Goal: Communication & Community: Answer question/provide support

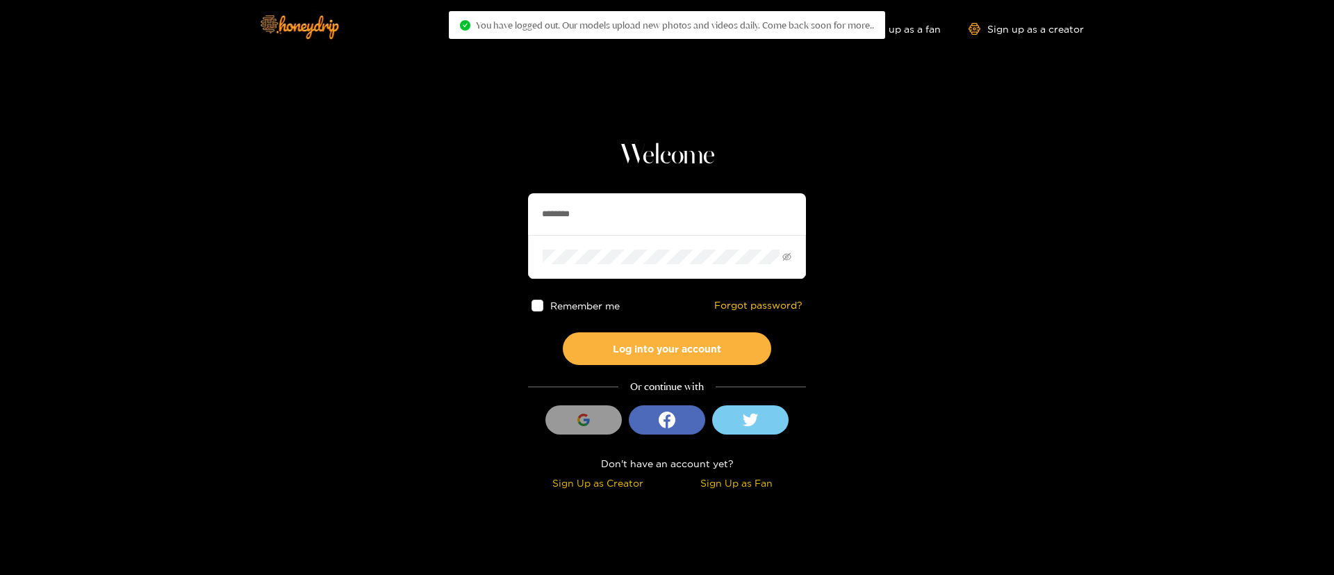
click at [590, 211] on input "********" at bounding box center [667, 214] width 278 height 42
paste input "**"
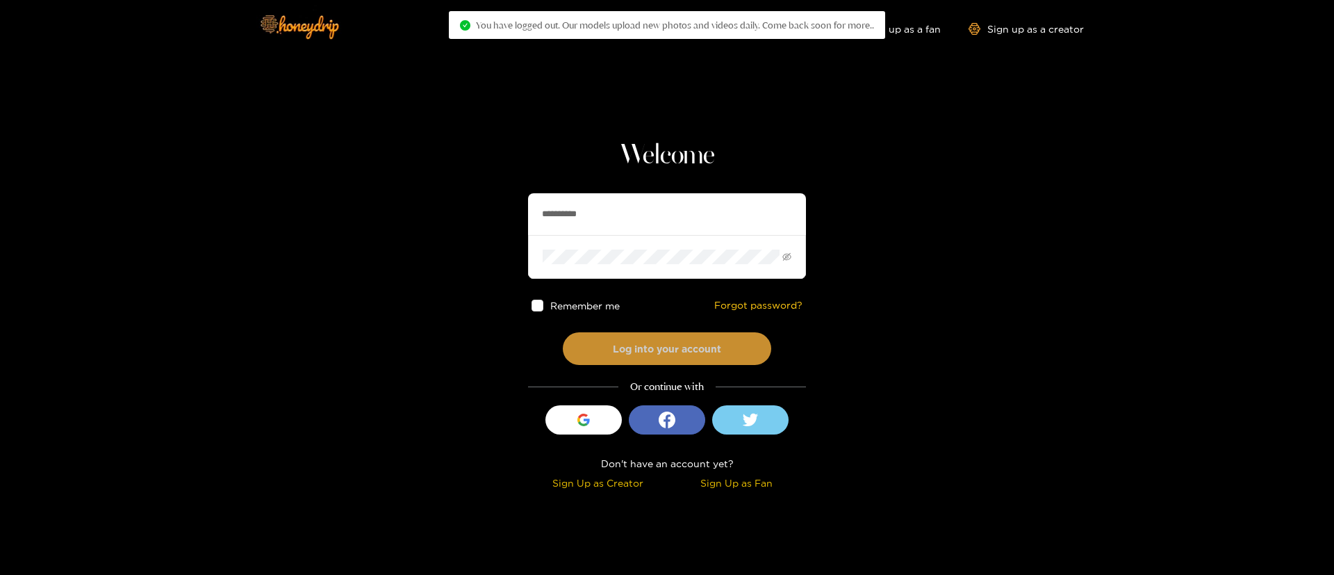
type input "**********"
click at [700, 347] on button "Log into your account" at bounding box center [667, 348] width 208 height 33
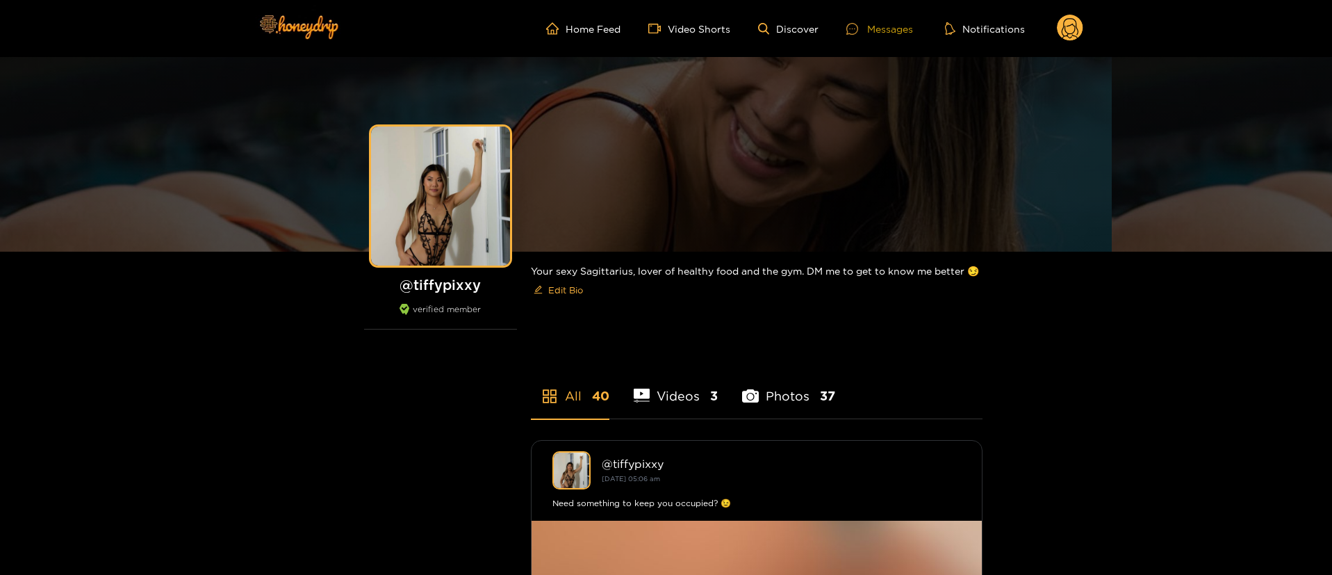
click at [876, 31] on div "Messages" at bounding box center [879, 29] width 67 height 16
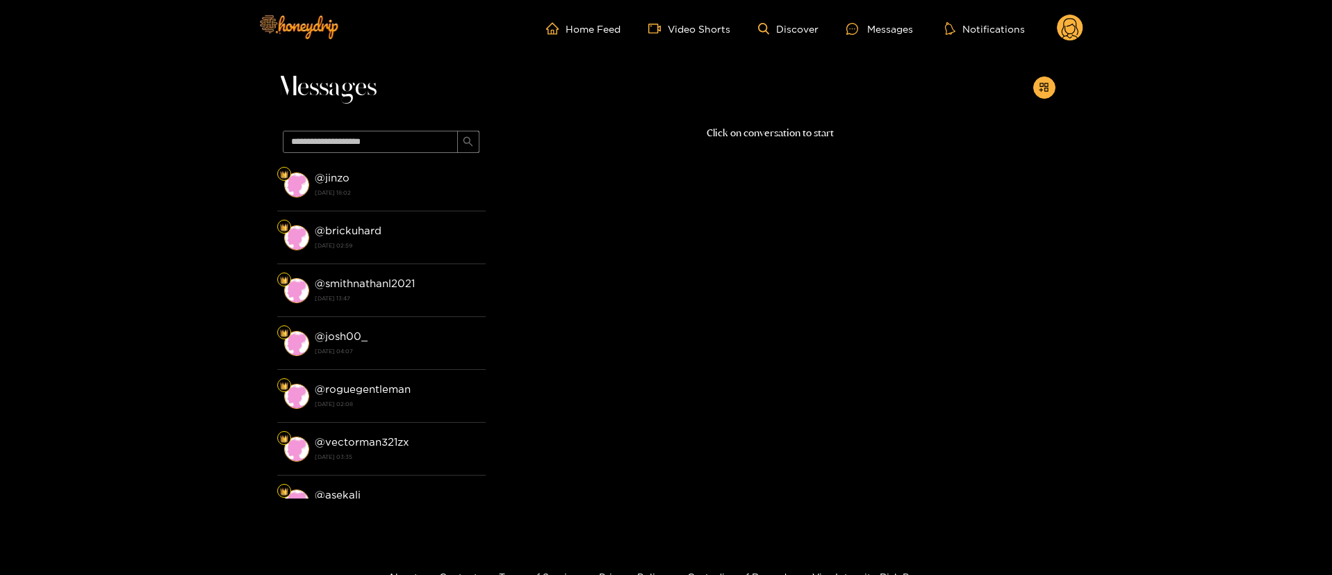
click at [1082, 28] on circle at bounding box center [1070, 28] width 26 height 26
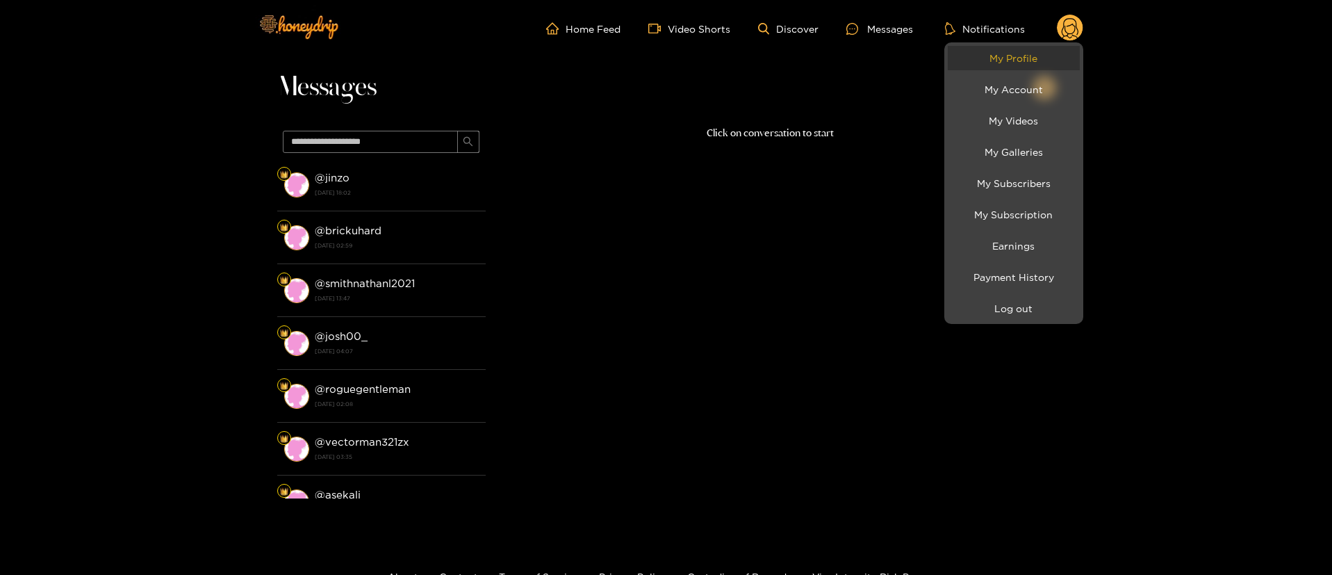
click at [1030, 61] on link "My Profile" at bounding box center [1014, 58] width 132 height 24
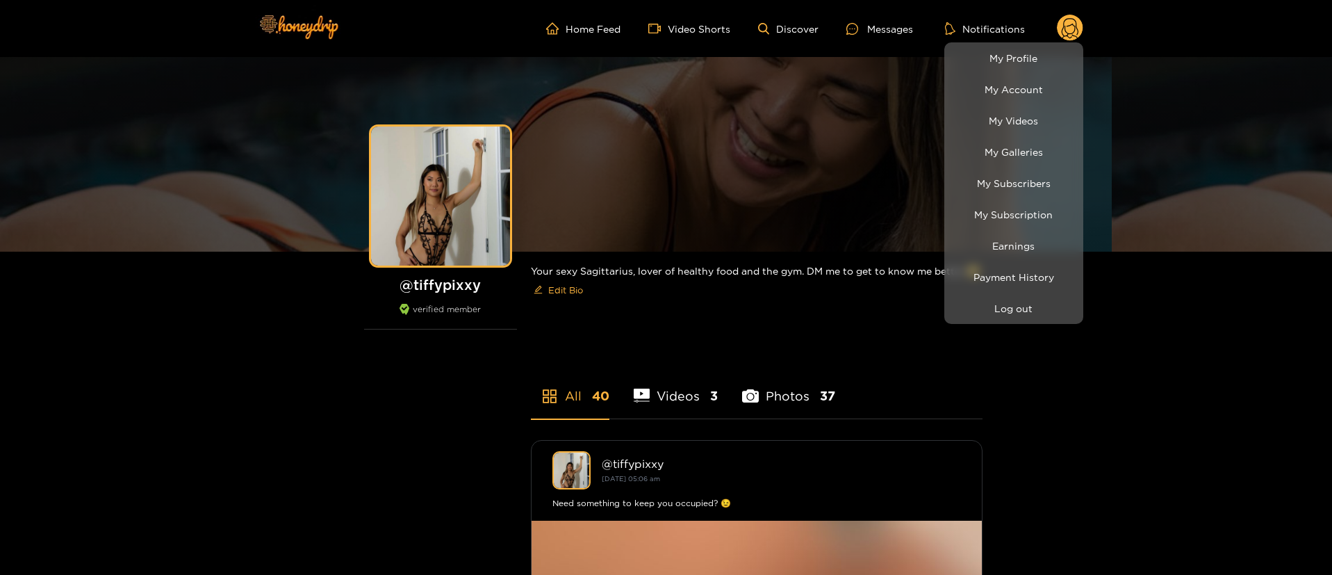
click at [800, 320] on div at bounding box center [666, 287] width 1332 height 575
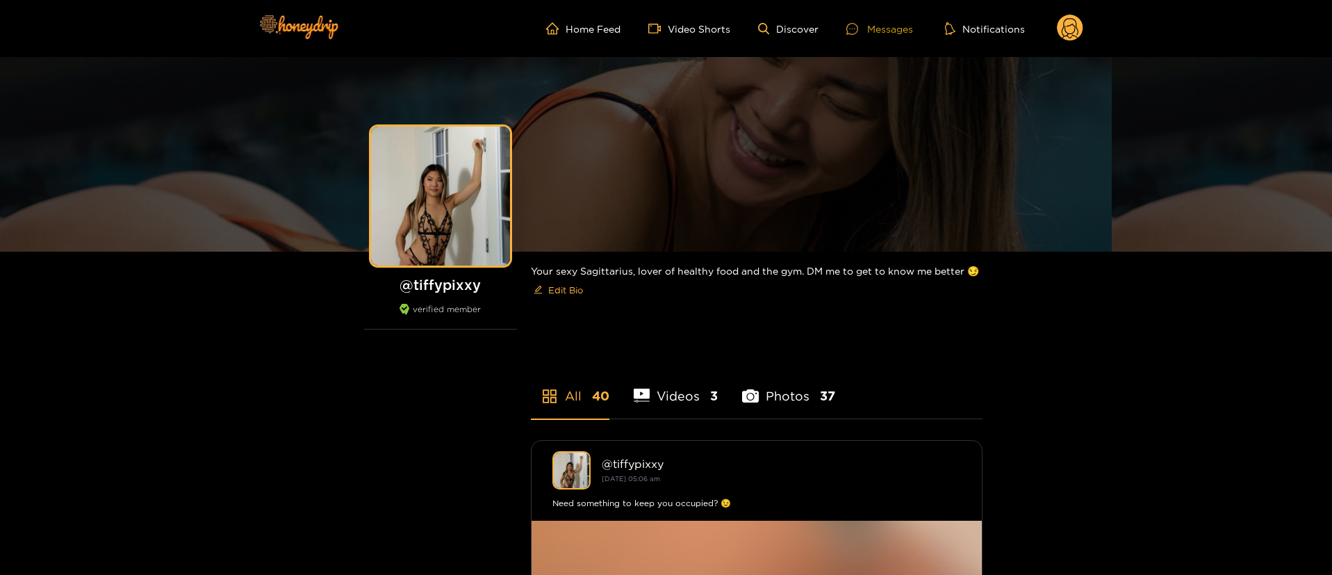
click at [890, 29] on div "Messages" at bounding box center [879, 29] width 67 height 16
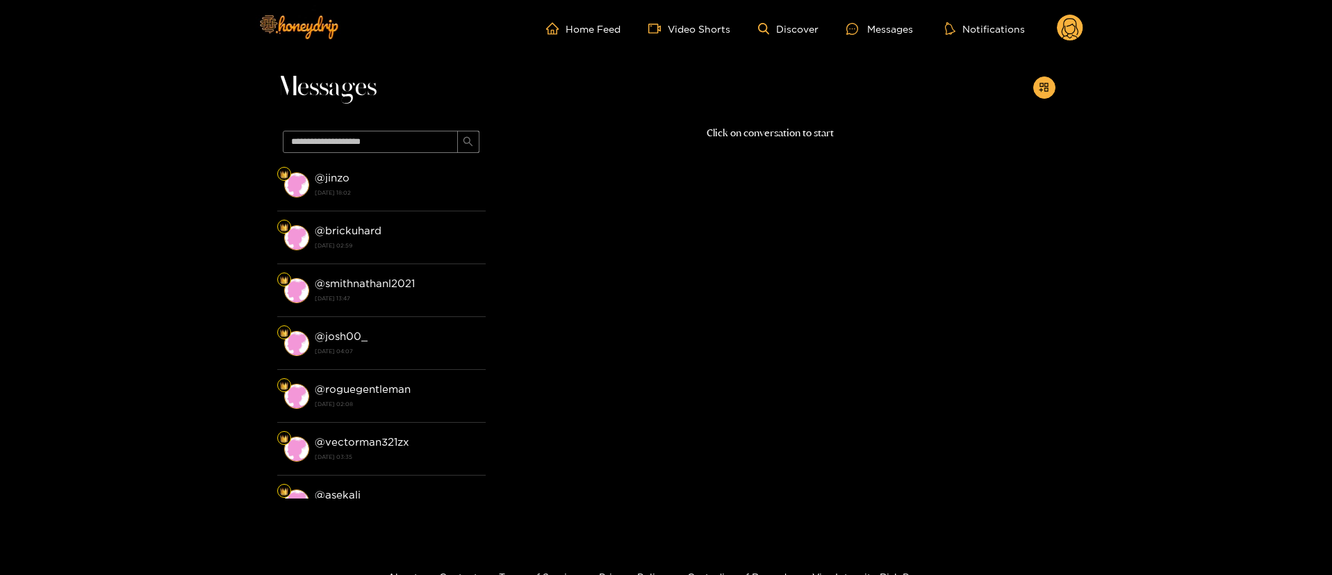
click at [1074, 23] on circle at bounding box center [1070, 28] width 26 height 26
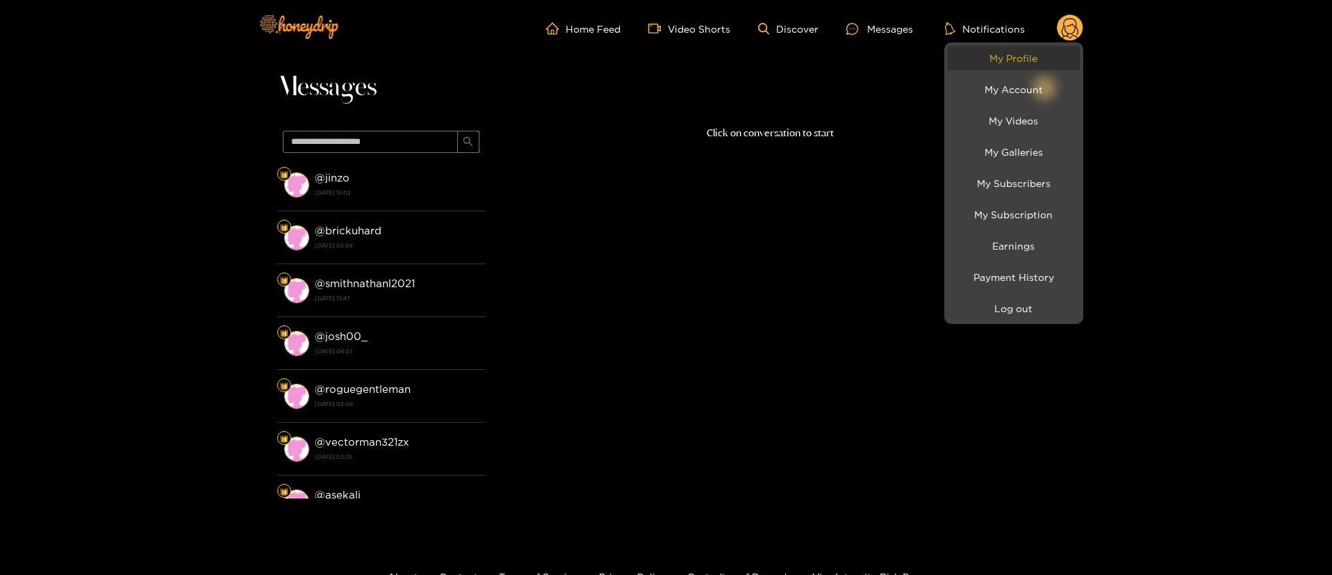
click at [1019, 60] on link "My Profile" at bounding box center [1014, 58] width 132 height 24
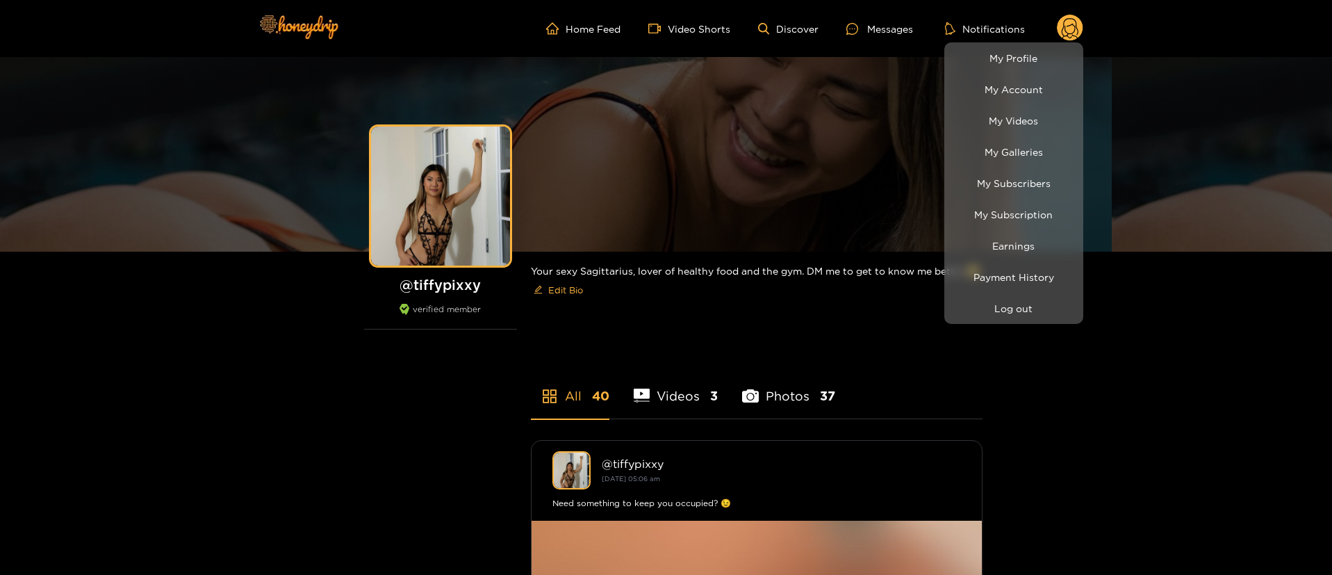
click at [913, 31] on div at bounding box center [666, 287] width 1332 height 575
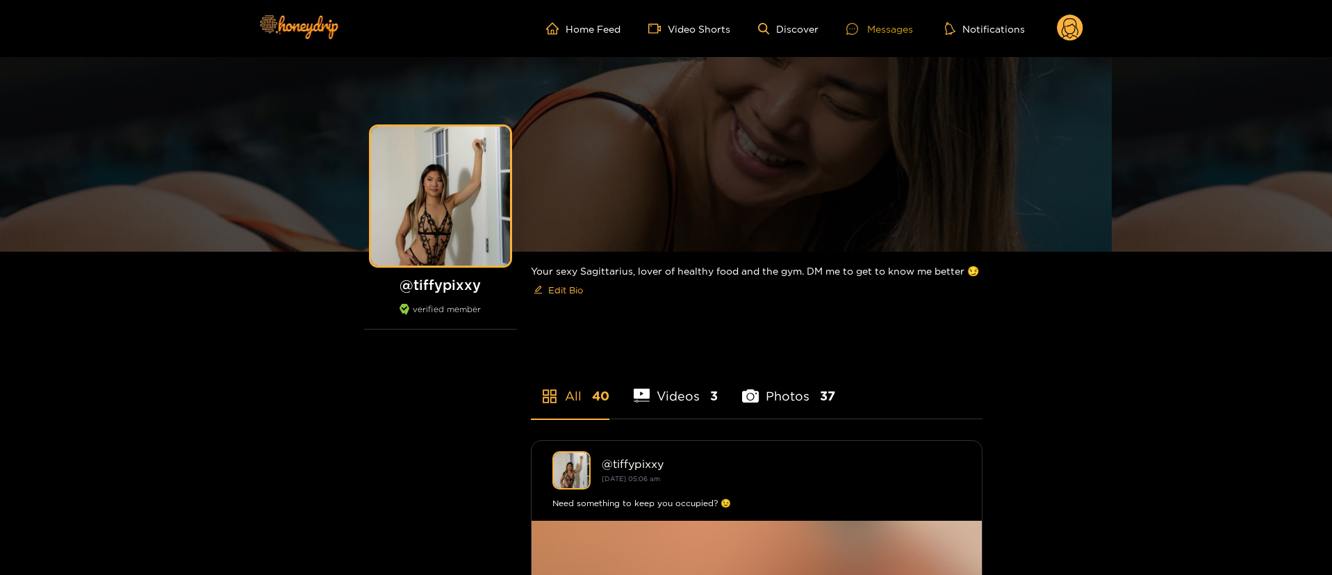
click at [898, 24] on div "Messages" at bounding box center [879, 29] width 67 height 16
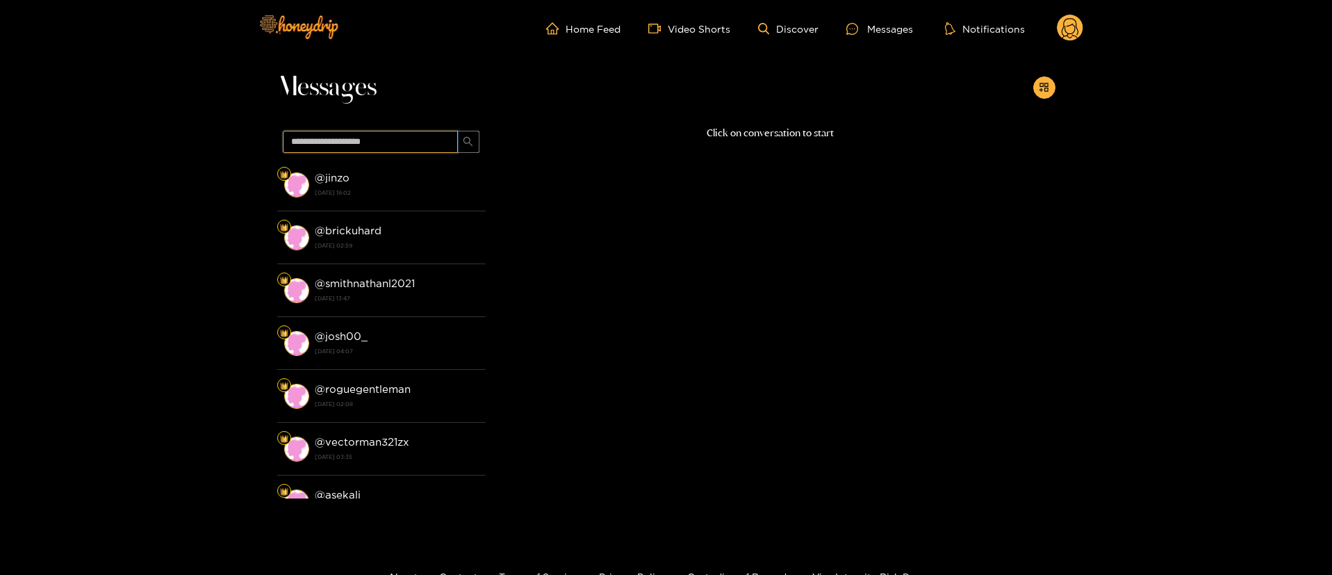
click at [378, 148] on input "text" at bounding box center [370, 142] width 175 height 22
paste input "**********"
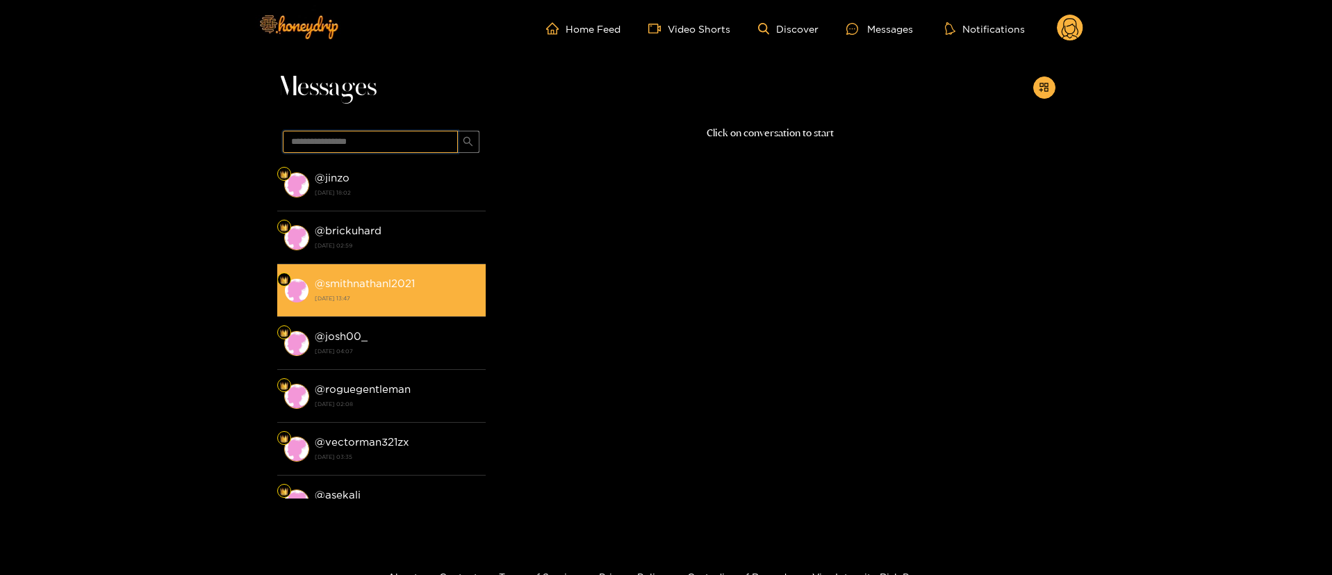
type input "**********"
click at [405, 307] on li "@ smithnathanl2021 31 May 2025 13:47" at bounding box center [381, 290] width 208 height 53
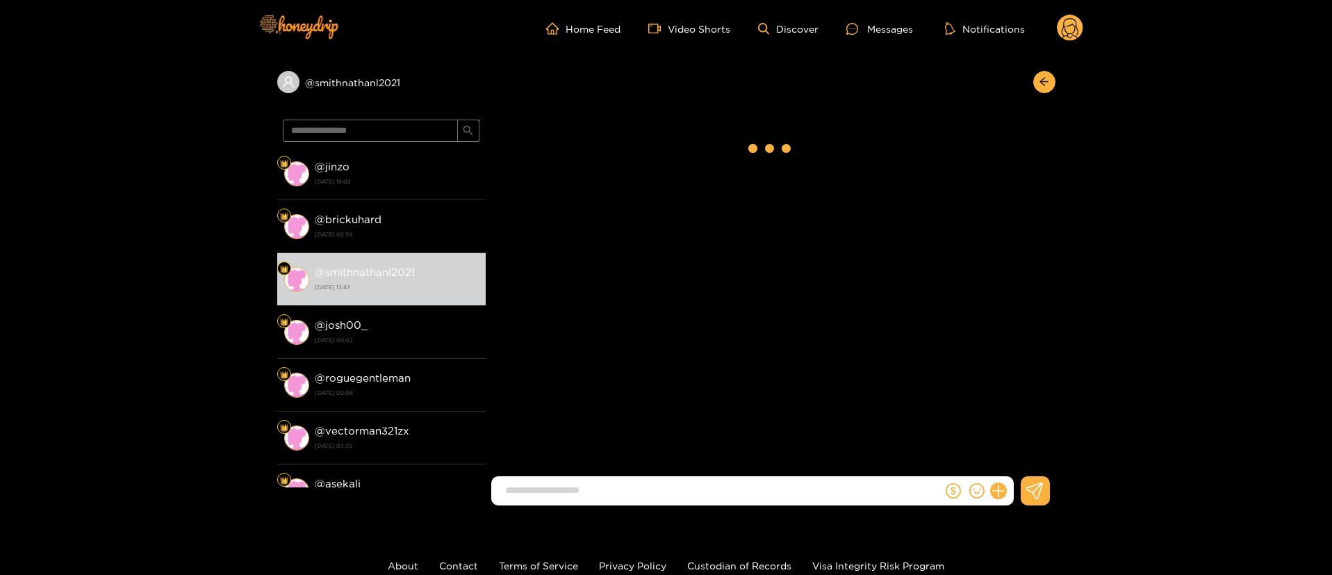
scroll to position [1877, 0]
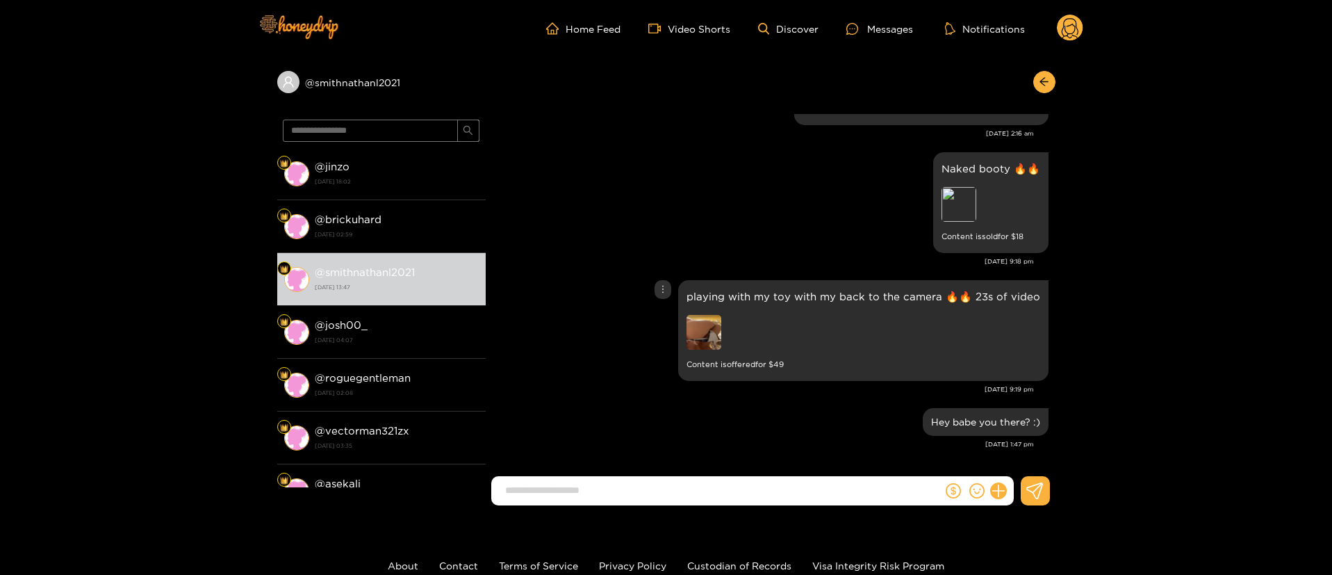
click at [604, 307] on div "playing with my toy with my back to the camera 🔥🔥 23s of video Content is offer…" at bounding box center [771, 331] width 556 height 108
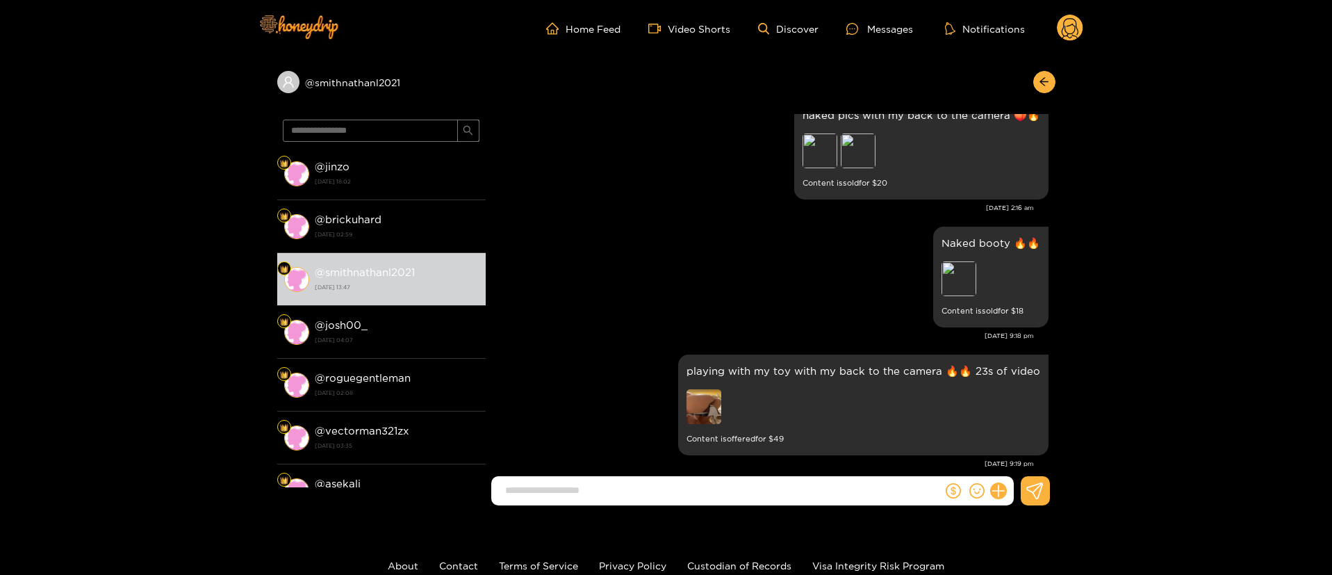
scroll to position [1773, 0]
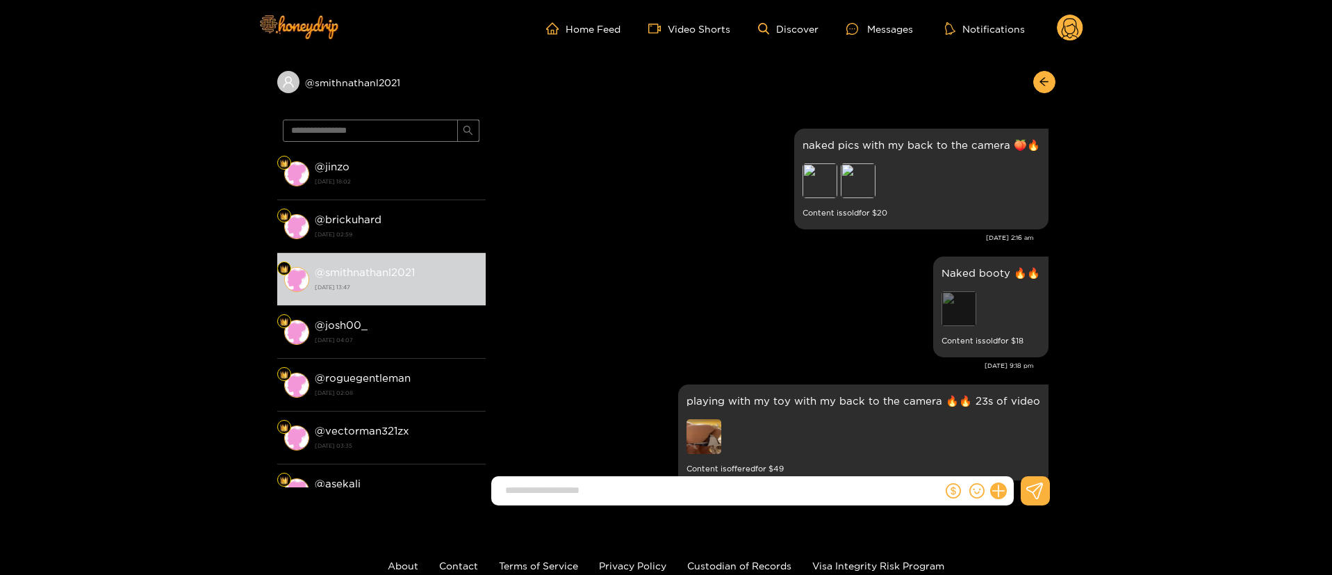
click at [957, 311] on div "Preview" at bounding box center [958, 308] width 35 height 35
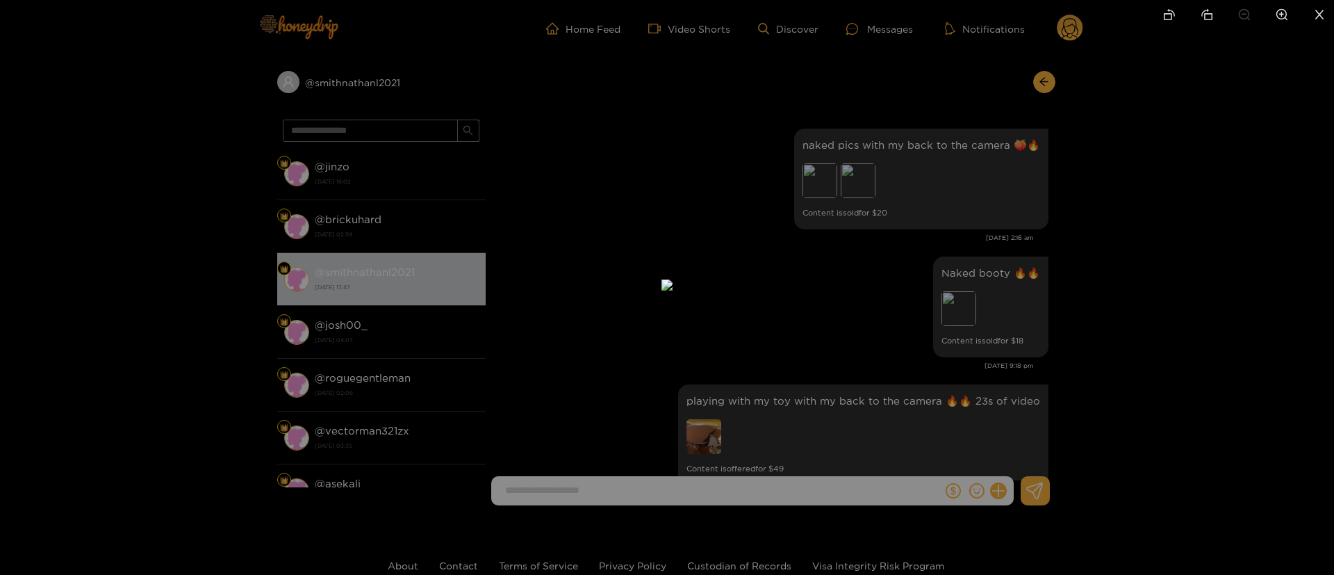
click at [1105, 305] on div at bounding box center [667, 287] width 1334 height 575
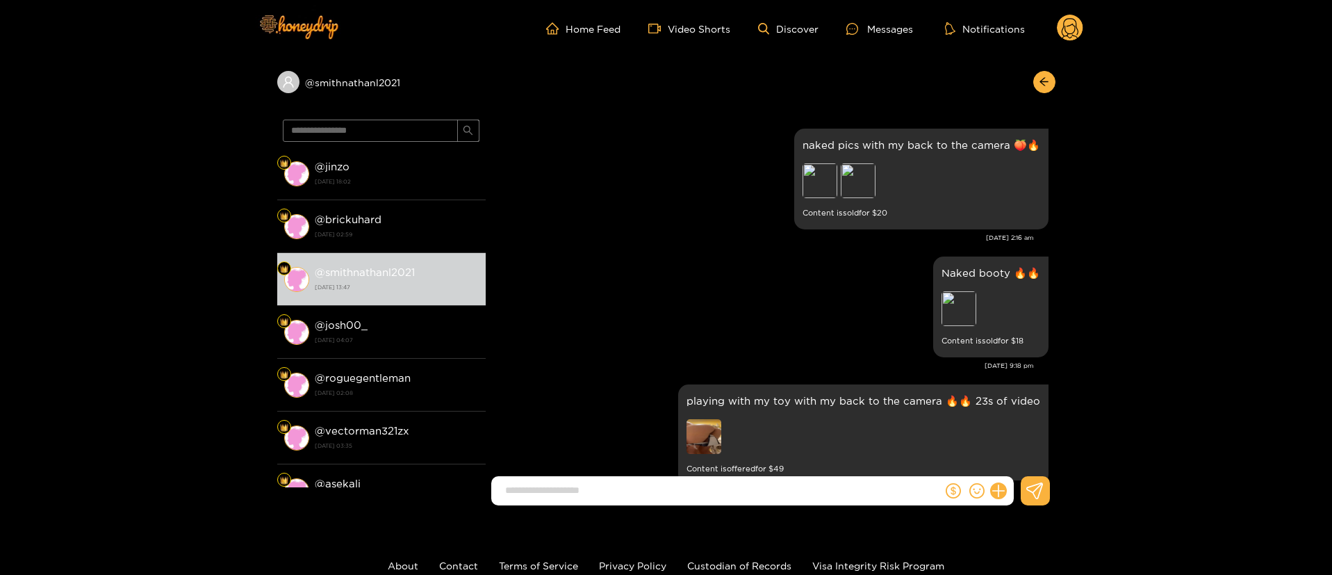
scroll to position [1877, 0]
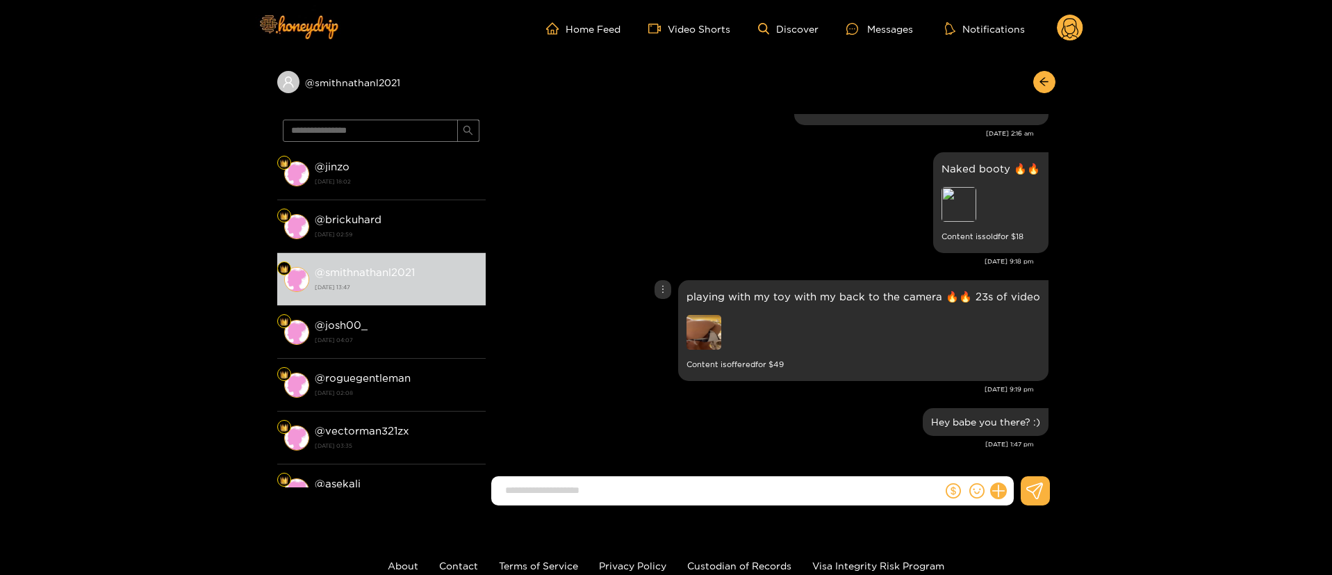
click at [715, 331] on img at bounding box center [703, 332] width 35 height 35
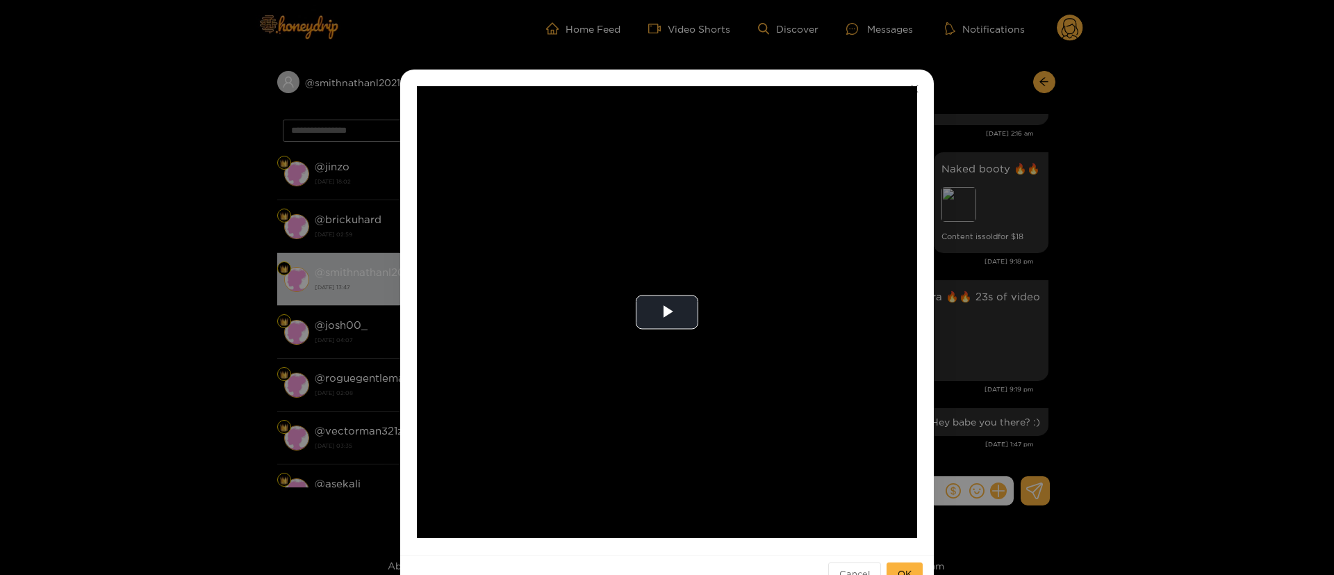
click at [1139, 228] on div "**********" at bounding box center [667, 287] width 1334 height 575
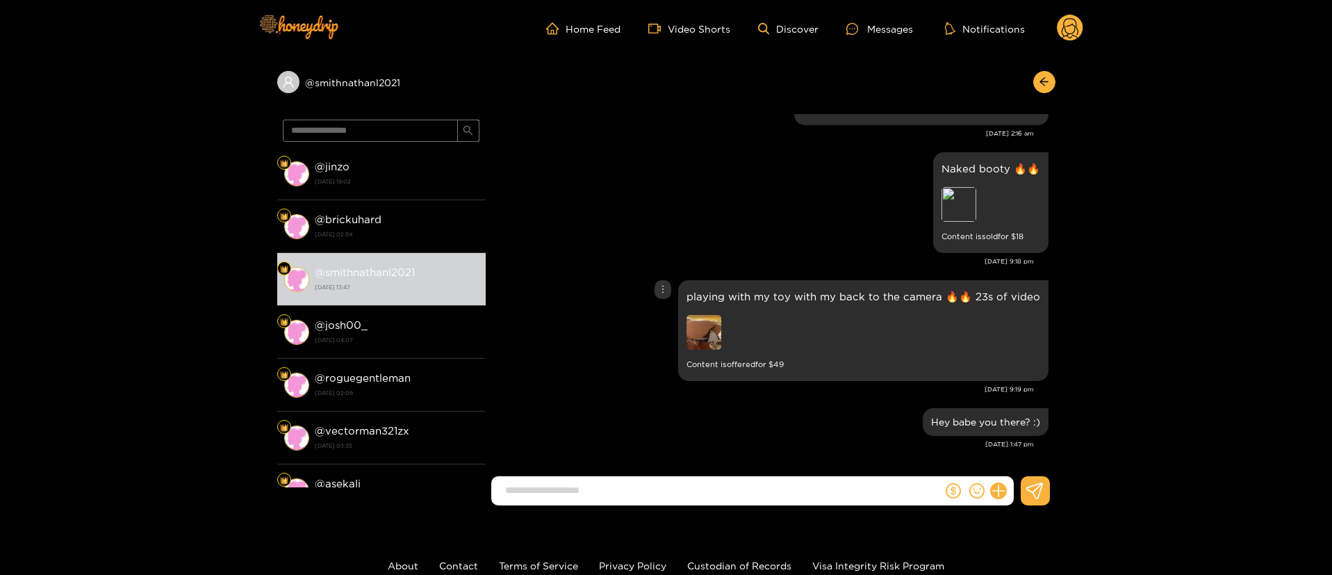
click at [618, 283] on div "playing with my toy with my back to the camera 🔥🔥 23s of video Content is offer…" at bounding box center [771, 331] width 556 height 108
click at [777, 298] on p "playing with my toy with my back to the camera 🔥🔥 23s of video" at bounding box center [863, 296] width 354 height 16
click at [779, 241] on div "Naked booty 🔥🔥 Preview Content is sold for $ 18" at bounding box center [771, 203] width 556 height 108
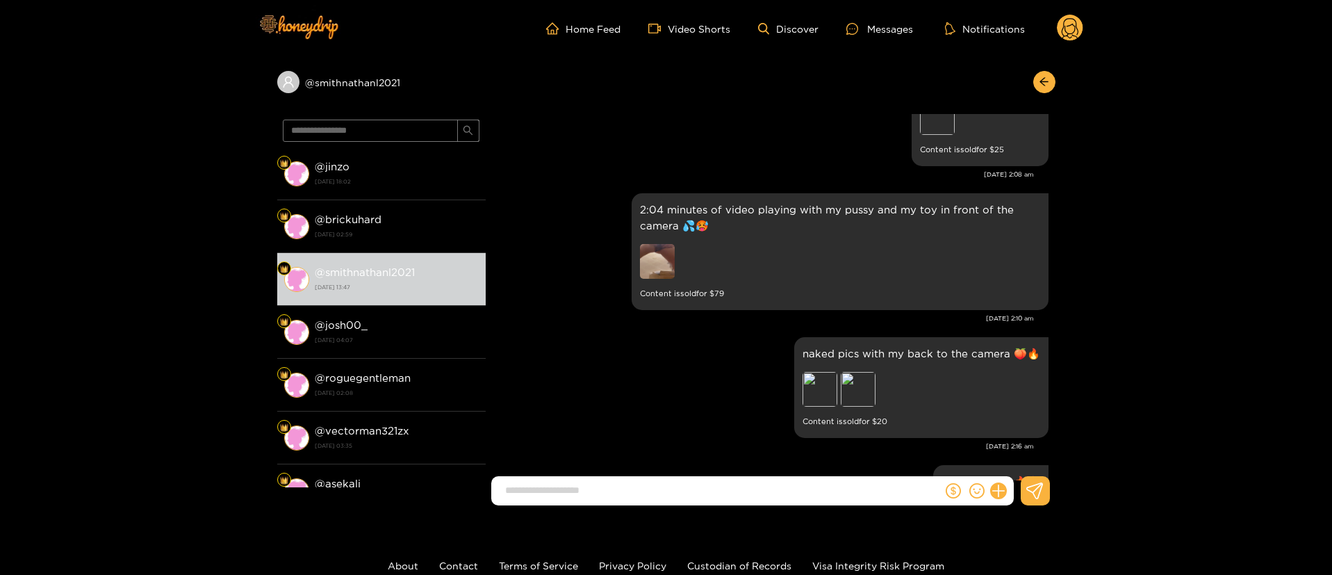
scroll to position [1252, 0]
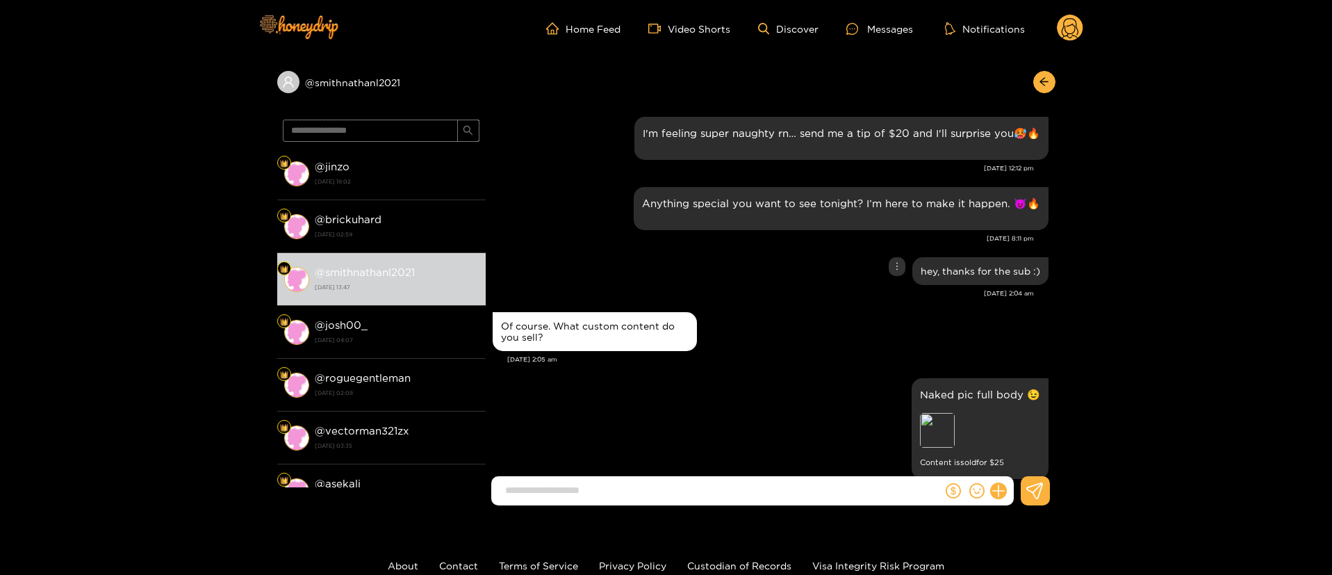
click at [738, 262] on div "hey, thanks for the sub :)" at bounding box center [771, 271] width 556 height 35
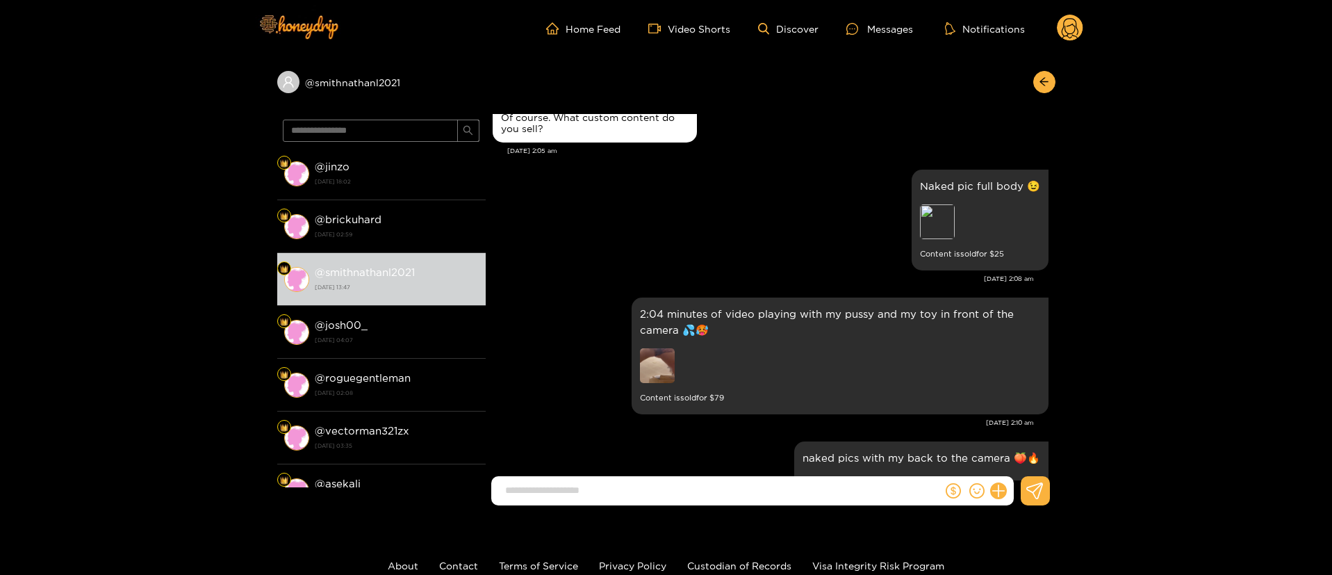
drag, startPoint x: 868, startPoint y: 215, endPoint x: 991, endPoint y: 195, distance: 124.7
click at [868, 215] on div "Naked pic full body 😉 Preview Content is sold for $ 25" at bounding box center [771, 220] width 556 height 108
click at [932, 227] on div "Preview" at bounding box center [937, 221] width 35 height 35
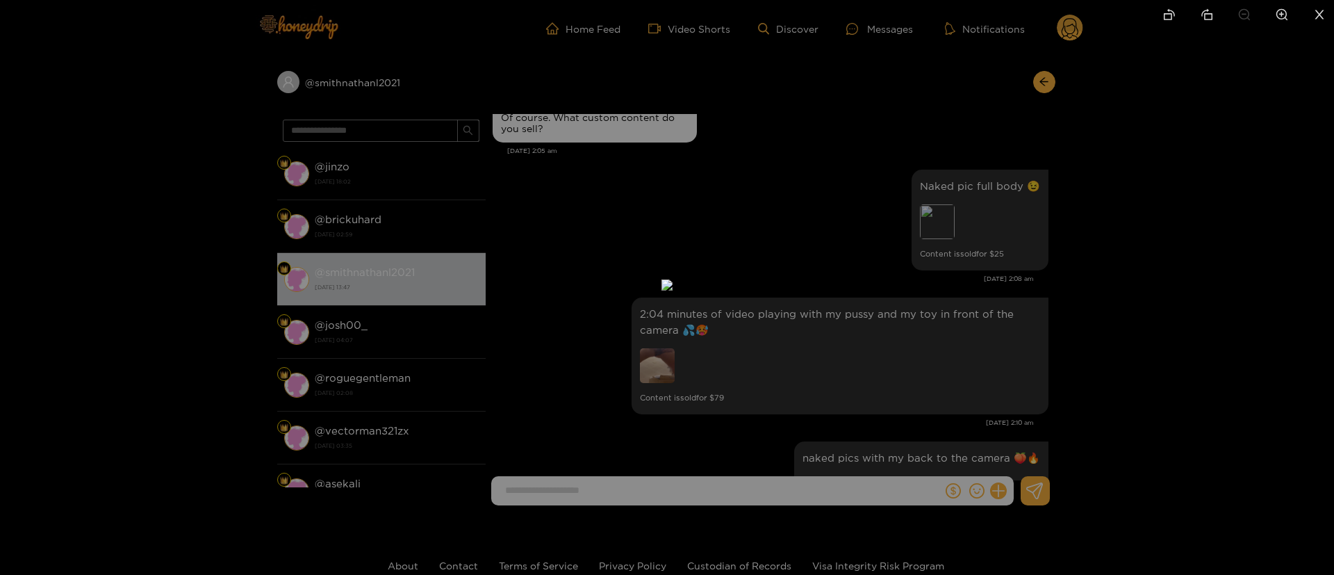
click at [1014, 190] on div at bounding box center [667, 287] width 1334 height 575
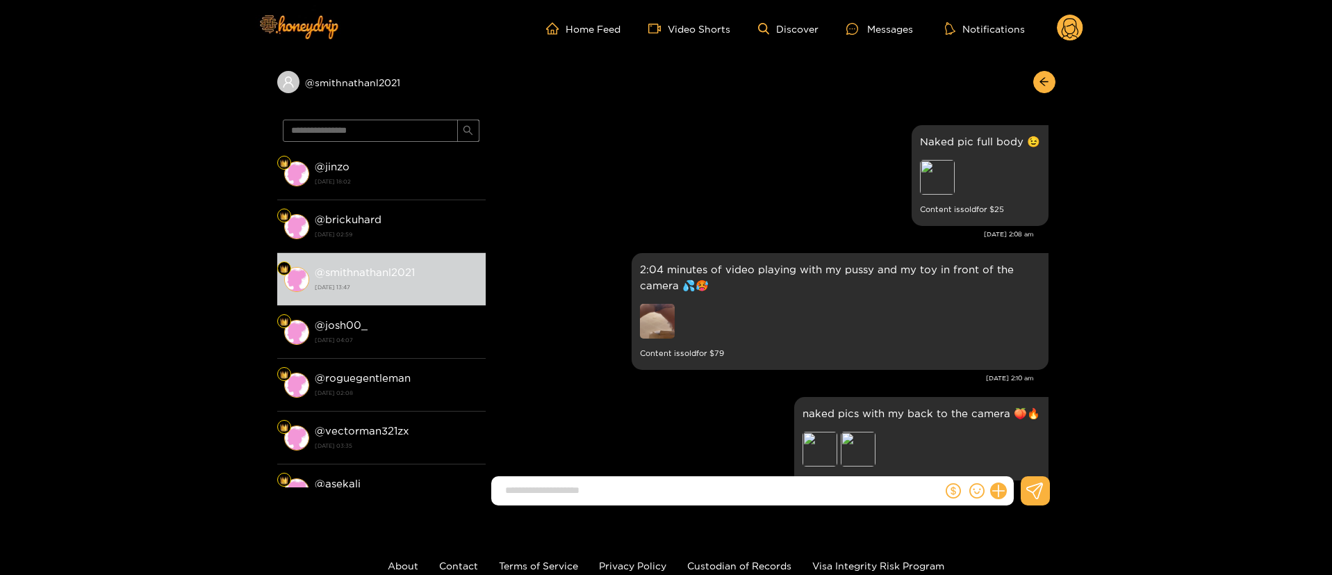
scroll to position [1565, 0]
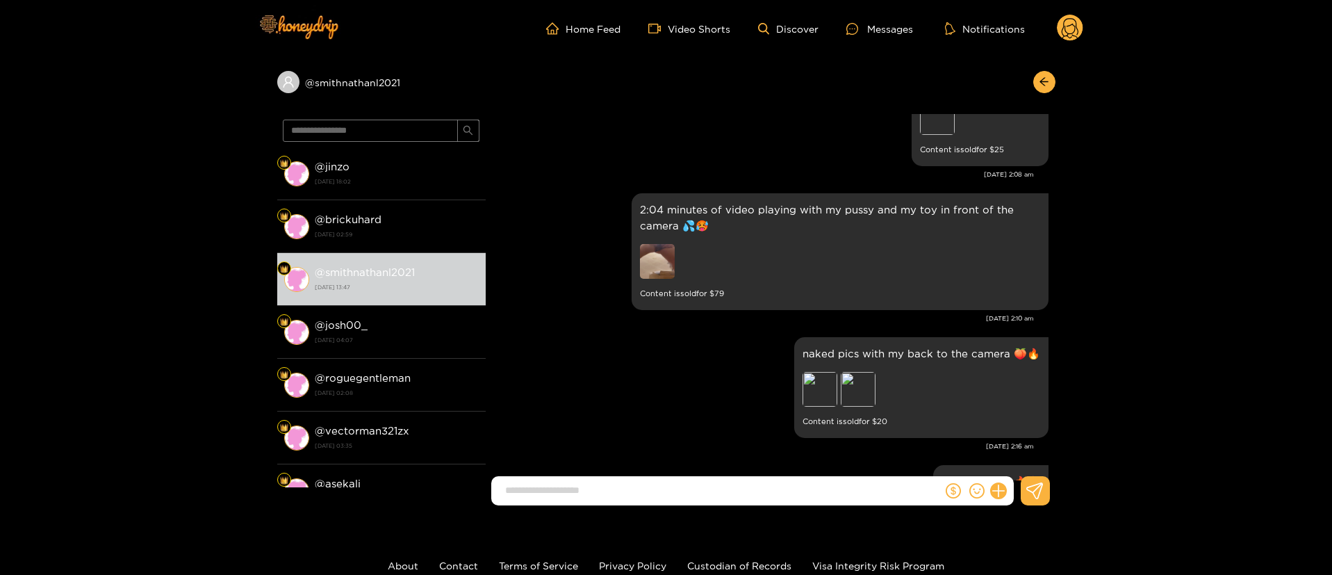
click at [652, 265] on img at bounding box center [657, 261] width 35 height 35
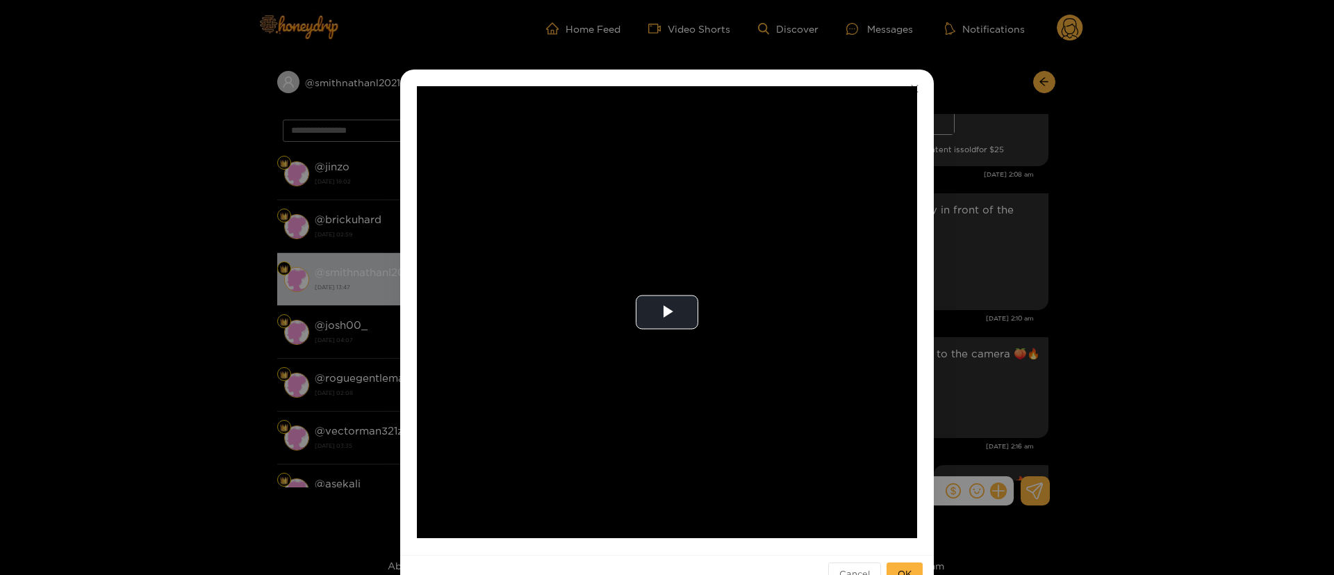
click at [1077, 265] on div "**********" at bounding box center [667, 287] width 1334 height 575
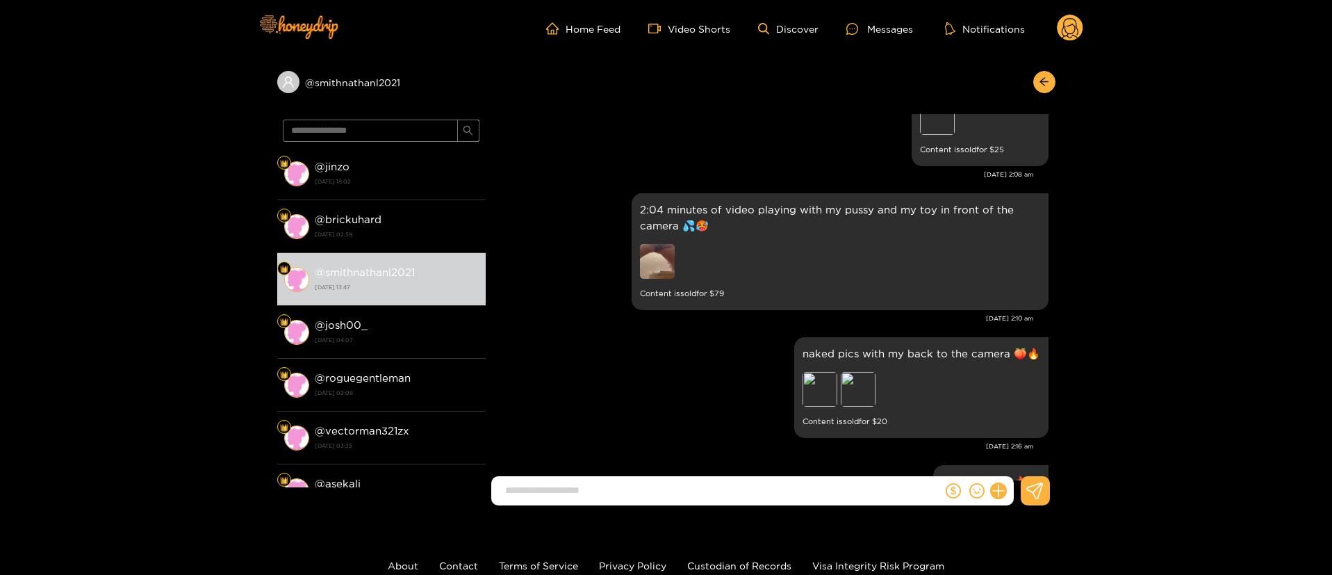
click at [669, 260] on img at bounding box center [657, 261] width 35 height 35
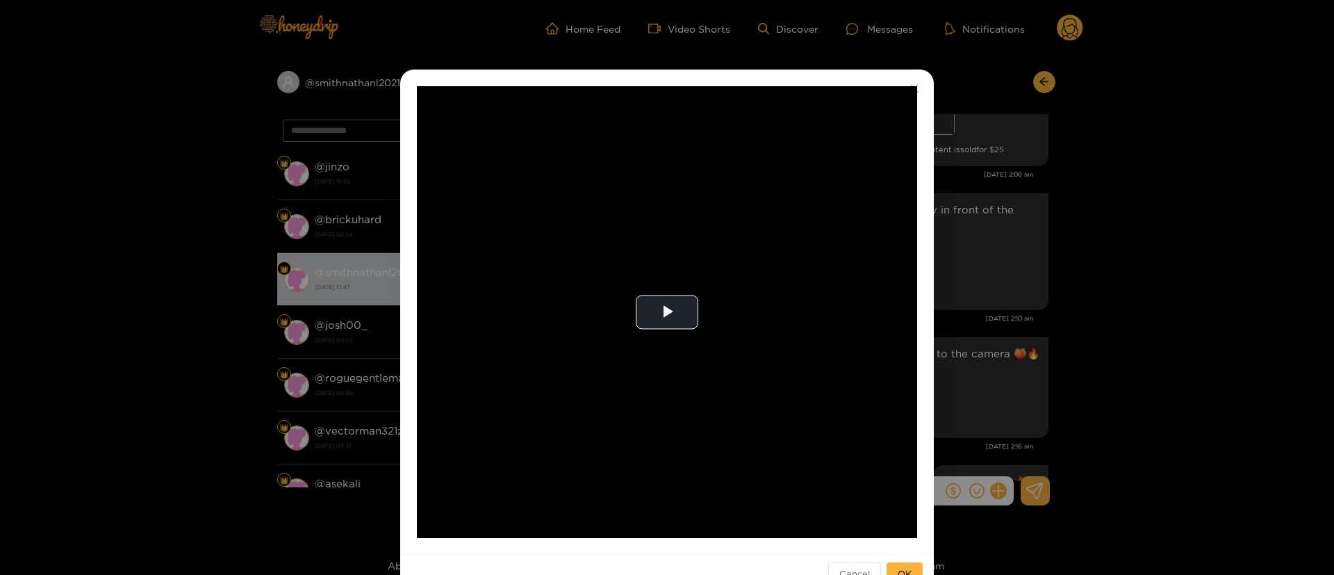
click at [925, 299] on div "**********" at bounding box center [667, 311] width 534 height 485
click at [1060, 304] on div "**********" at bounding box center [667, 287] width 1334 height 575
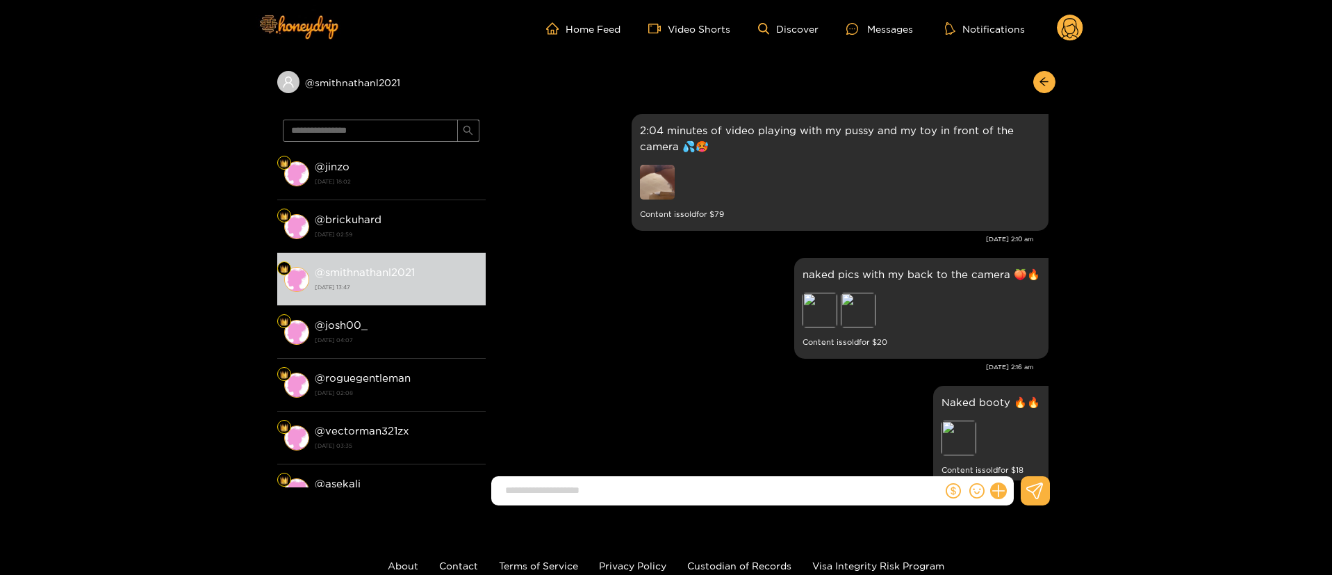
scroll to position [1669, 0]
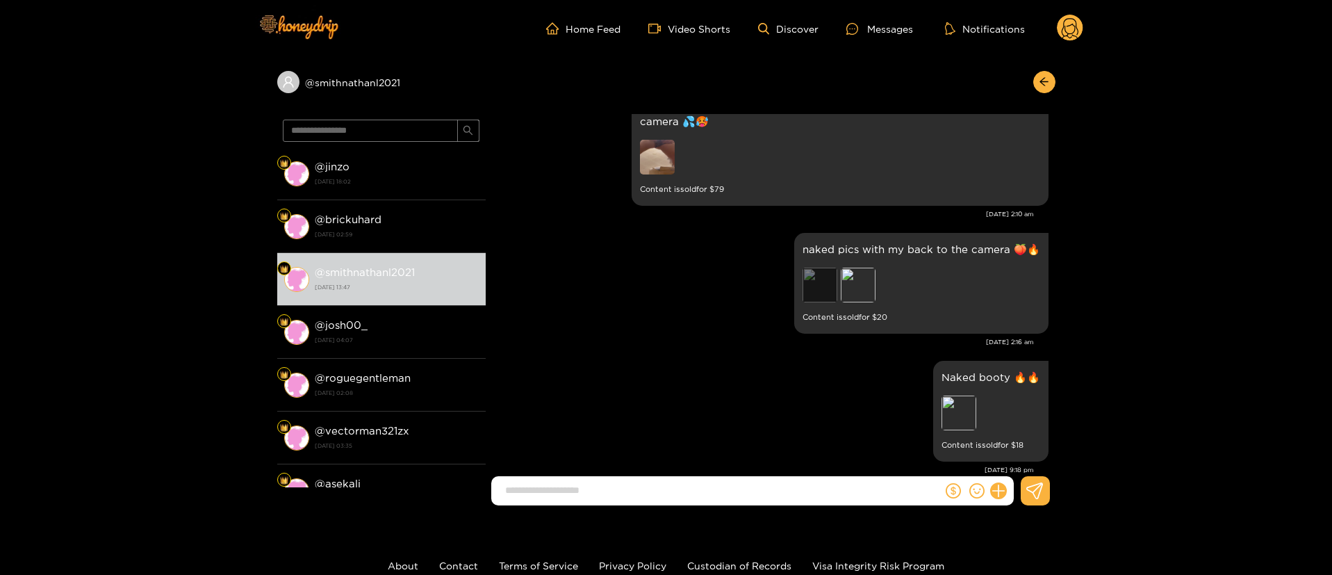
click at [825, 276] on div "Preview" at bounding box center [819, 284] width 35 height 35
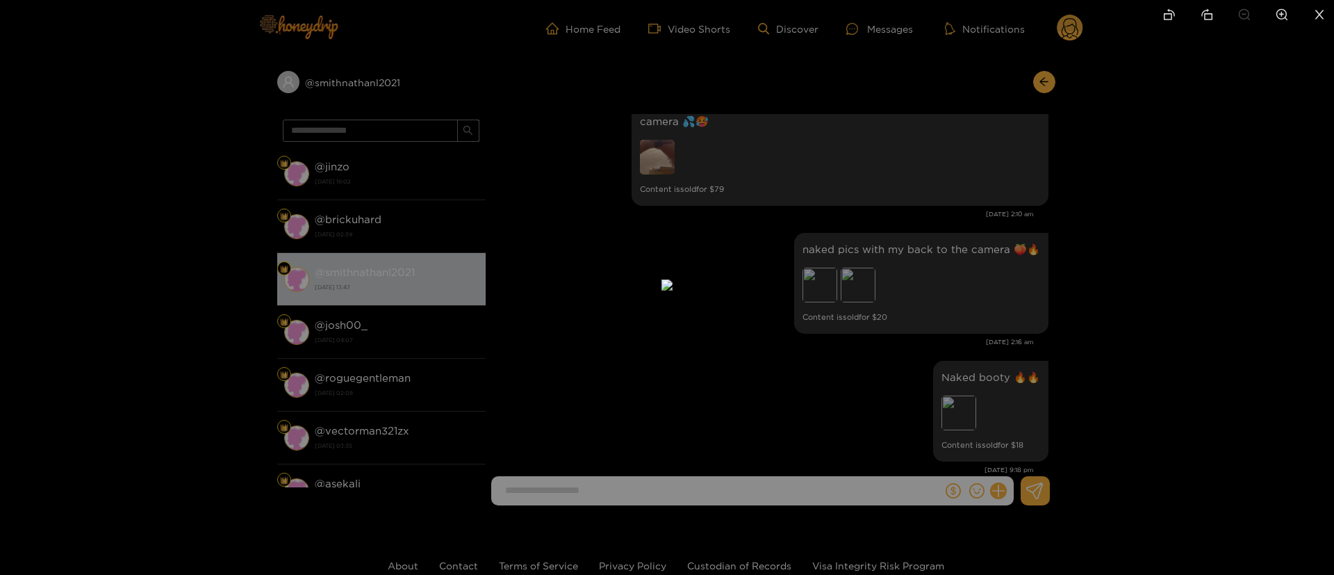
click at [1058, 263] on div at bounding box center [667, 287] width 1334 height 575
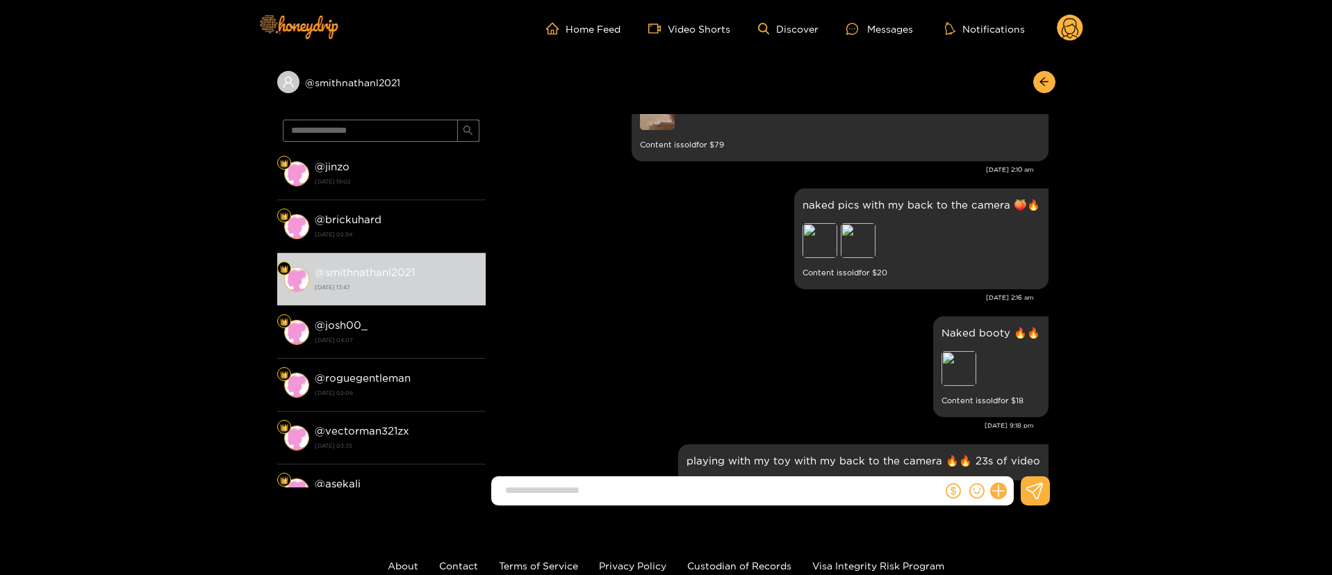
scroll to position [1773, 0]
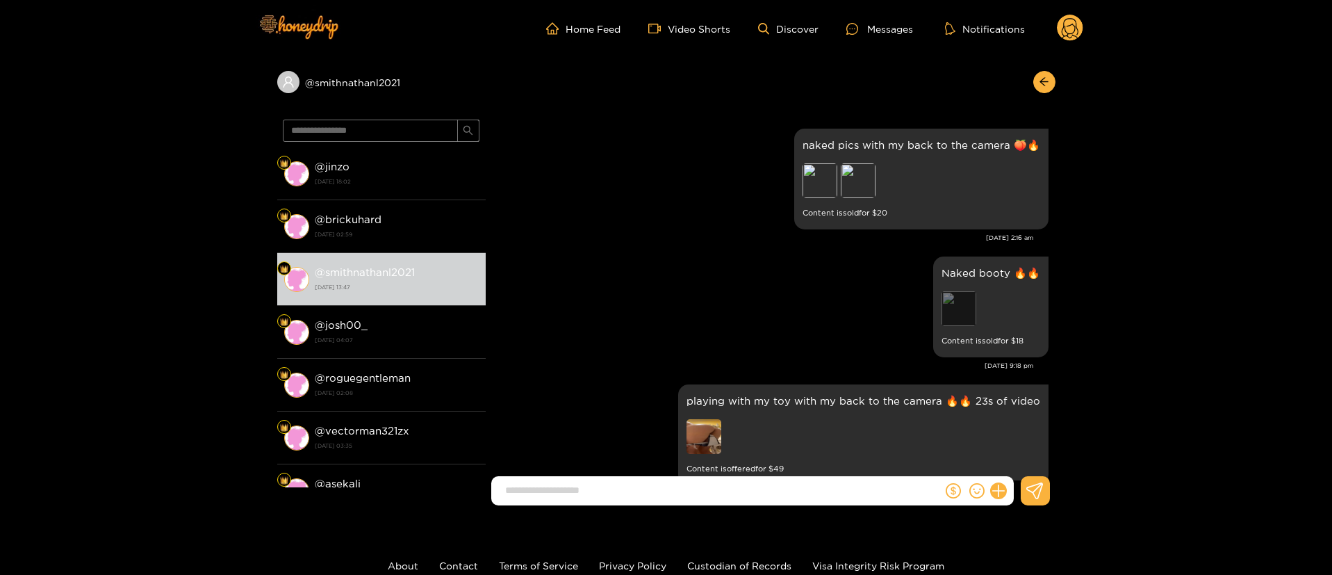
click at [974, 299] on div "Preview" at bounding box center [990, 310] width 99 height 38
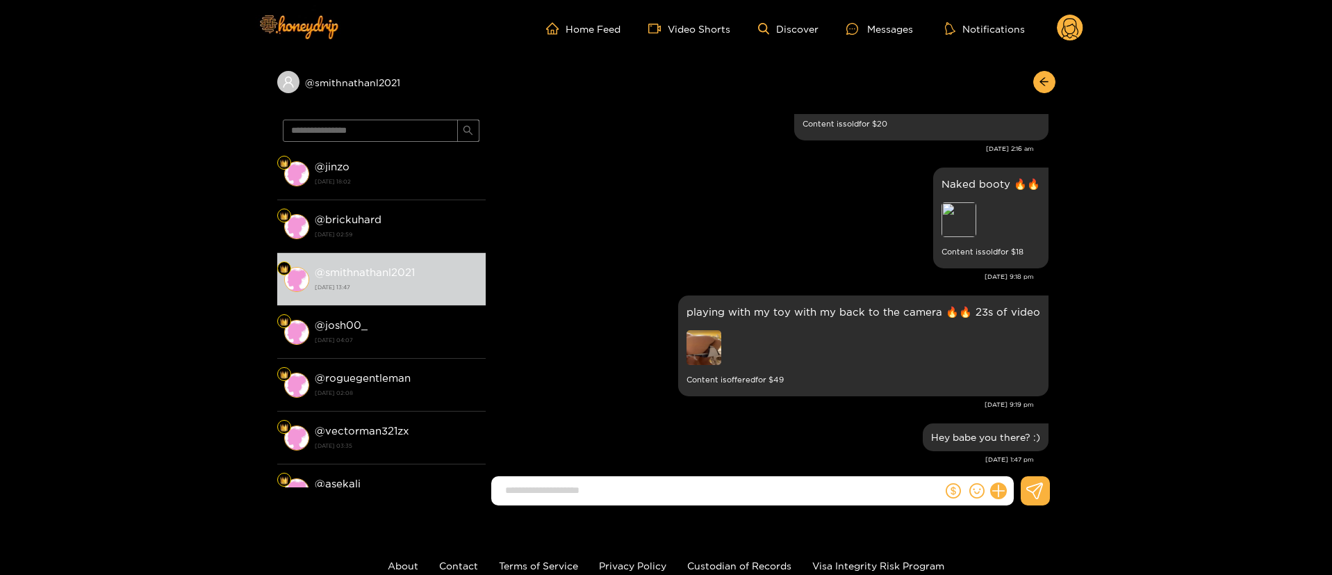
scroll to position [1877, 0]
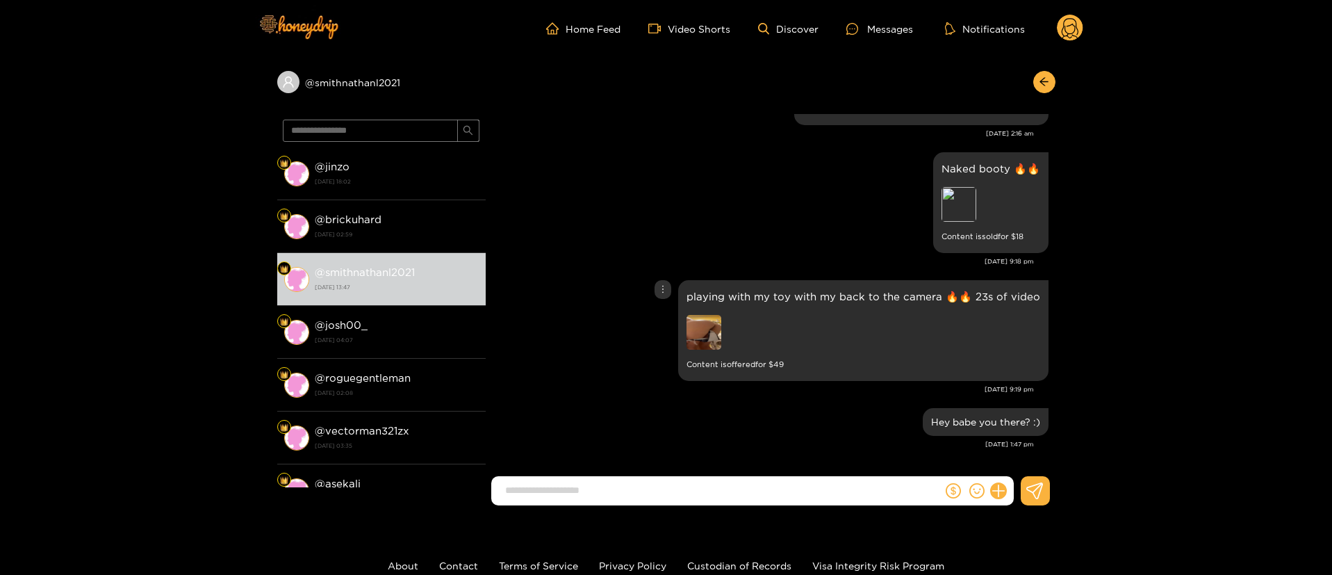
click at [709, 351] on div at bounding box center [783, 334] width 195 height 38
click at [739, 328] on div at bounding box center [783, 334] width 195 height 38
click at [711, 331] on img at bounding box center [703, 332] width 35 height 35
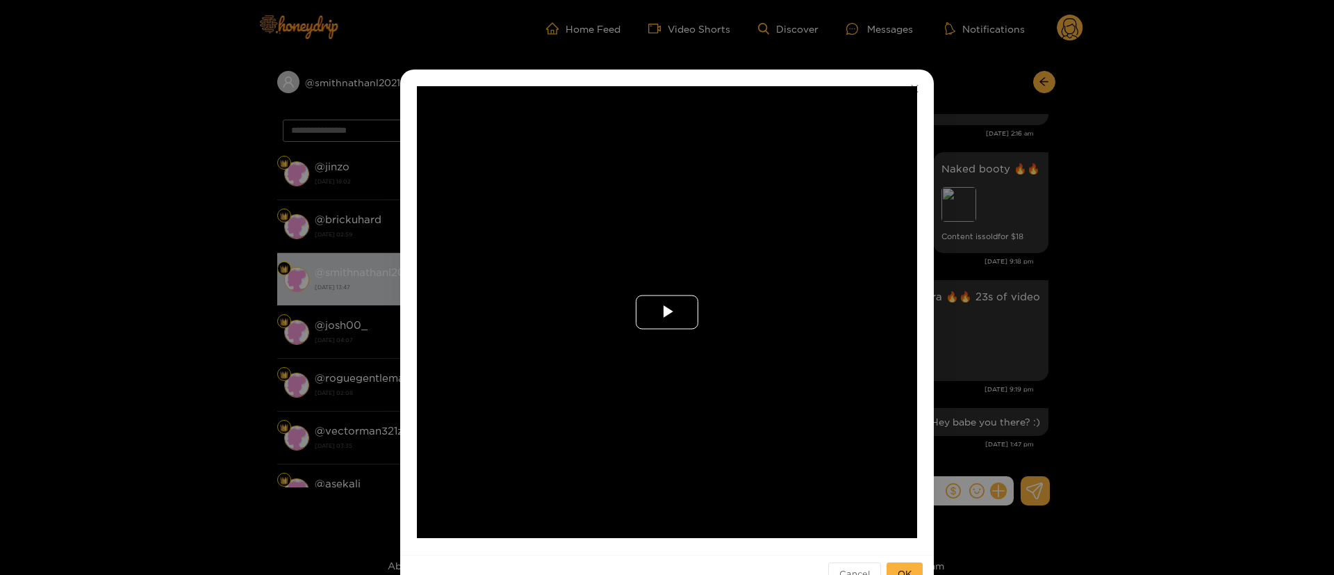
click at [667, 312] on span "Video Player" at bounding box center [667, 312] width 0 height 0
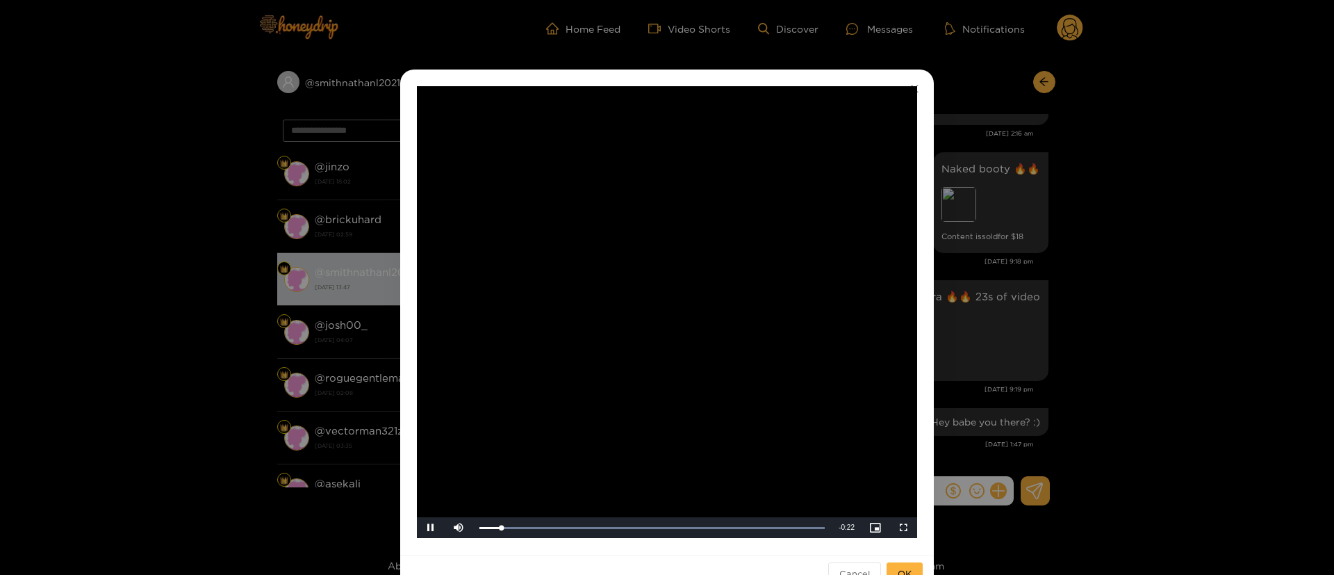
click at [968, 298] on div "**********" at bounding box center [667, 287] width 1334 height 575
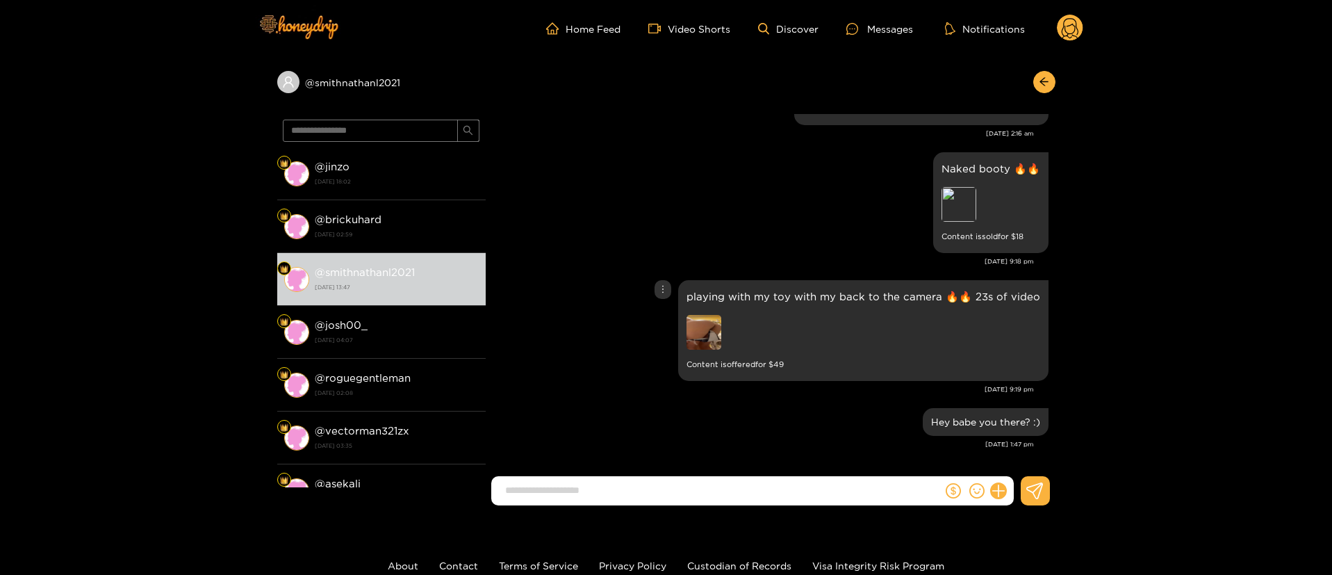
click at [778, 299] on p "playing with my toy with my back to the camera 🔥🔥 23s of video" at bounding box center [863, 296] width 354 height 16
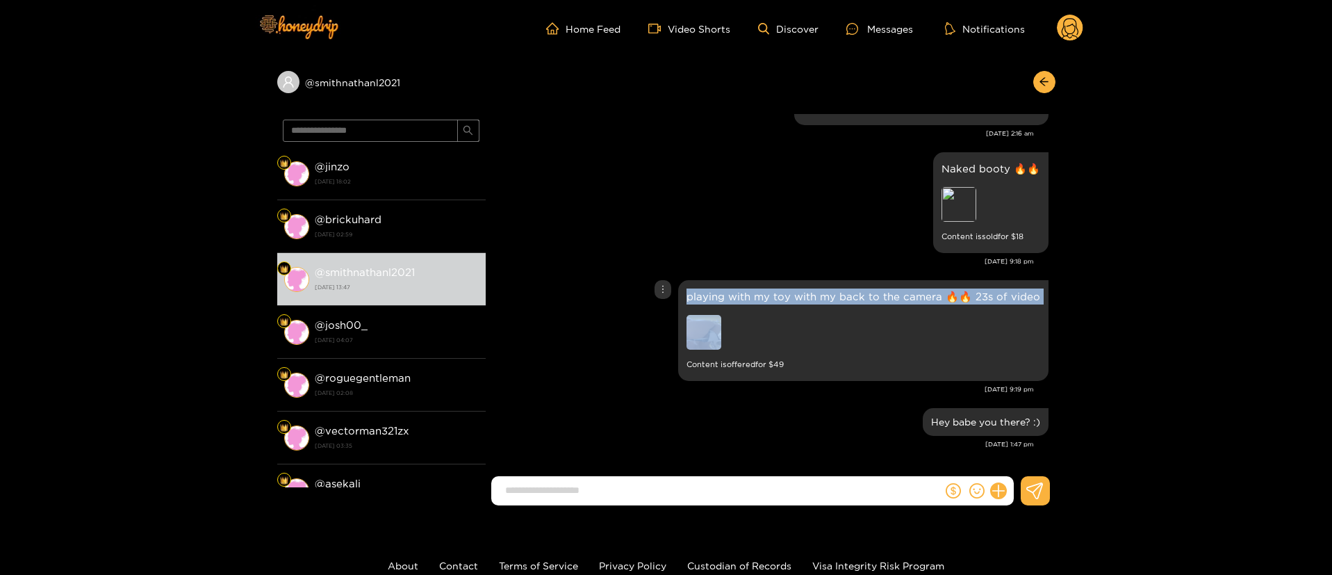
click at [778, 298] on p "playing with my toy with my back to the camera 🔥🔥 23s of video" at bounding box center [863, 296] width 354 height 16
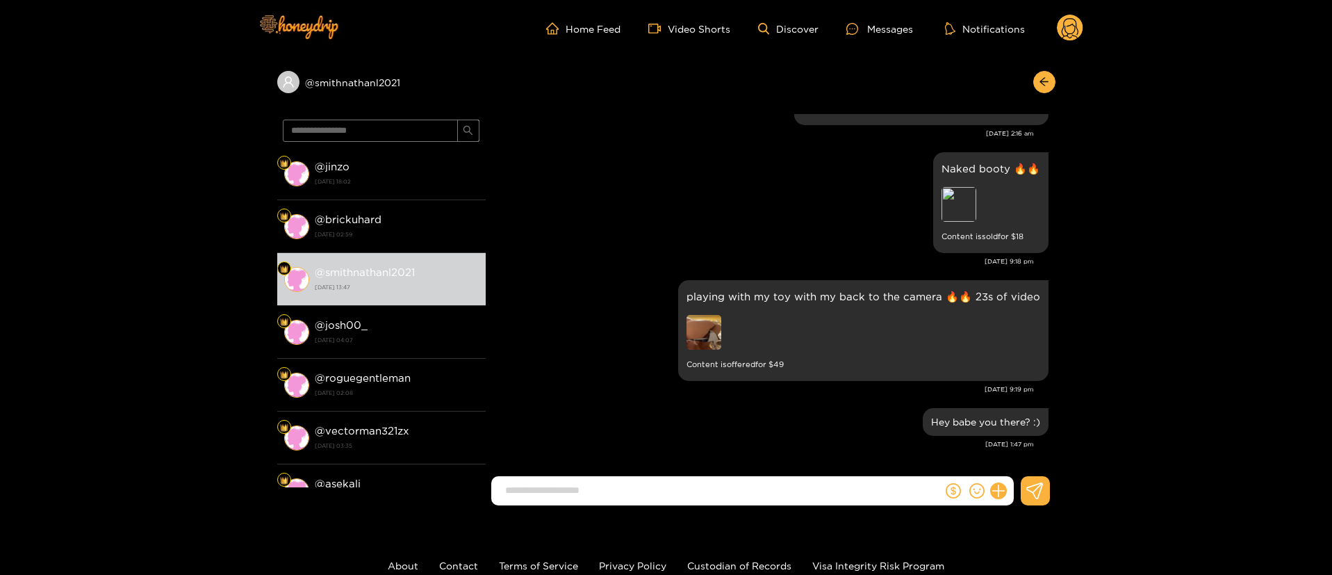
click at [752, 220] on div "Naked booty 🔥🔥 Preview Content is sold for $ 18" at bounding box center [771, 203] width 556 height 108
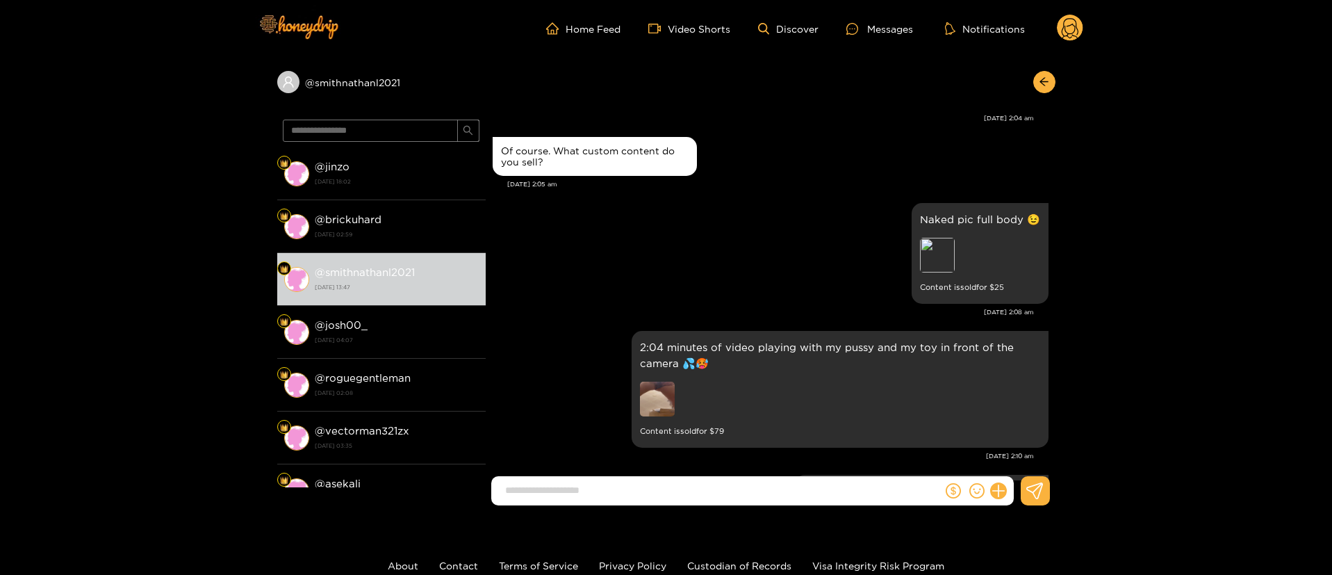
scroll to position [1356, 0]
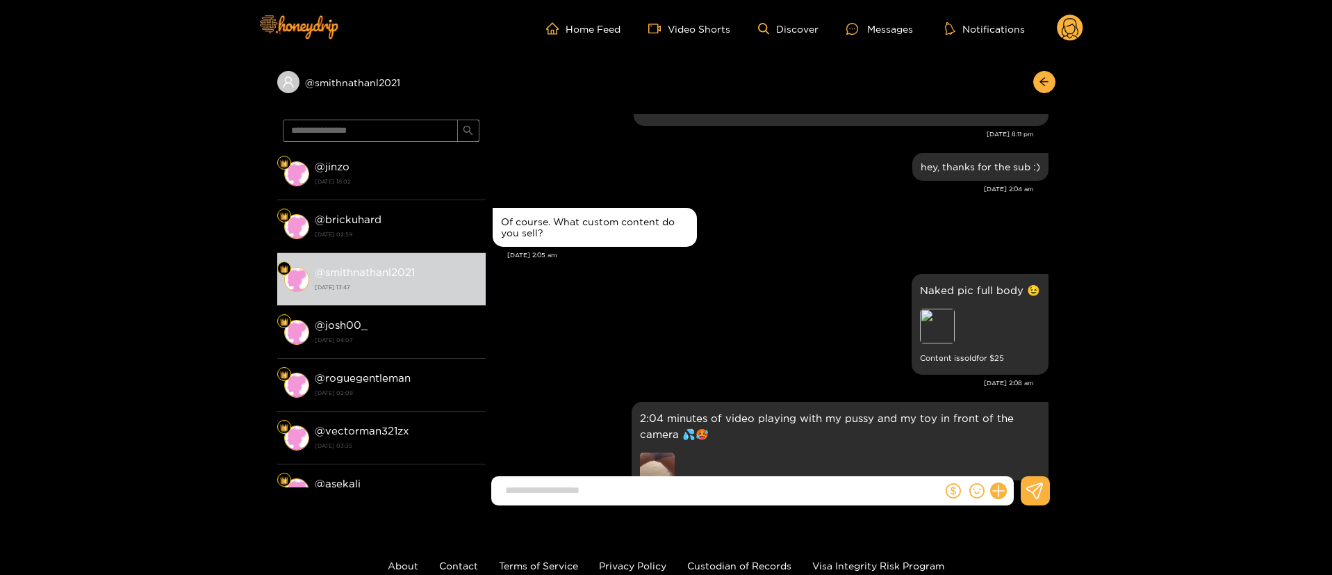
drag, startPoint x: 784, startPoint y: 223, endPoint x: 821, endPoint y: 215, distance: 36.9
click at [784, 224] on div "Of course. What custom content do you sell?" at bounding box center [771, 227] width 556 height 46
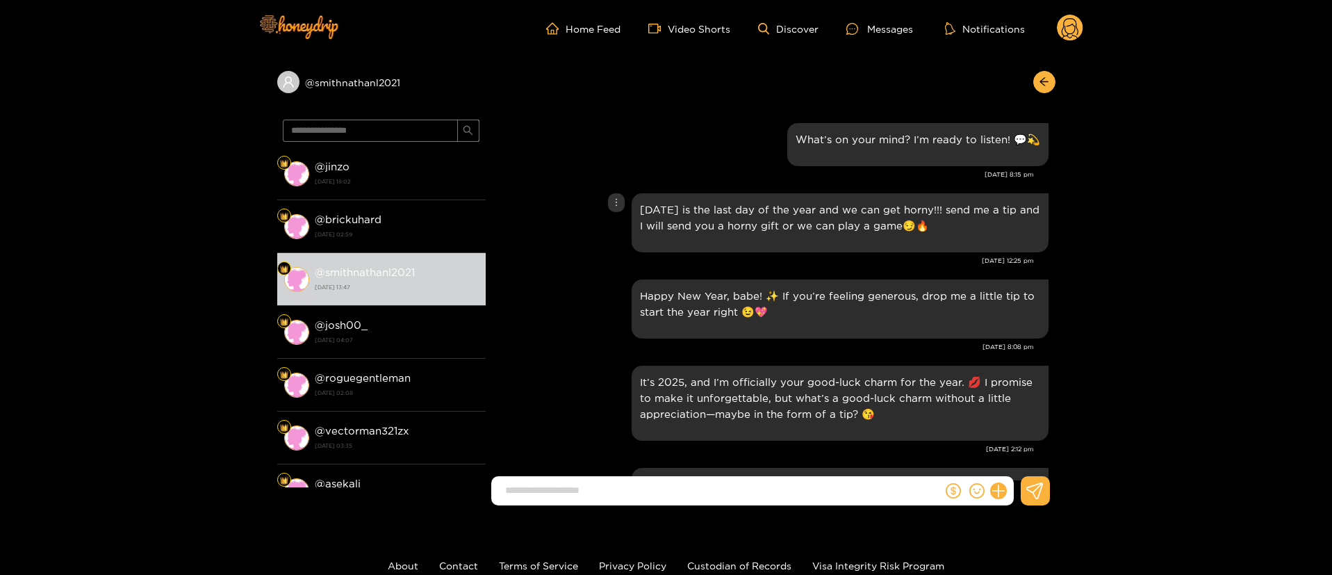
scroll to position [0, 0]
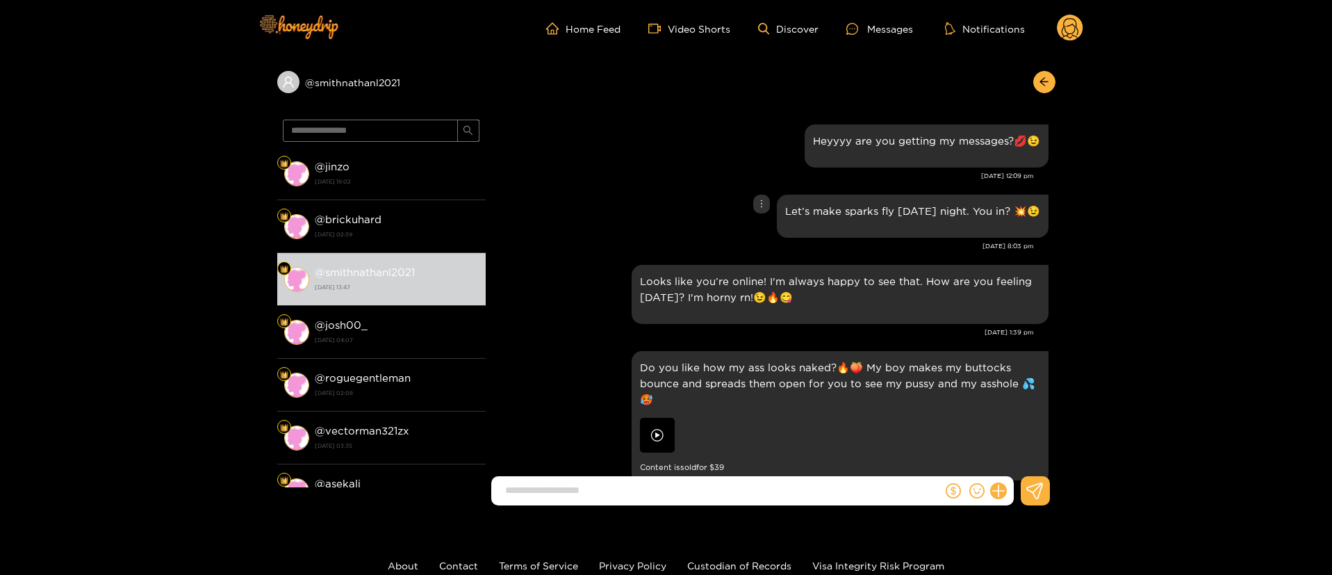
click at [679, 192] on div "Let’s make sparks fly this Thursday night. You in? 💥😉" at bounding box center [771, 216] width 556 height 50
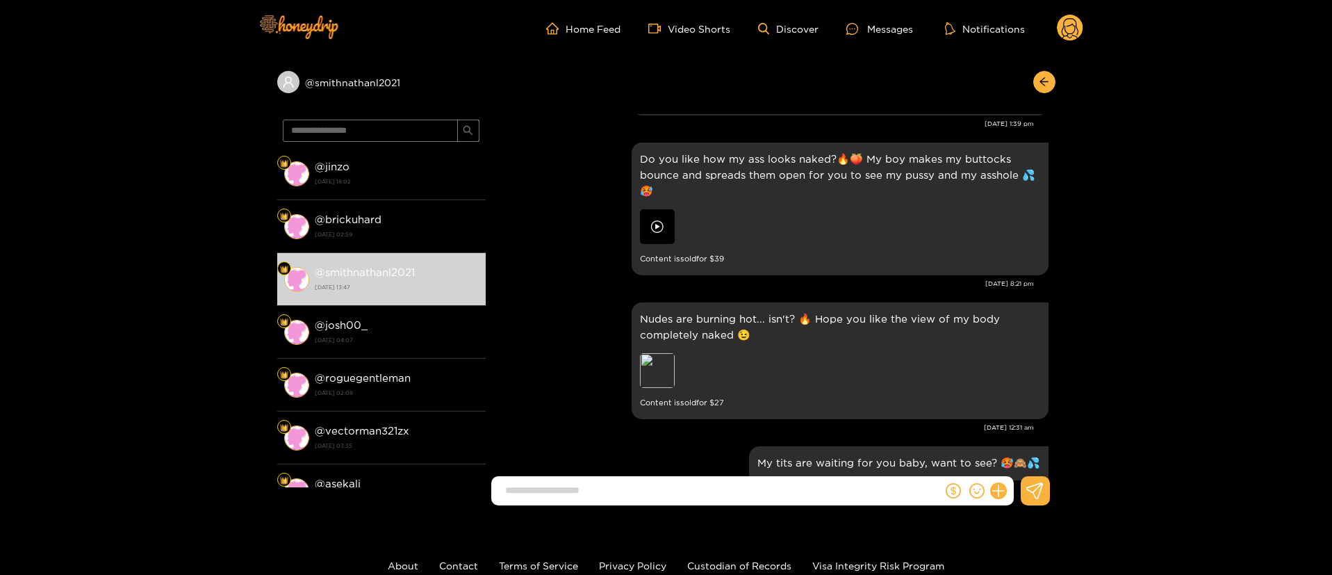
click at [655, 238] on img at bounding box center [657, 226] width 35 height 35
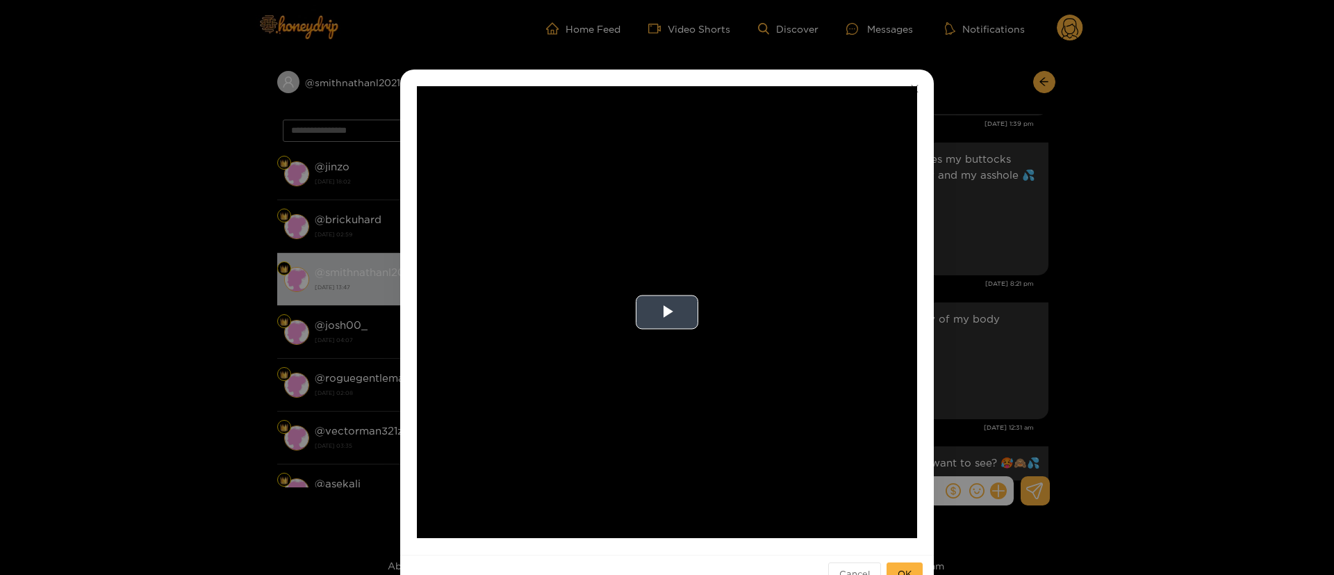
click at [748, 364] on video "Video Player" at bounding box center [667, 312] width 500 height 452
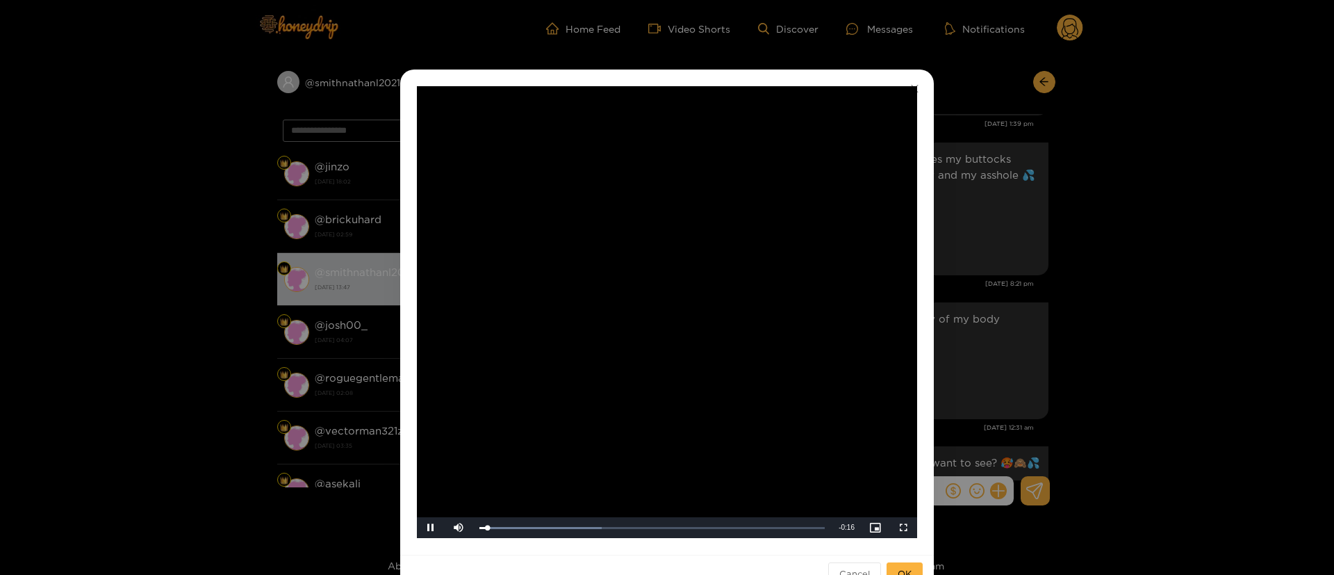
click at [1005, 270] on div "**********" at bounding box center [667, 287] width 1334 height 575
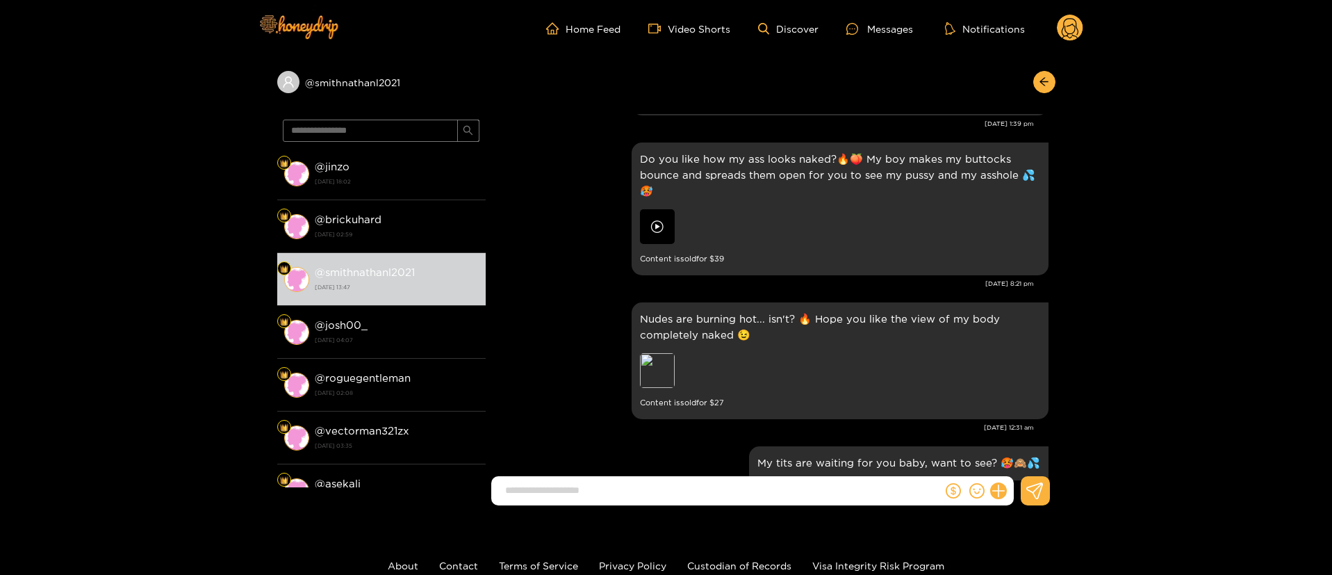
click at [653, 227] on img at bounding box center [657, 226] width 35 height 35
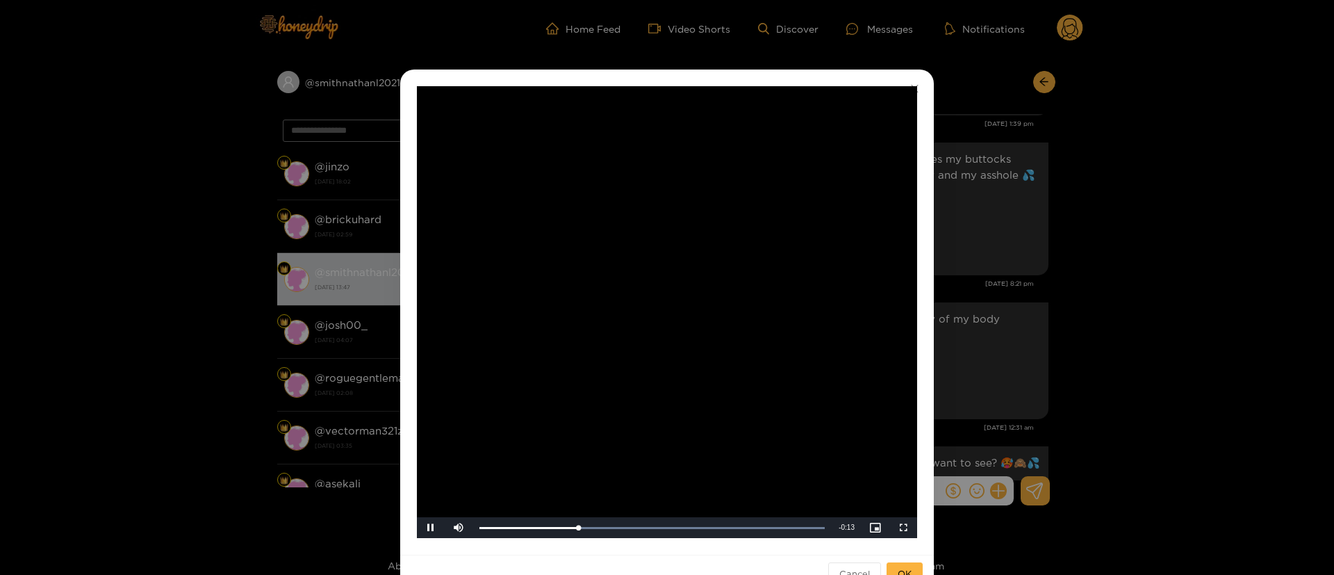
click at [690, 272] on video "Video Player" at bounding box center [667, 312] width 500 height 452
click at [966, 284] on div "**********" at bounding box center [667, 287] width 1334 height 575
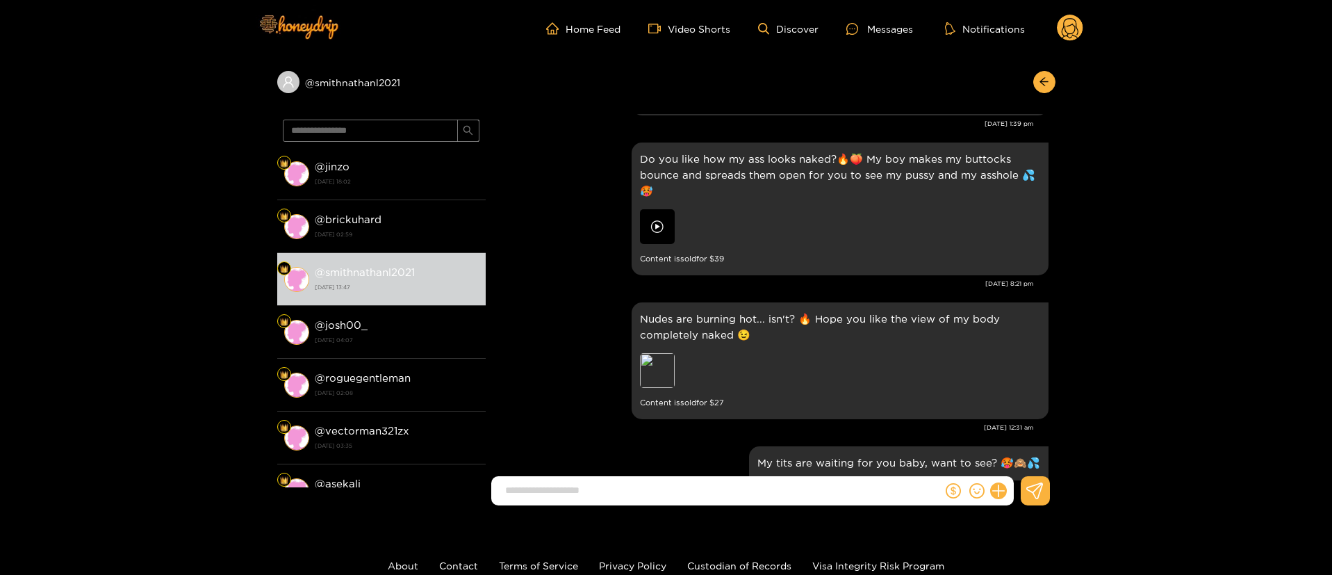
click at [657, 231] on img at bounding box center [657, 226] width 35 height 35
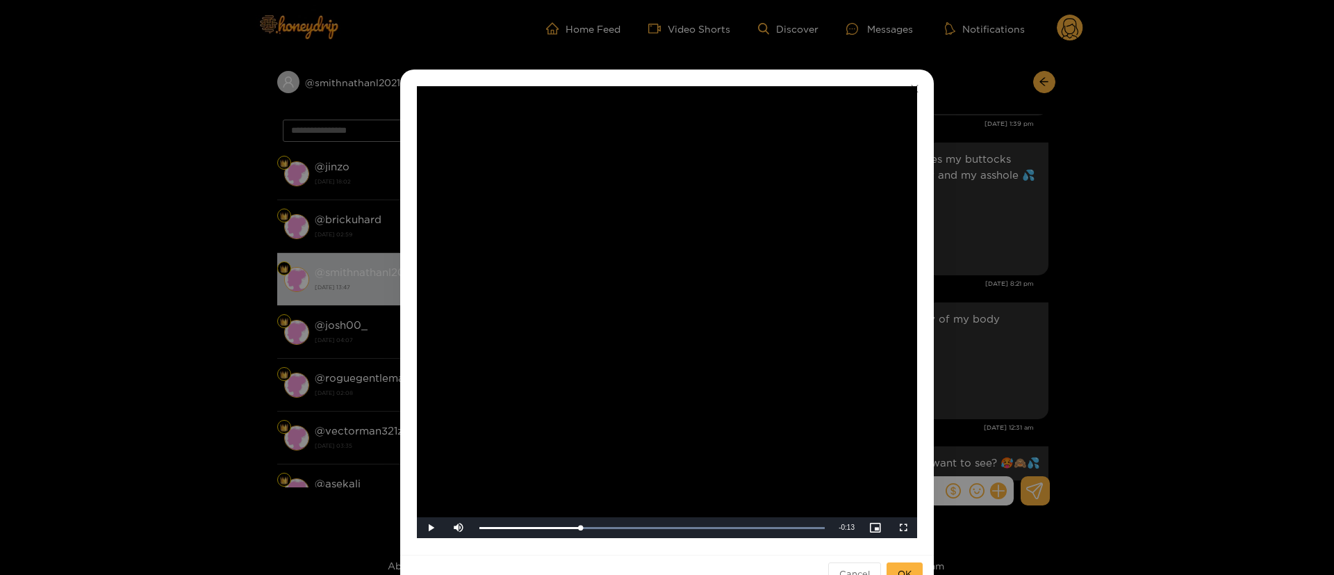
click at [679, 306] on video "Video Player" at bounding box center [667, 312] width 500 height 452
drag, startPoint x: 570, startPoint y: 530, endPoint x: 422, endPoint y: 520, distance: 148.3
click at [422, 520] on div "Play Mute Current Time 0:00 / Duration 0:17 Loaded : 100.00% 0:01 0:00 Stream T…" at bounding box center [667, 527] width 500 height 21
click at [1063, 297] on div "**********" at bounding box center [667, 287] width 1334 height 575
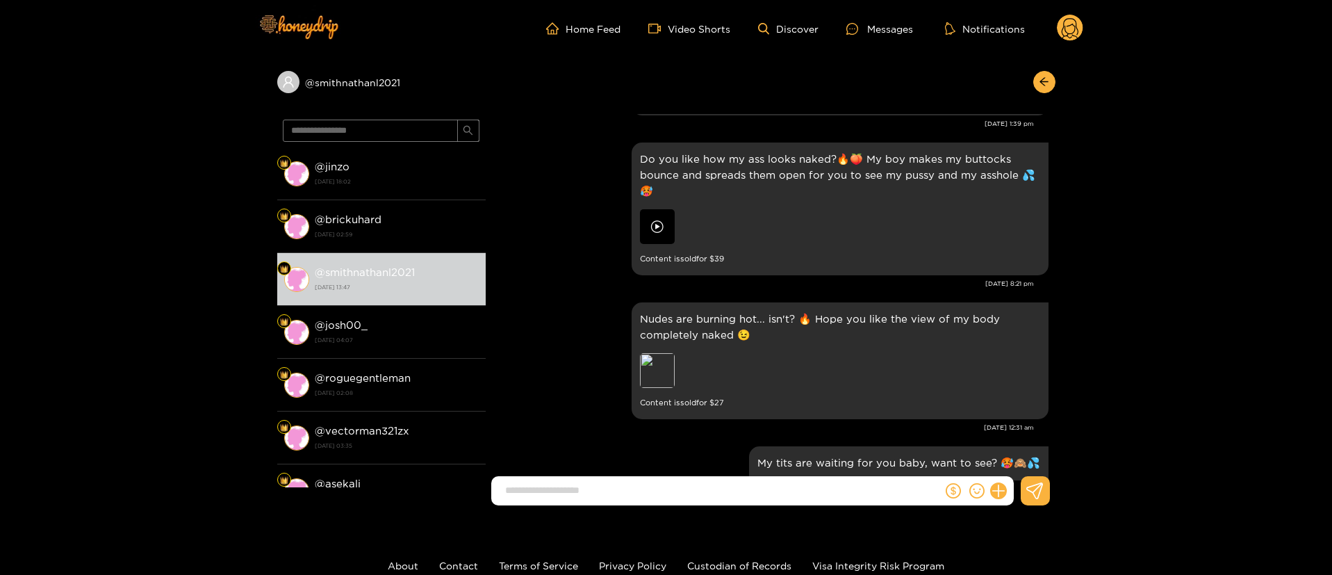
scroll to position [417, 0]
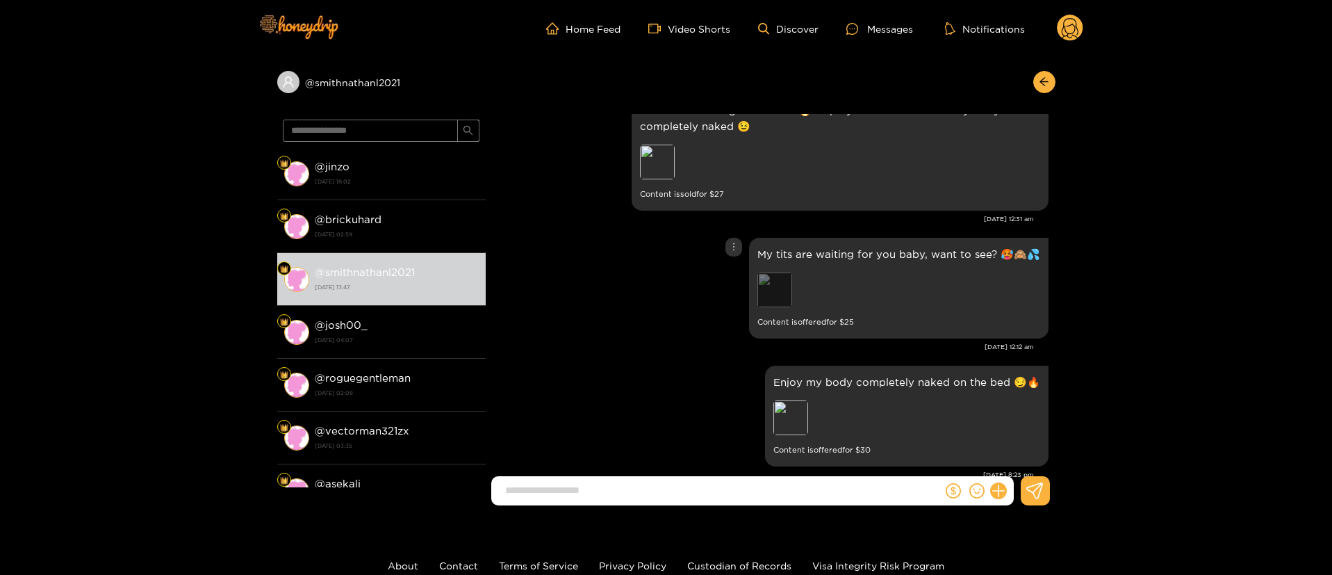
click at [777, 294] on div "Preview" at bounding box center [774, 289] width 35 height 35
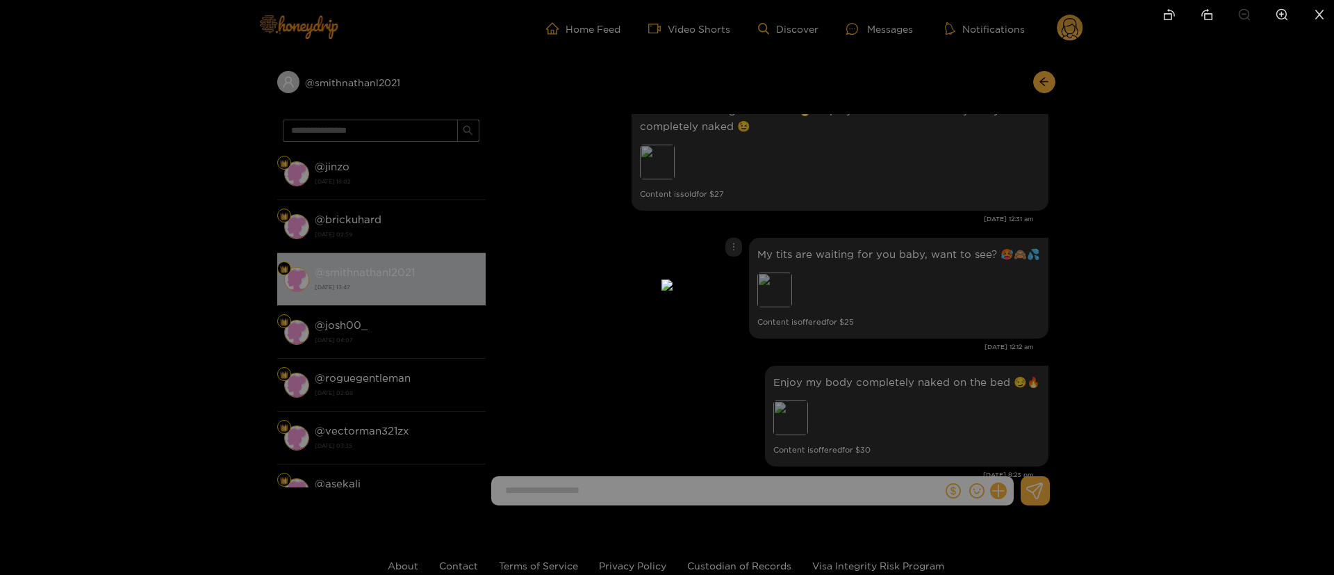
click at [943, 272] on div at bounding box center [667, 287] width 1334 height 575
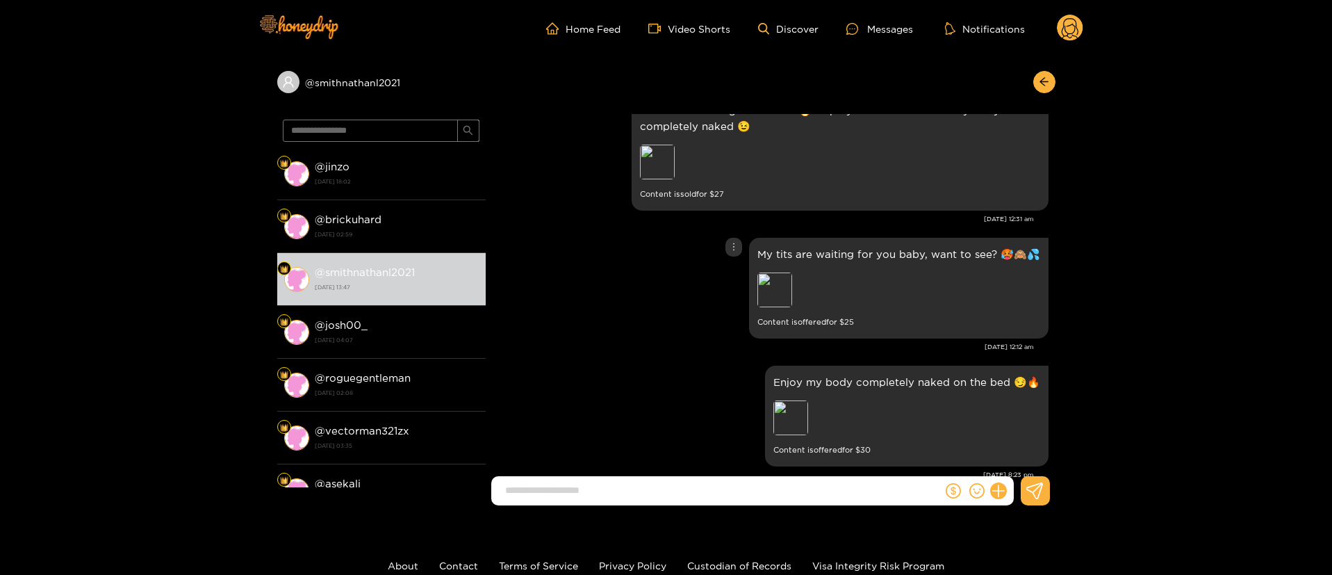
scroll to position [521, 0]
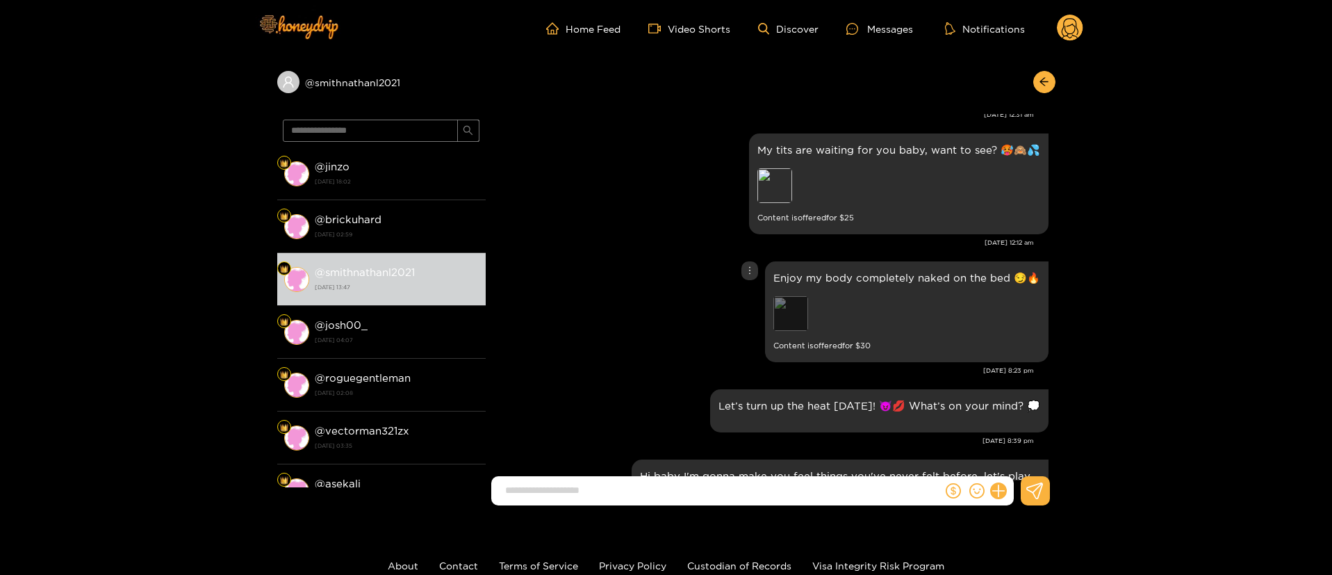
click at [803, 313] on div "Preview" at bounding box center [790, 313] width 35 height 35
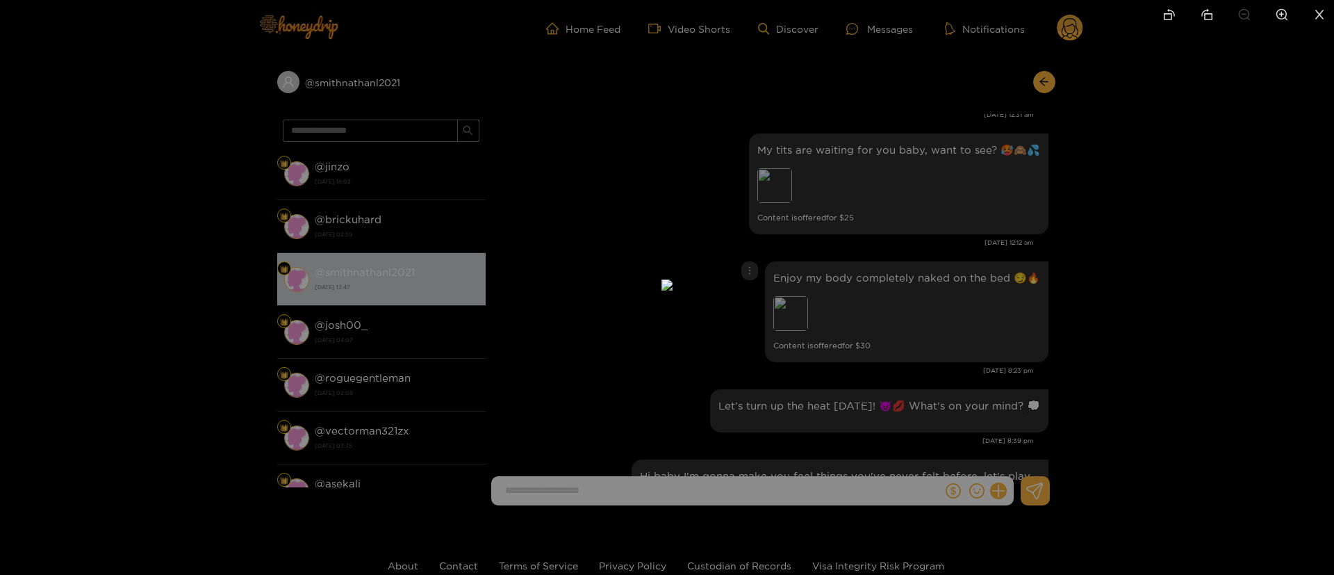
click at [1261, 151] on div at bounding box center [667, 287] width 1334 height 575
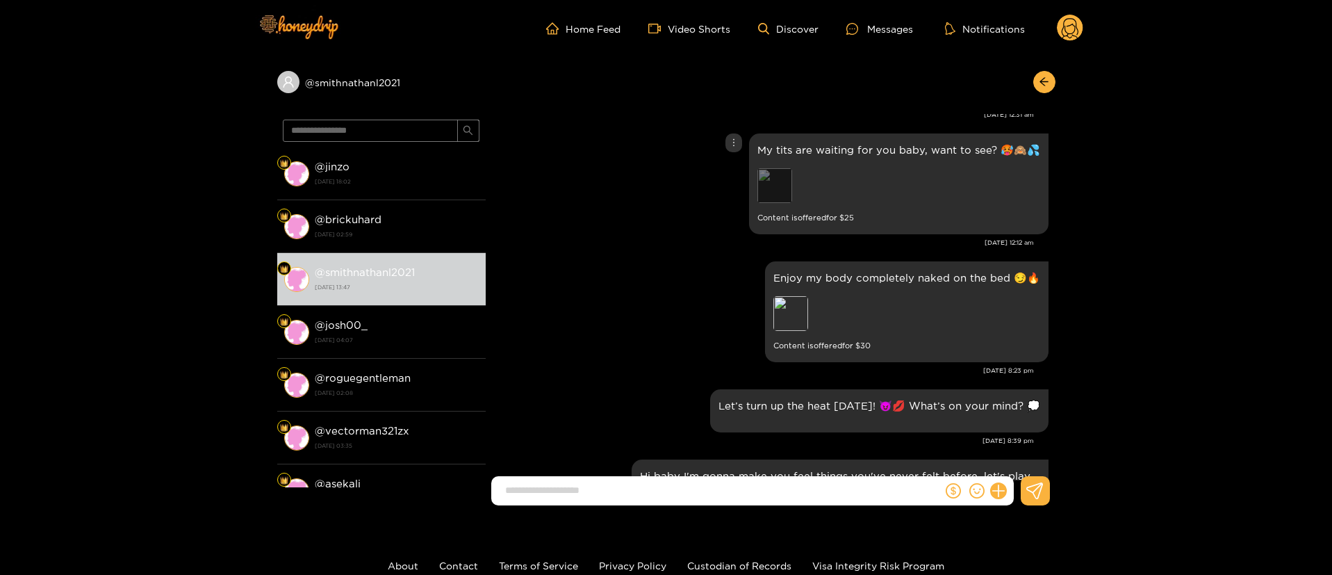
click at [778, 188] on div "Preview" at bounding box center [774, 185] width 35 height 35
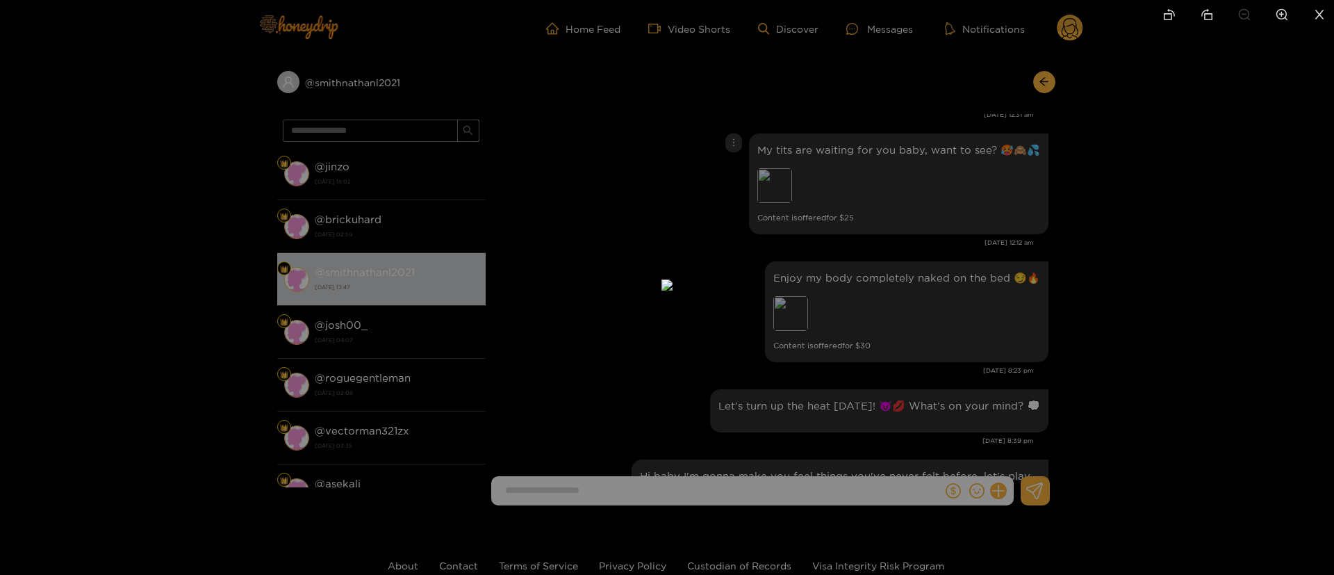
click at [1020, 181] on div at bounding box center [667, 287] width 1334 height 575
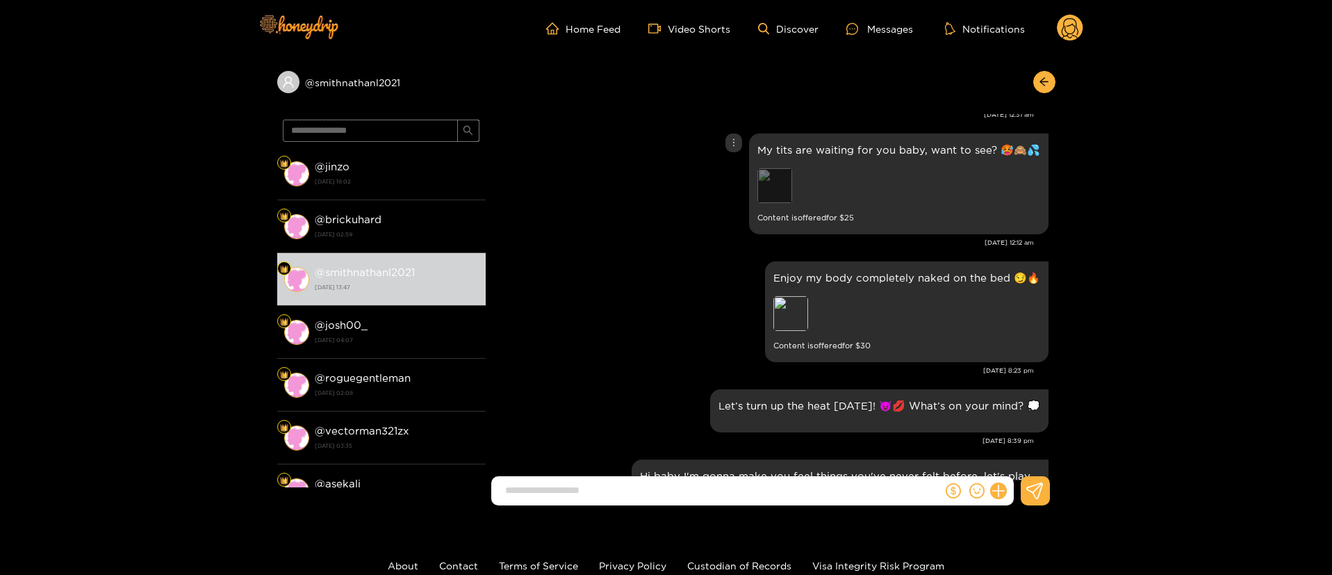
click at [773, 201] on div "Preview" at bounding box center [774, 185] width 35 height 35
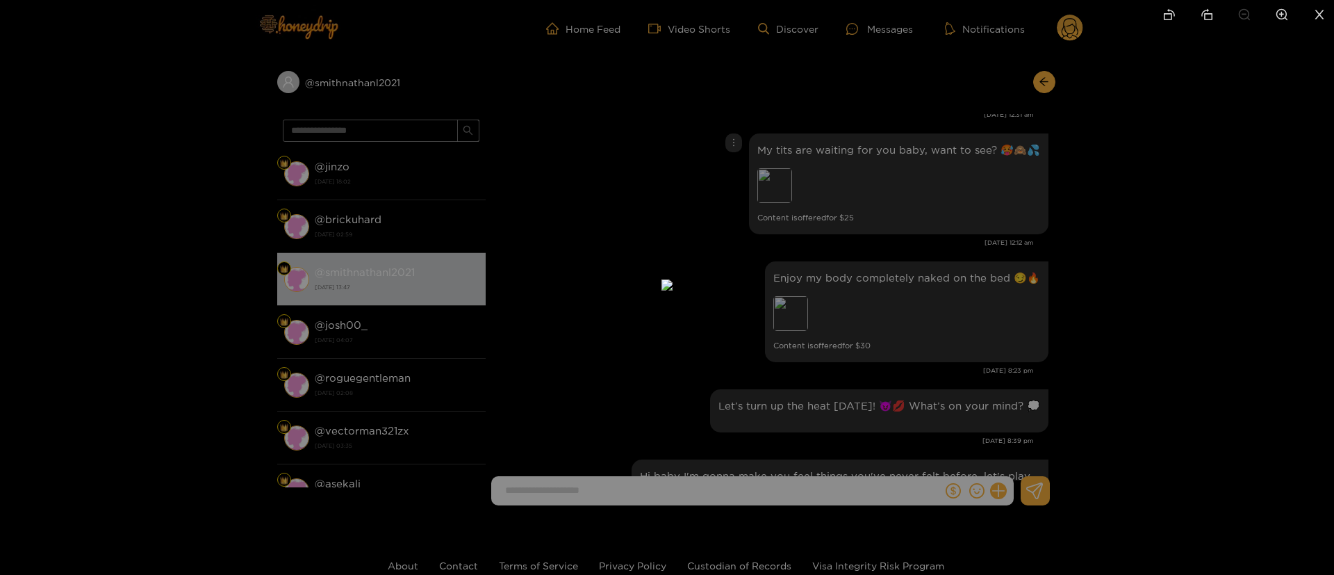
click at [1056, 165] on div at bounding box center [667, 287] width 1334 height 575
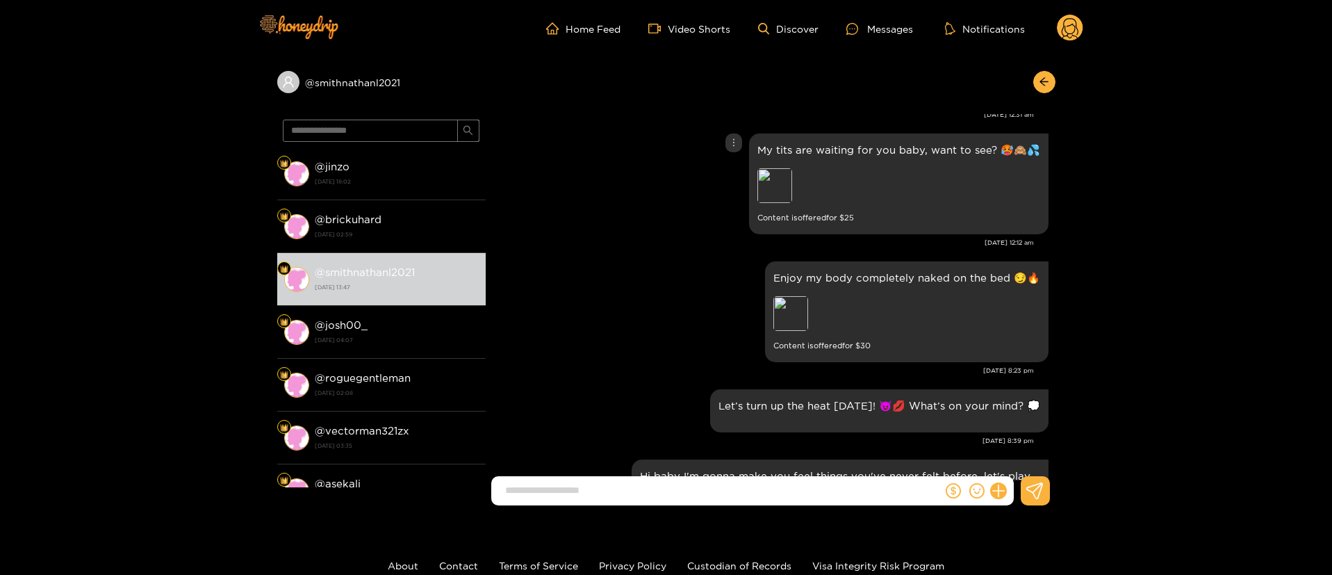
click at [771, 185] on div "Preview" at bounding box center [774, 185] width 35 height 35
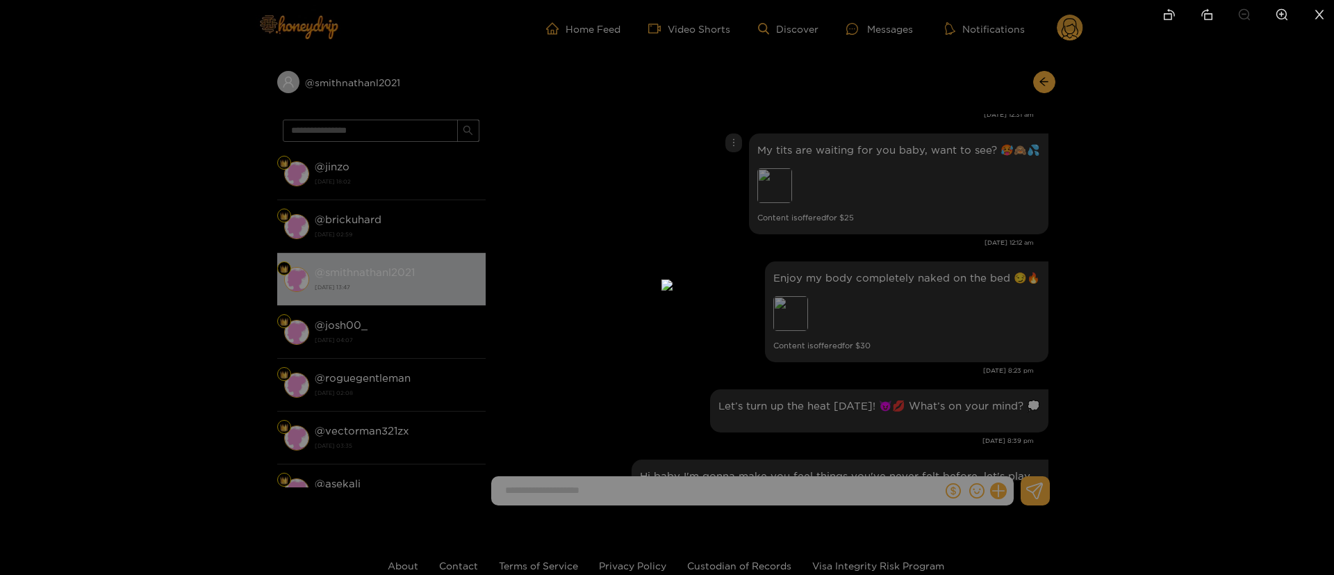
click at [926, 218] on div at bounding box center [667, 287] width 1334 height 575
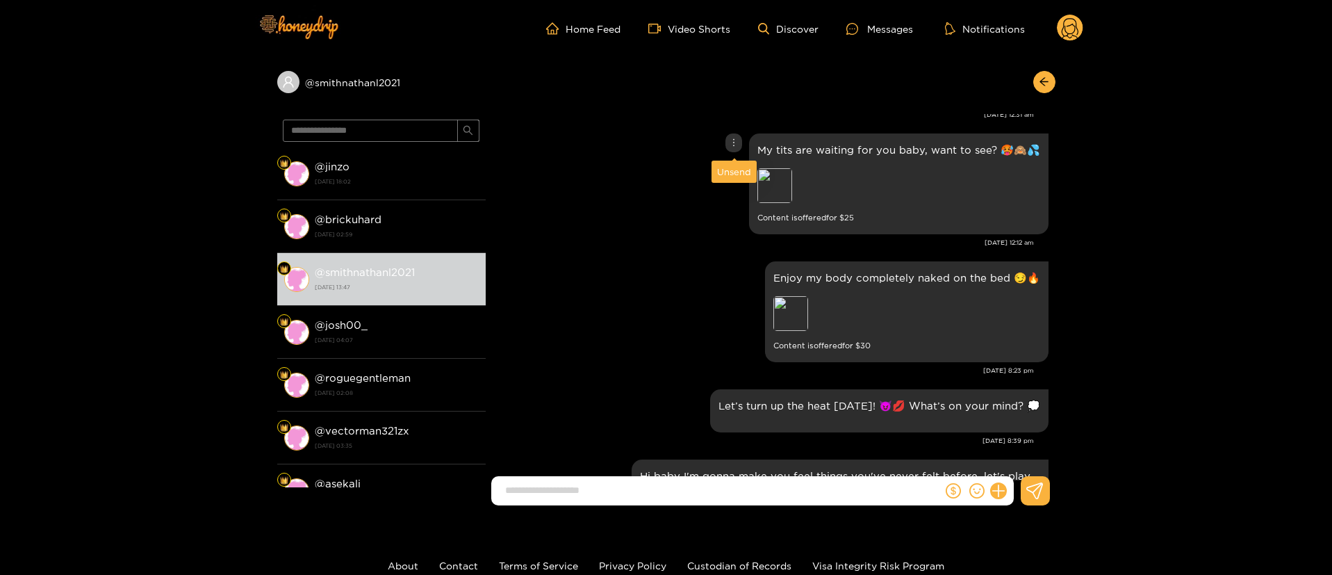
click at [731, 140] on icon "more" at bounding box center [734, 143] width 10 height 10
click at [729, 172] on div "Unsend" at bounding box center [734, 172] width 34 height 14
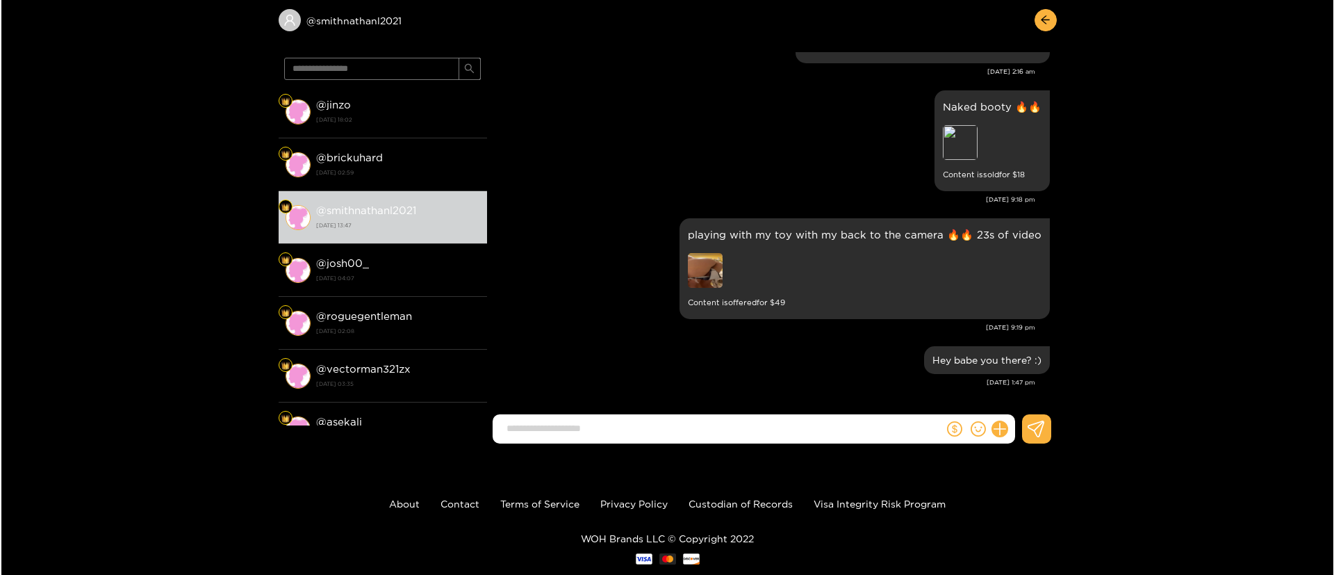
scroll to position [93, 0]
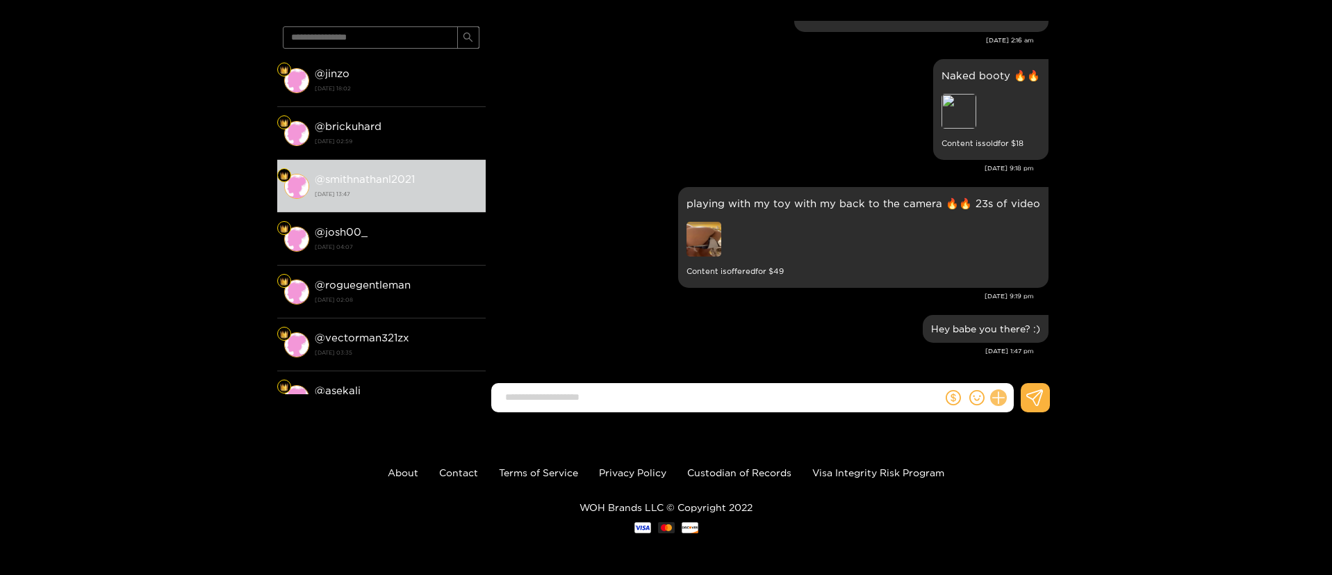
click at [994, 400] on icon at bounding box center [998, 398] width 16 height 16
click at [1007, 366] on button at bounding box center [1024, 363] width 49 height 31
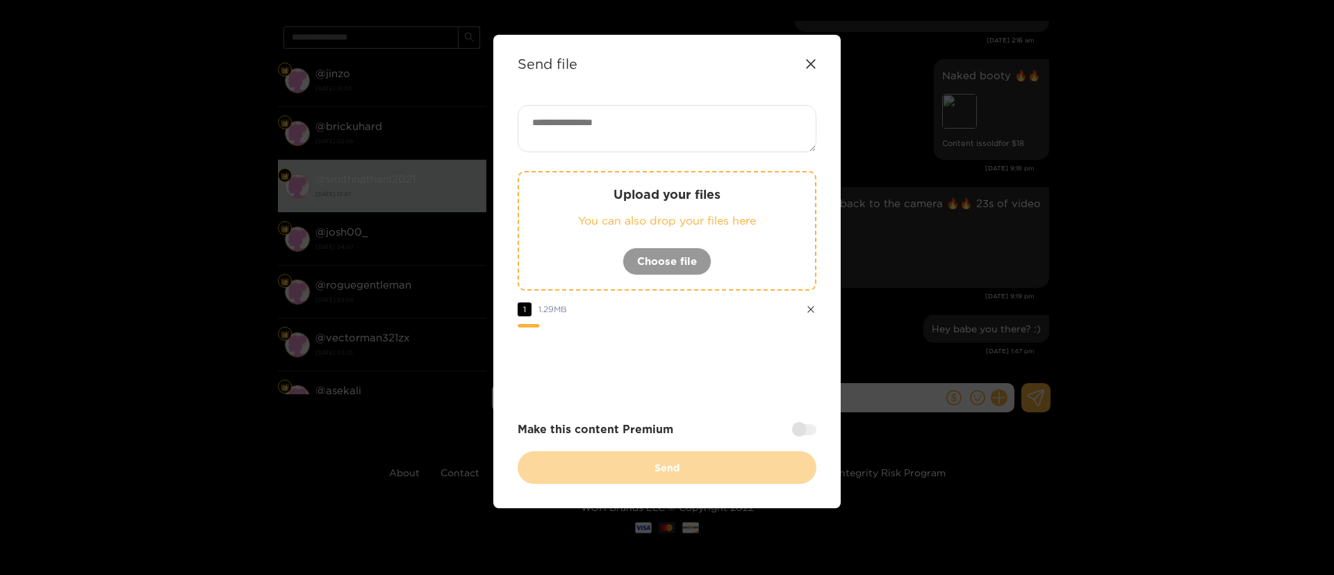
click at [707, 118] on textarea at bounding box center [667, 128] width 299 height 47
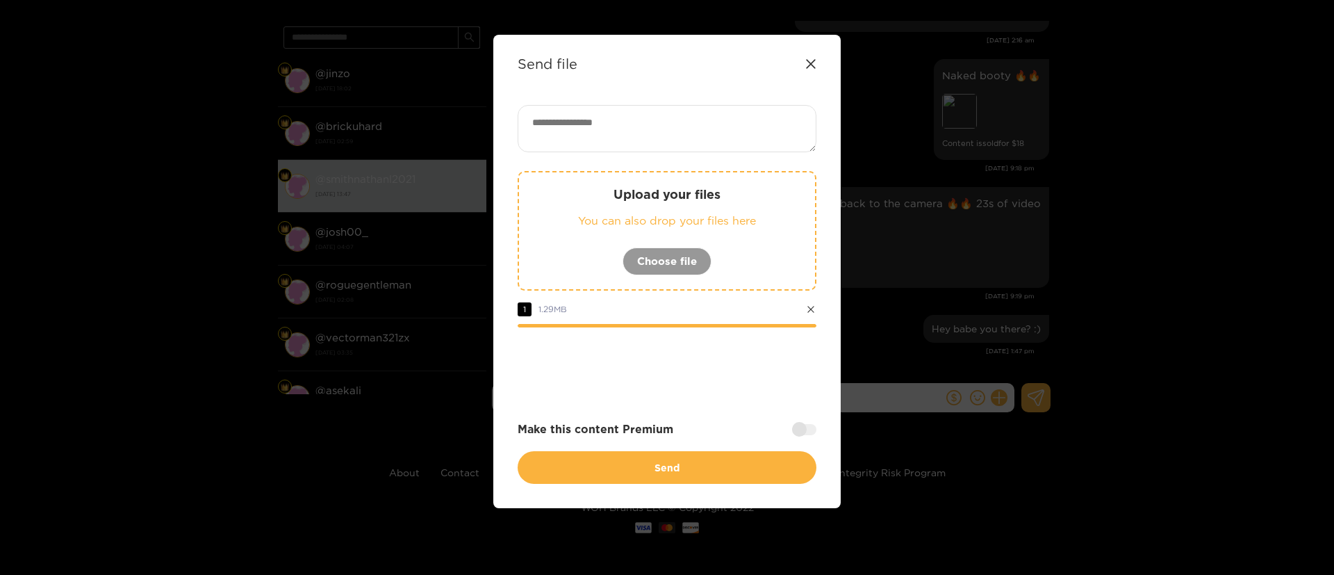
click at [679, 386] on div at bounding box center [667, 366] width 299 height 56
click at [812, 430] on div at bounding box center [804, 429] width 24 height 11
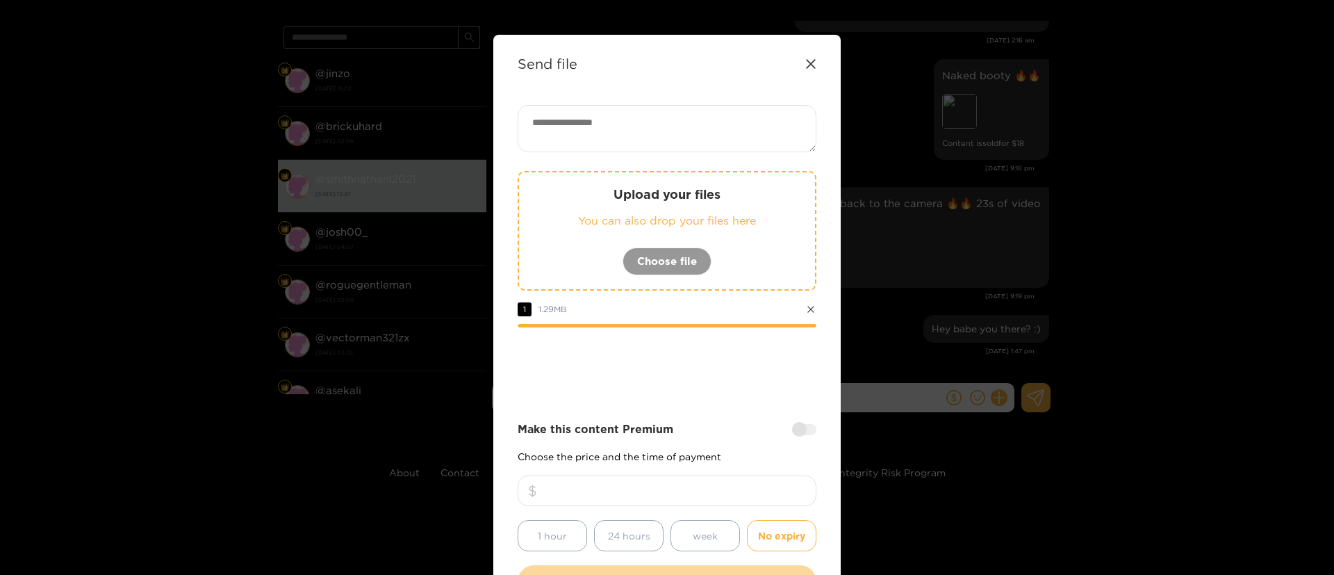
click at [719, 480] on input "number" at bounding box center [667, 490] width 299 height 31
type input "*"
type input "**"
click at [682, 370] on div at bounding box center [667, 366] width 299 height 56
click at [622, 153] on div "Upload your files You can also drop your files here Choose file 1 1.29 MB Make …" at bounding box center [667, 351] width 299 height 493
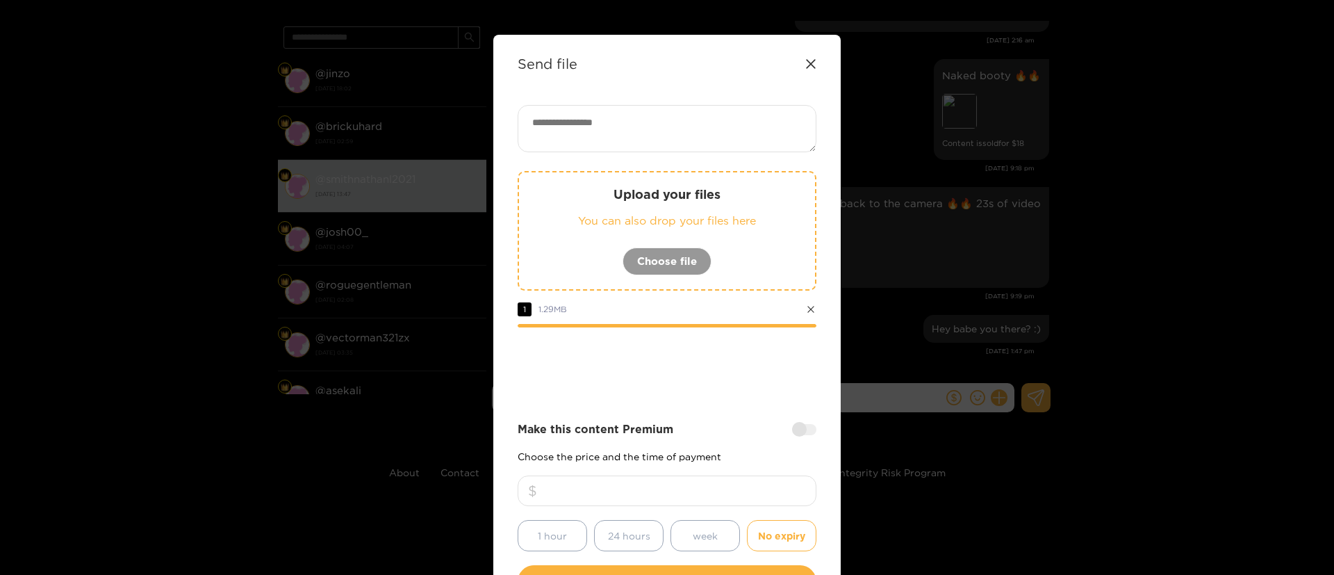
click at [615, 130] on textarea at bounding box center [667, 128] width 299 height 47
click at [621, 126] on textarea at bounding box center [667, 128] width 299 height 47
click at [612, 124] on textarea at bounding box center [667, 128] width 299 height 47
drag, startPoint x: 675, startPoint y: 149, endPoint x: 667, endPoint y: 122, distance: 28.8
click at [674, 149] on textarea at bounding box center [667, 128] width 299 height 47
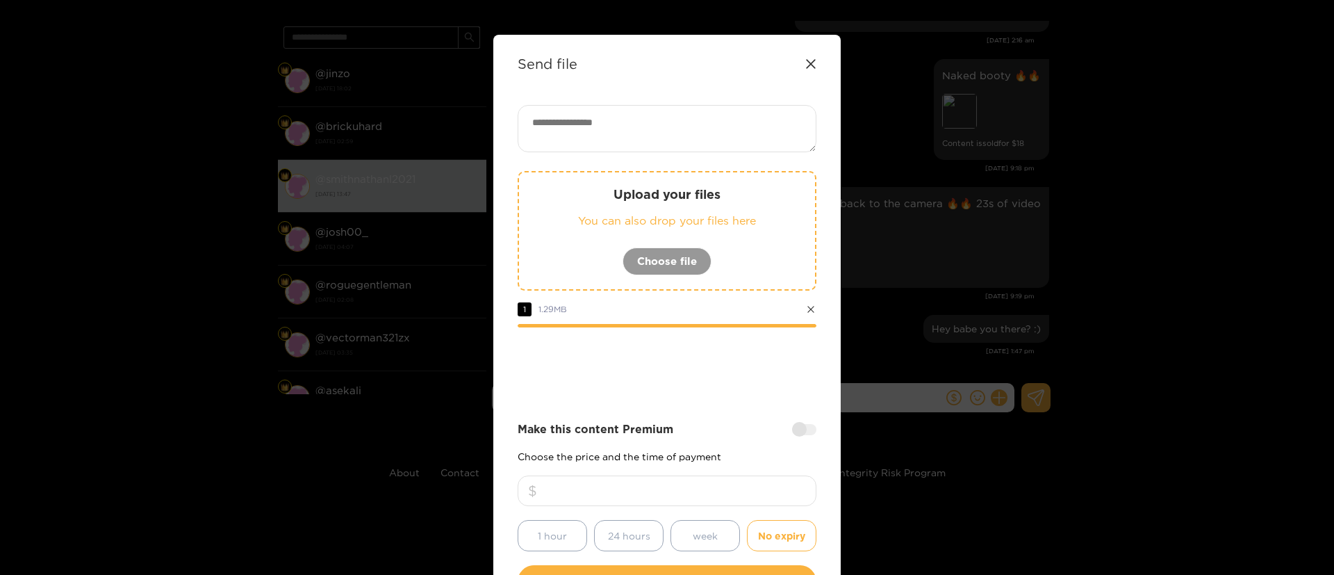
click at [636, 130] on textarea at bounding box center [667, 128] width 299 height 47
click at [638, 123] on textarea at bounding box center [667, 128] width 299 height 47
click at [680, 149] on textarea at bounding box center [667, 128] width 299 height 47
paste textarea "**********"
type textarea "**********"
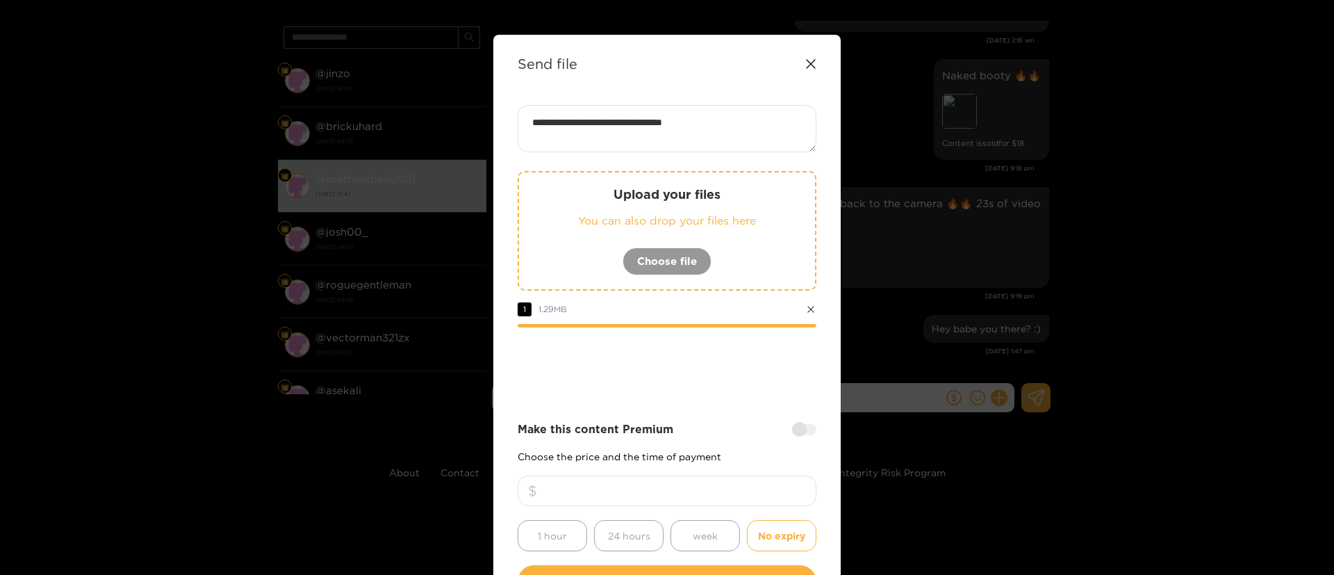
click at [698, 366] on div at bounding box center [667, 366] width 299 height 56
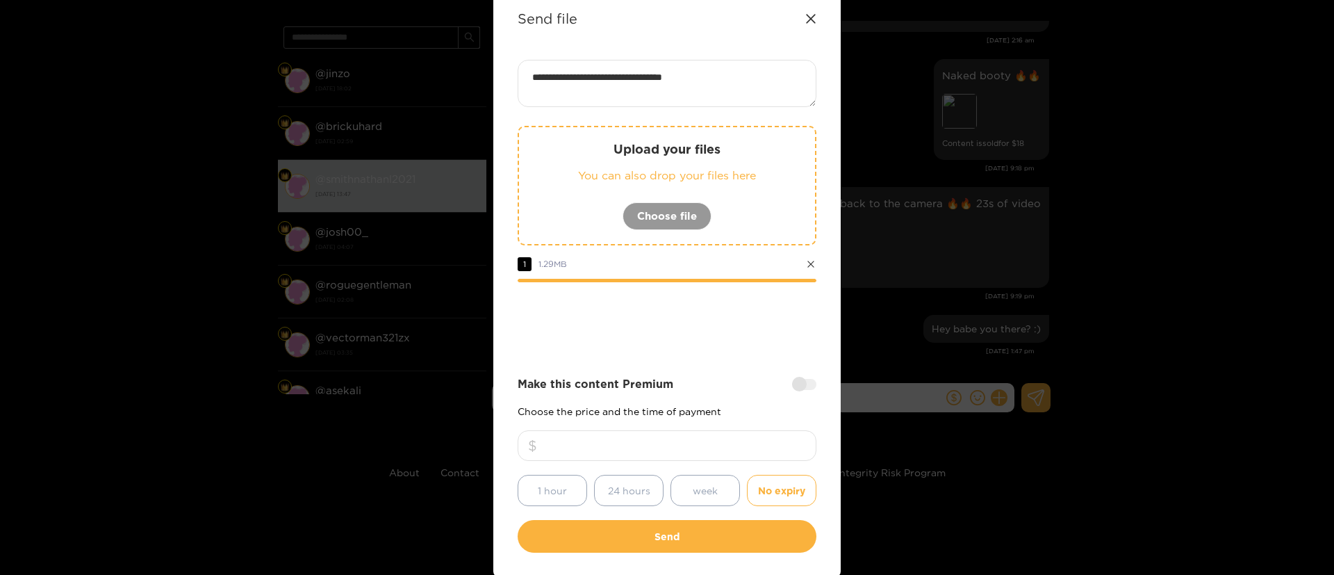
scroll to position [103, 0]
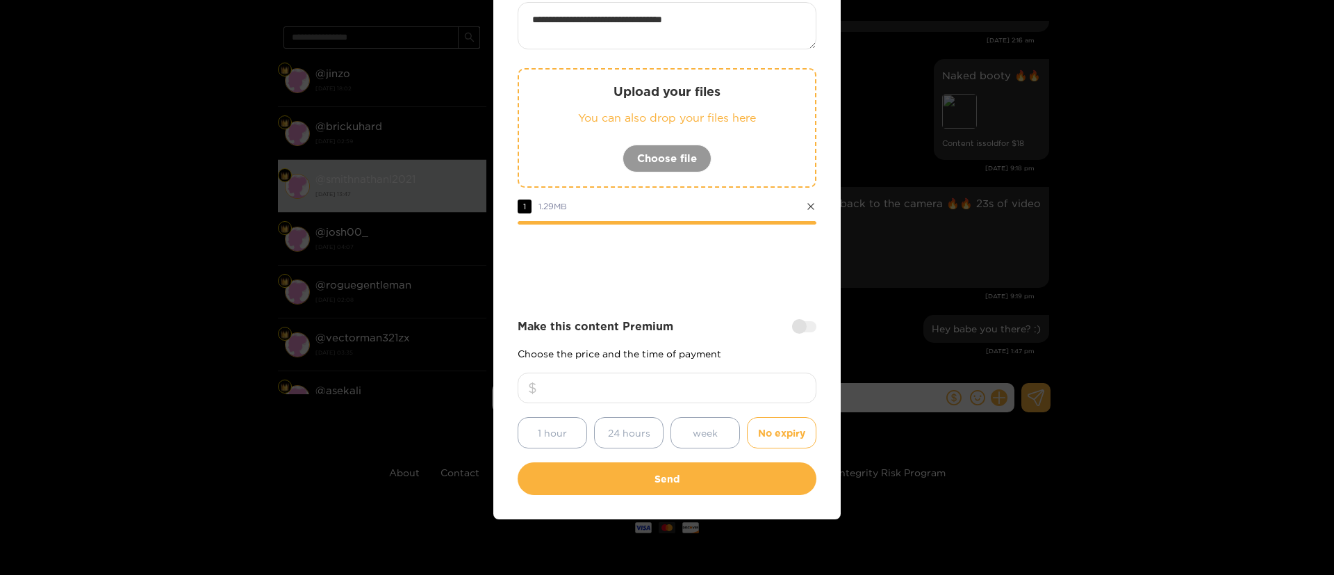
click at [728, 284] on div at bounding box center [667, 263] width 299 height 56
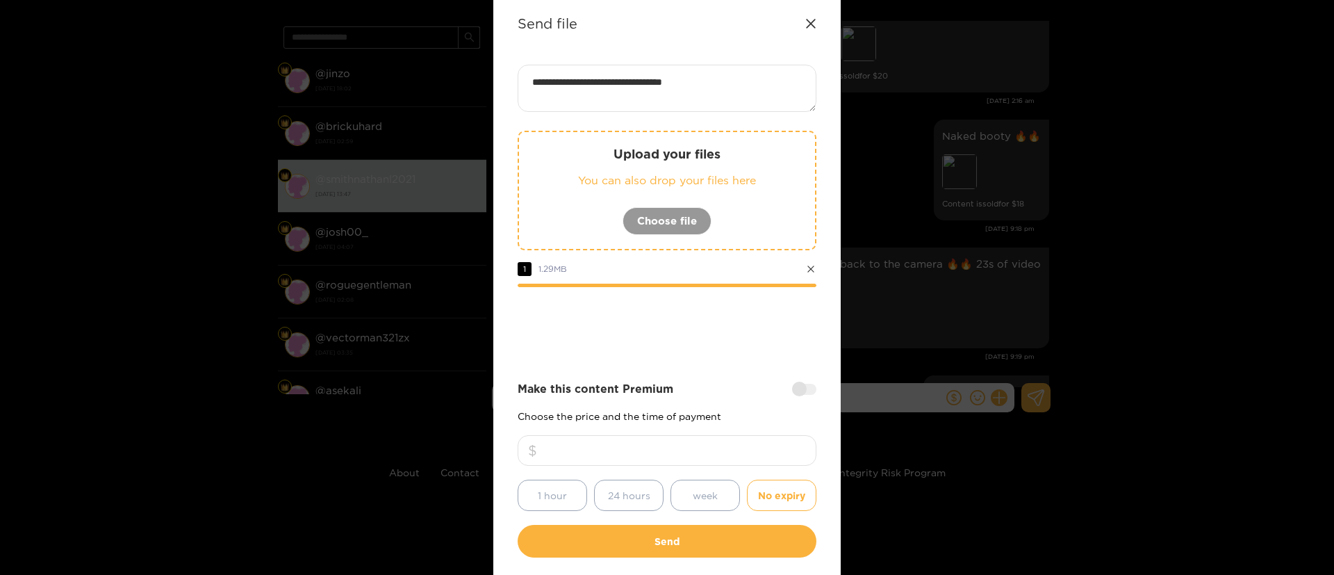
scroll to position [0, 0]
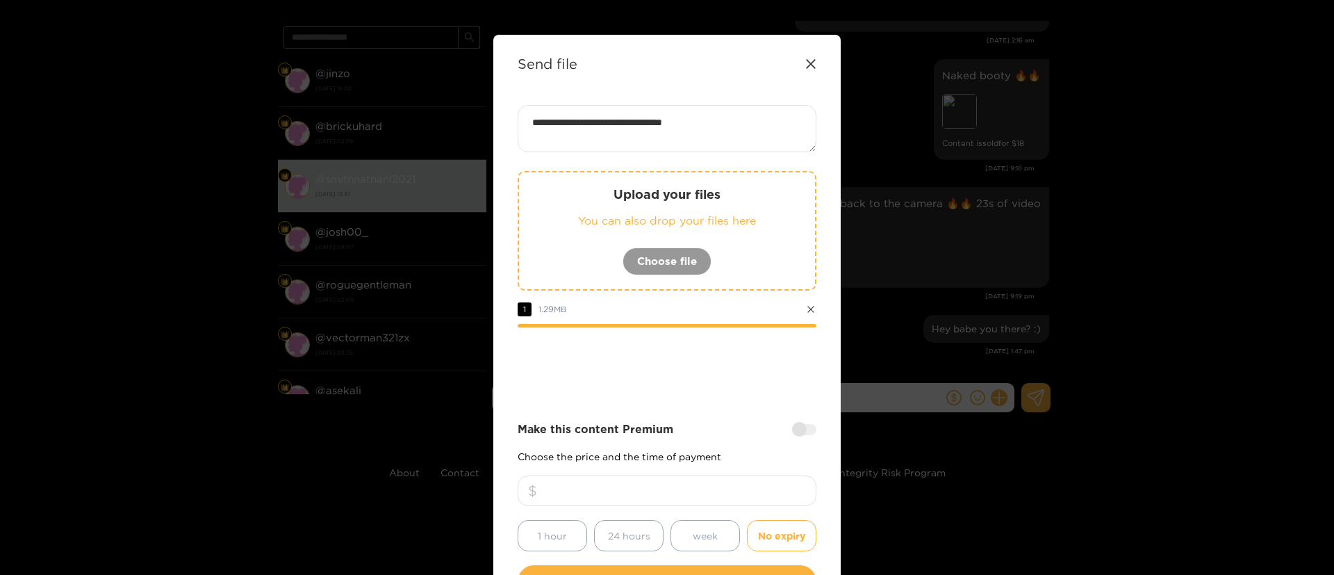
click at [709, 384] on div at bounding box center [667, 366] width 299 height 56
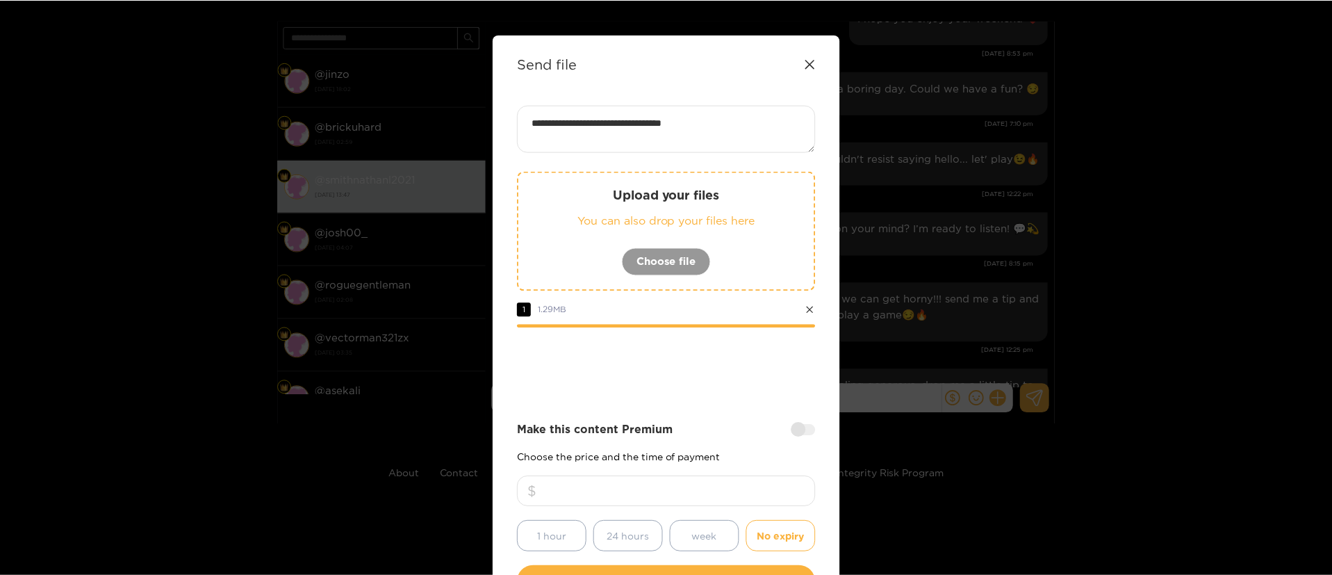
scroll to position [103, 0]
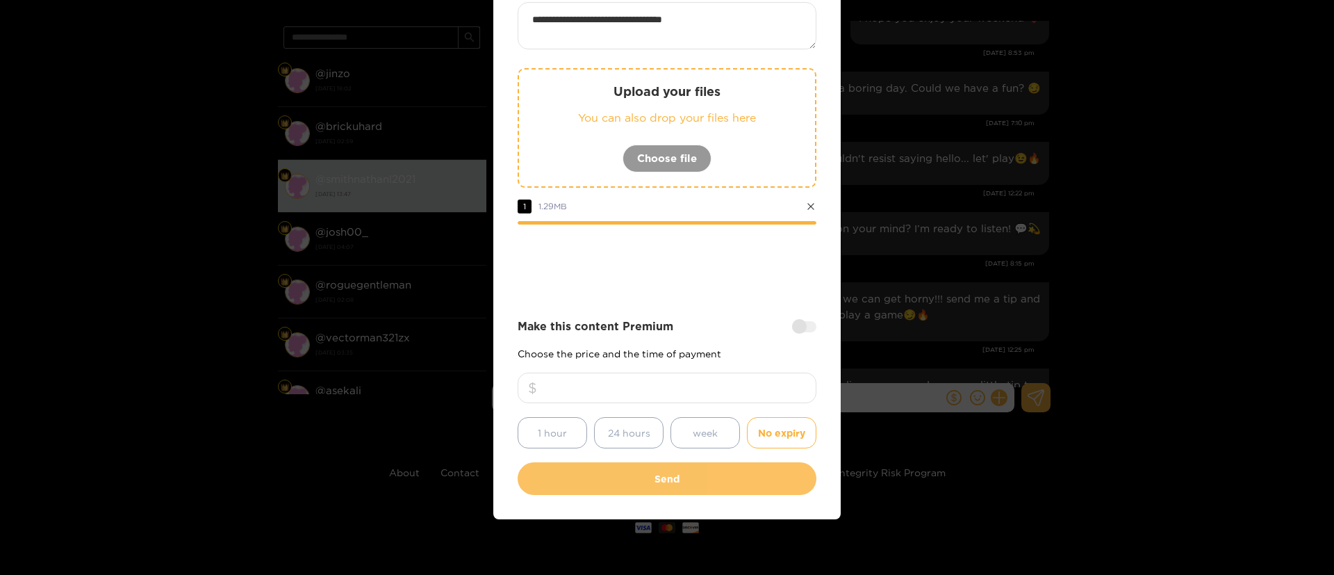
click at [682, 482] on button "Send" at bounding box center [667, 478] width 299 height 33
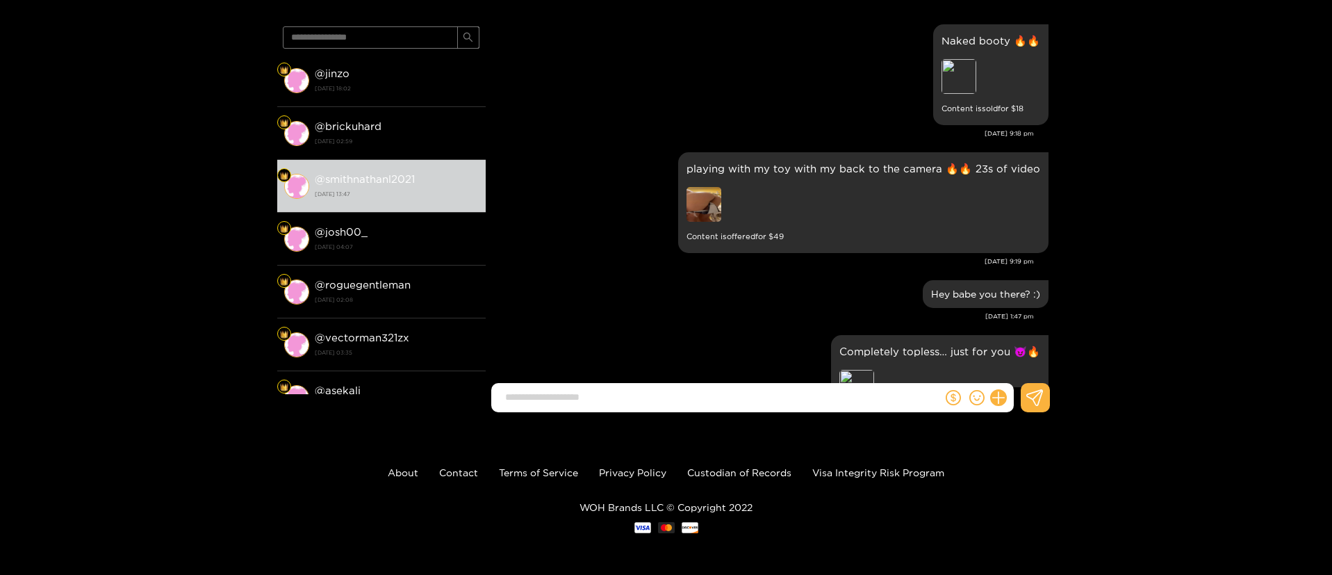
scroll to position [6563, 0]
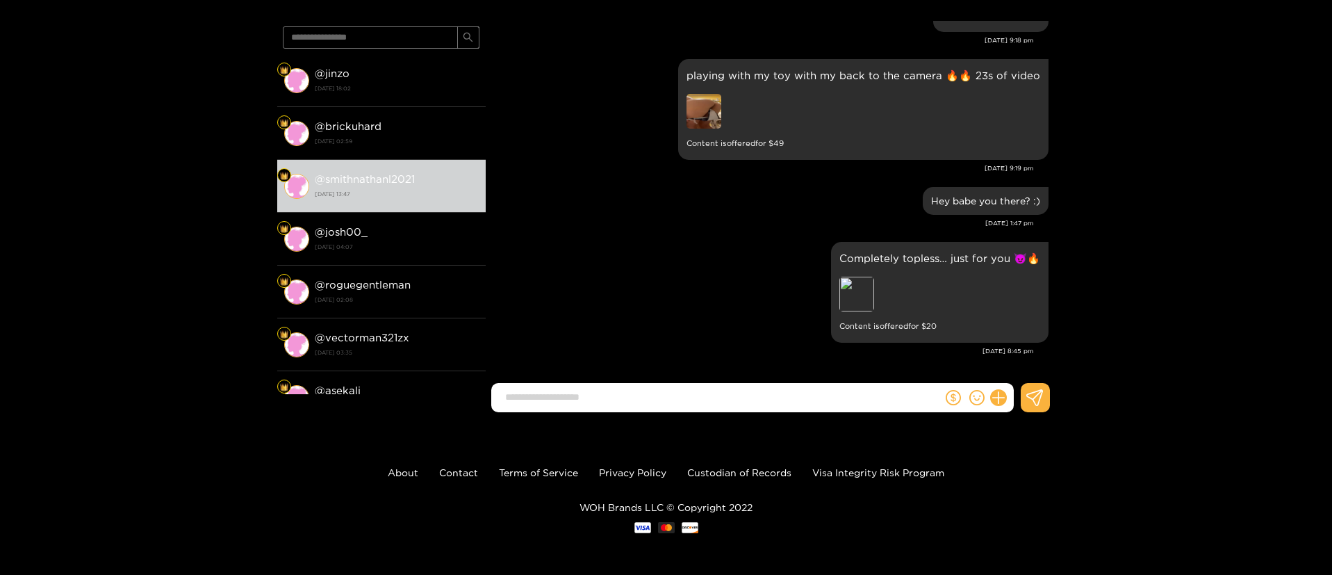
drag, startPoint x: 689, startPoint y: 222, endPoint x: 1174, endPoint y: 140, distance: 491.8
click at [709, 218] on div "May. 31, 1:47 pm" at bounding box center [763, 223] width 541 height 10
click at [1186, 140] on div "**********" at bounding box center [666, 193] width 1332 height 459
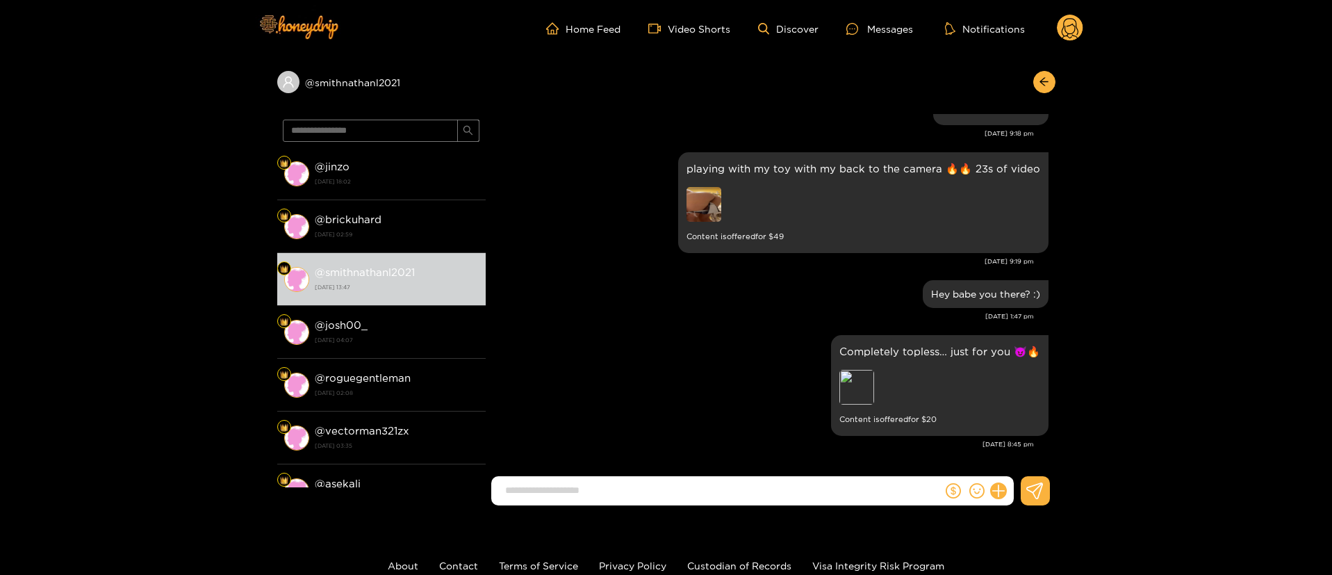
click at [1074, 40] on icon at bounding box center [1070, 29] width 26 height 28
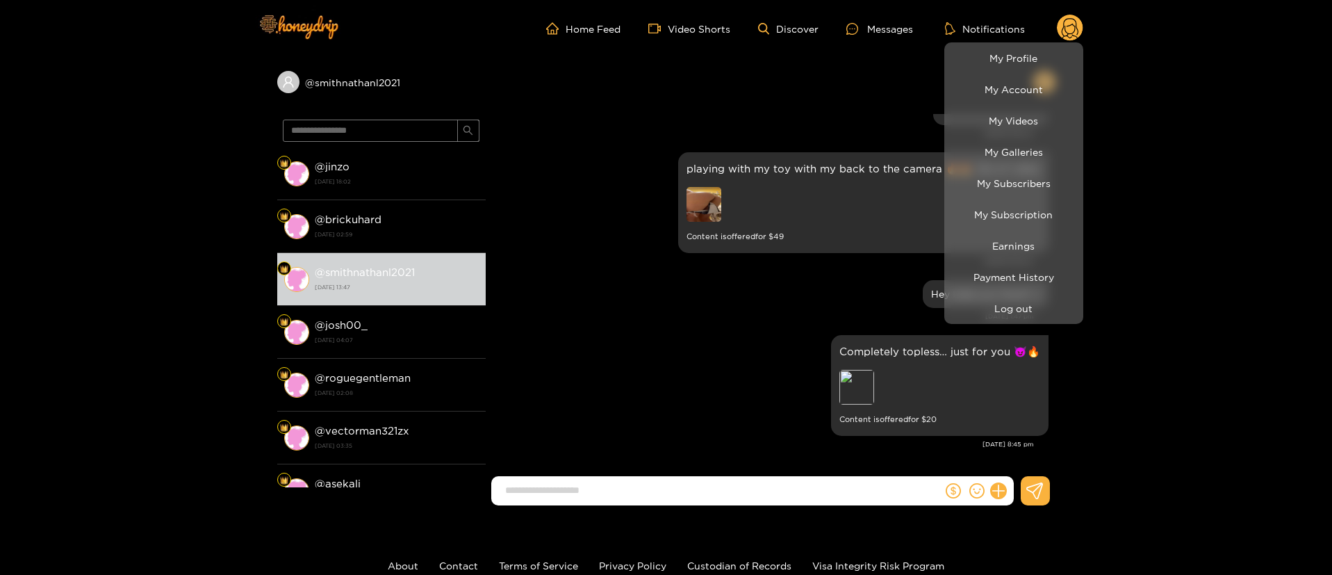
click at [776, 301] on div at bounding box center [666, 287] width 1332 height 575
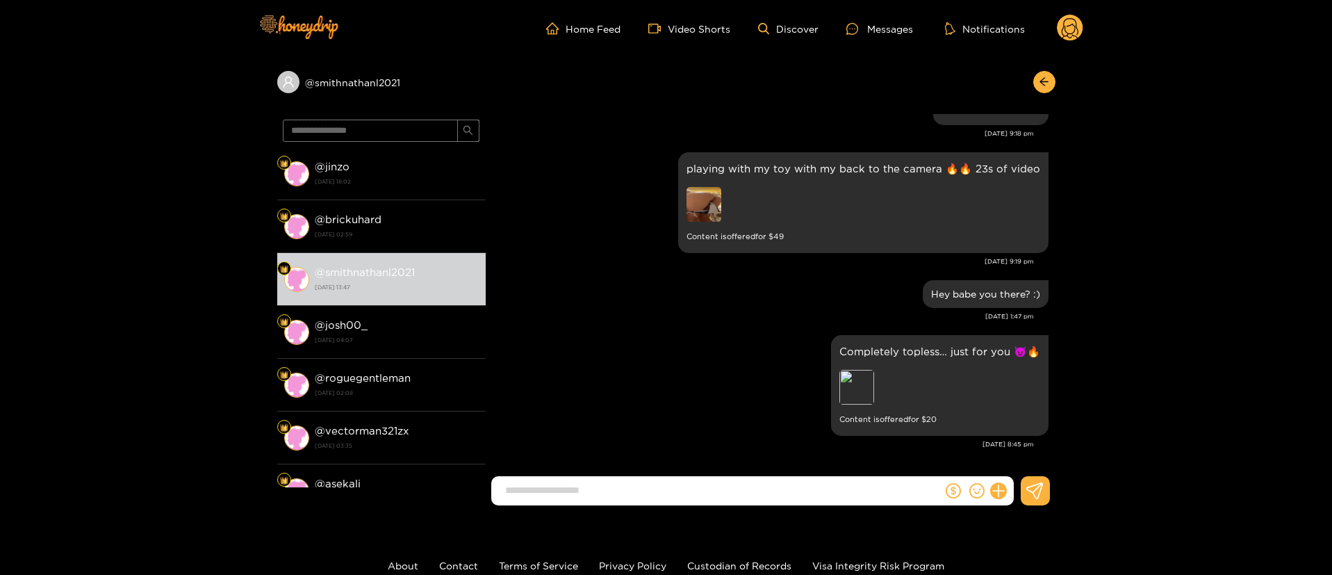
click at [1078, 19] on circle at bounding box center [1070, 28] width 26 height 26
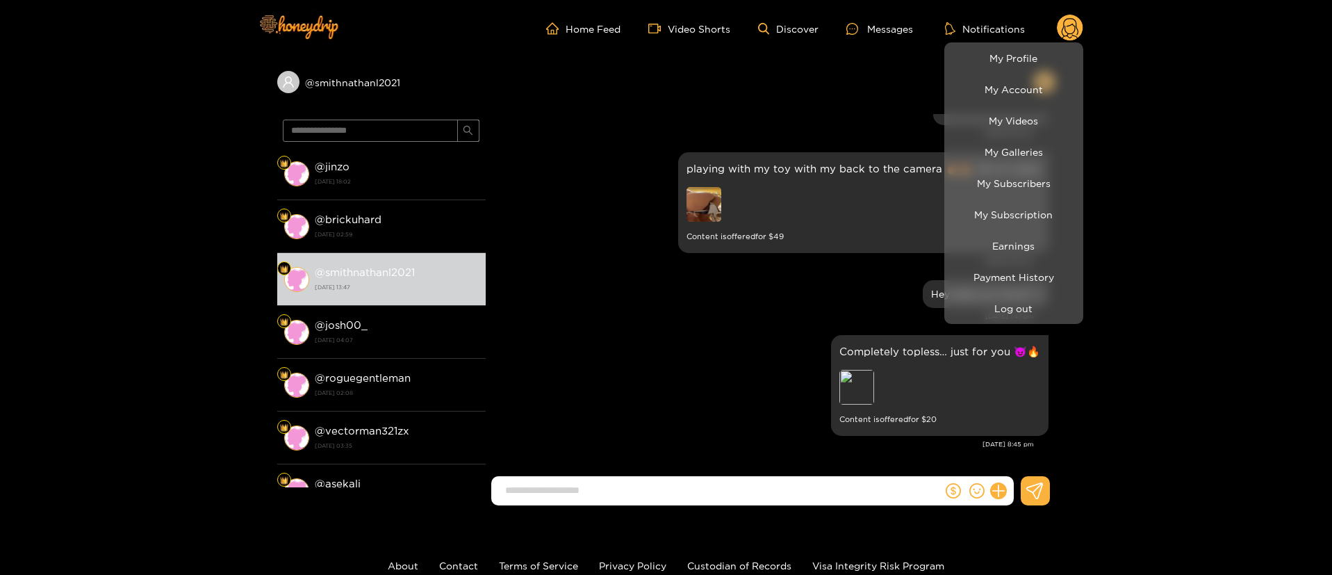
click at [707, 308] on div at bounding box center [666, 287] width 1332 height 575
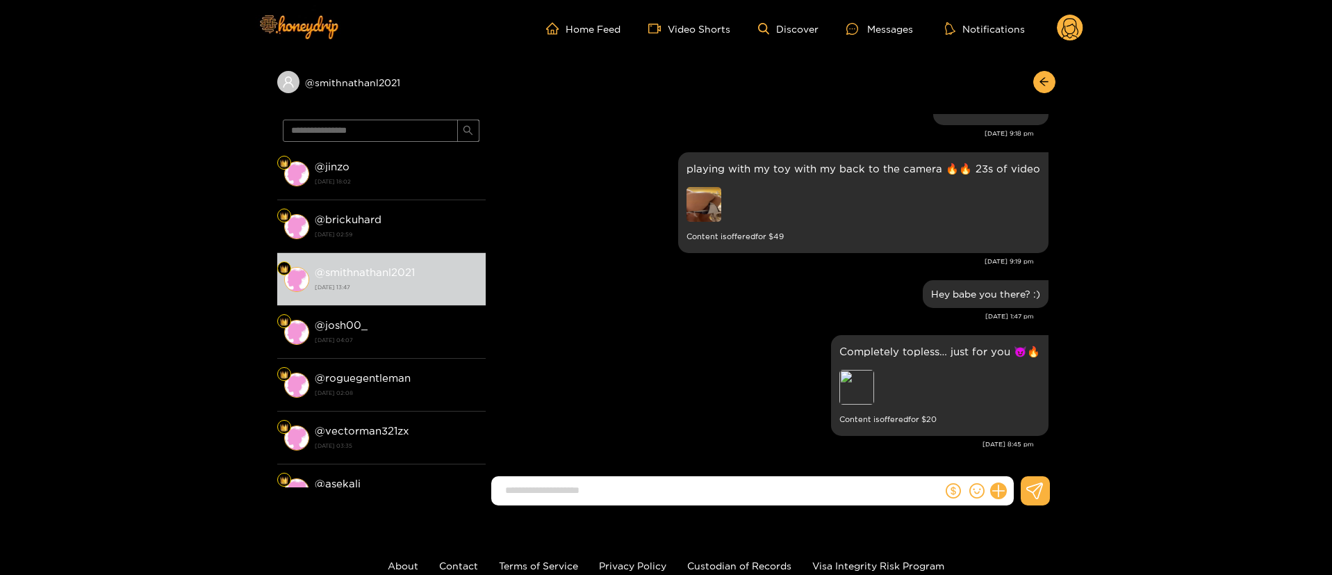
click at [1077, 33] on circle at bounding box center [1070, 28] width 26 height 26
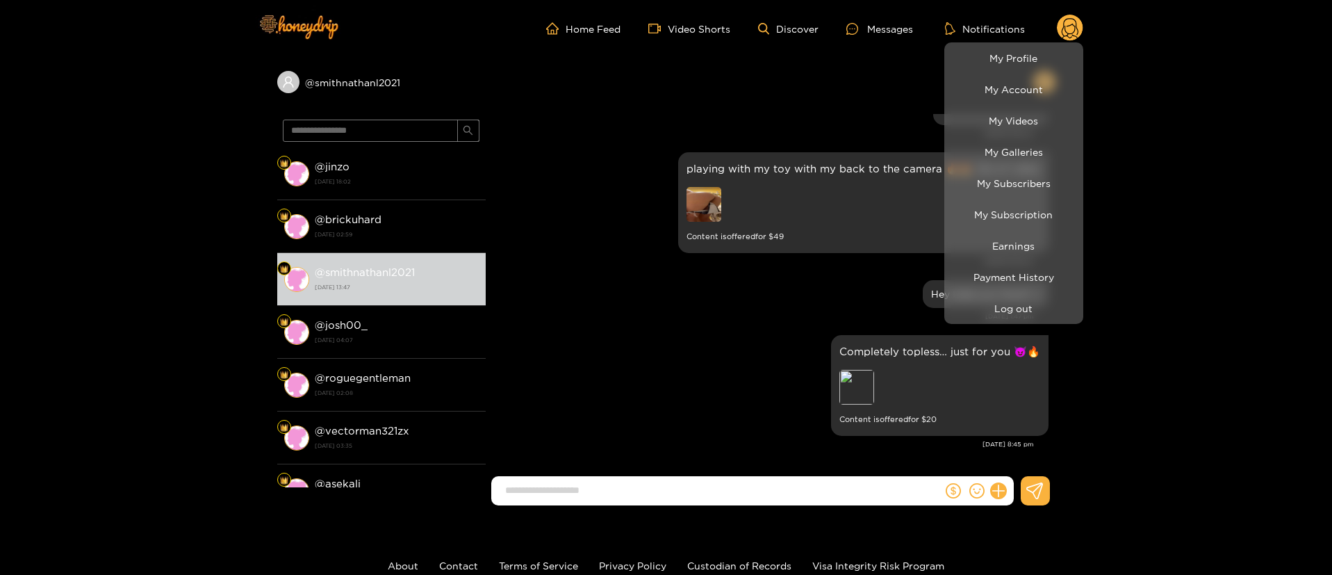
click at [668, 297] on div at bounding box center [666, 287] width 1332 height 575
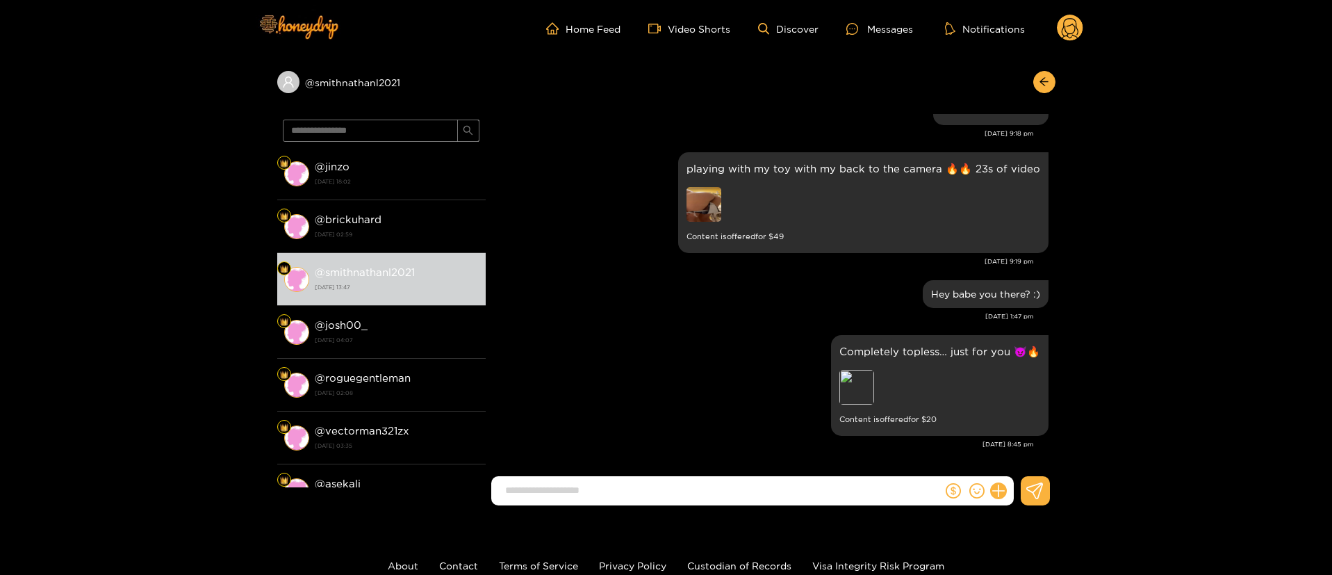
click at [1066, 30] on circle at bounding box center [1070, 28] width 26 height 26
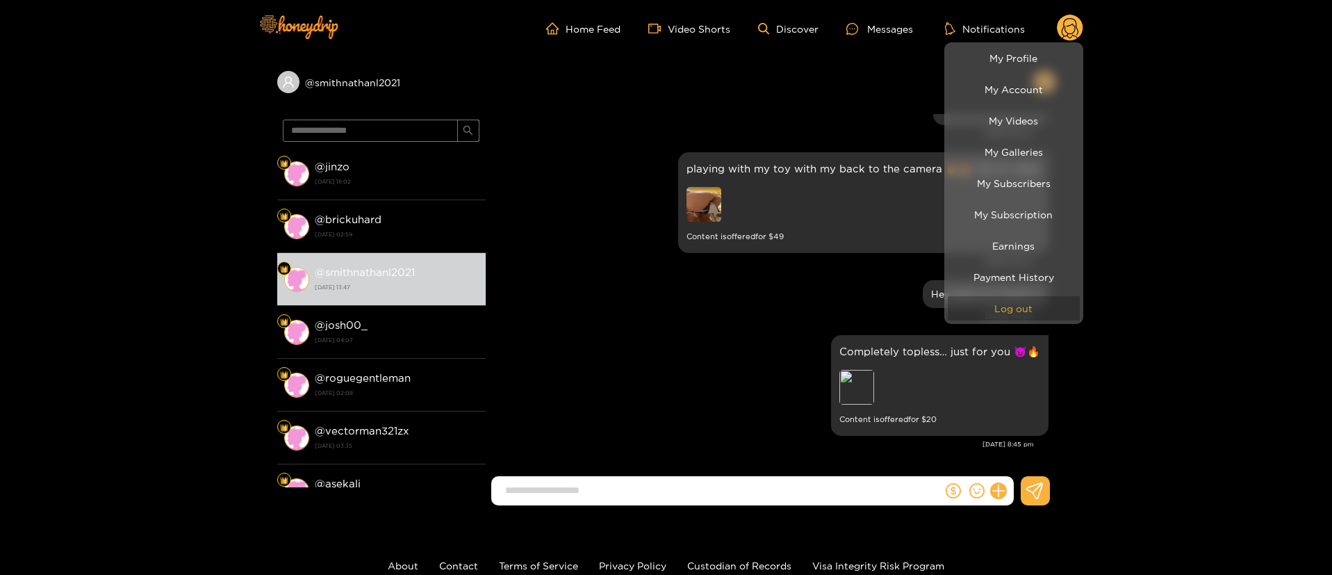
click at [1045, 296] on button "Log out" at bounding box center [1014, 308] width 132 height 24
